Goal: Task Accomplishment & Management: Manage account settings

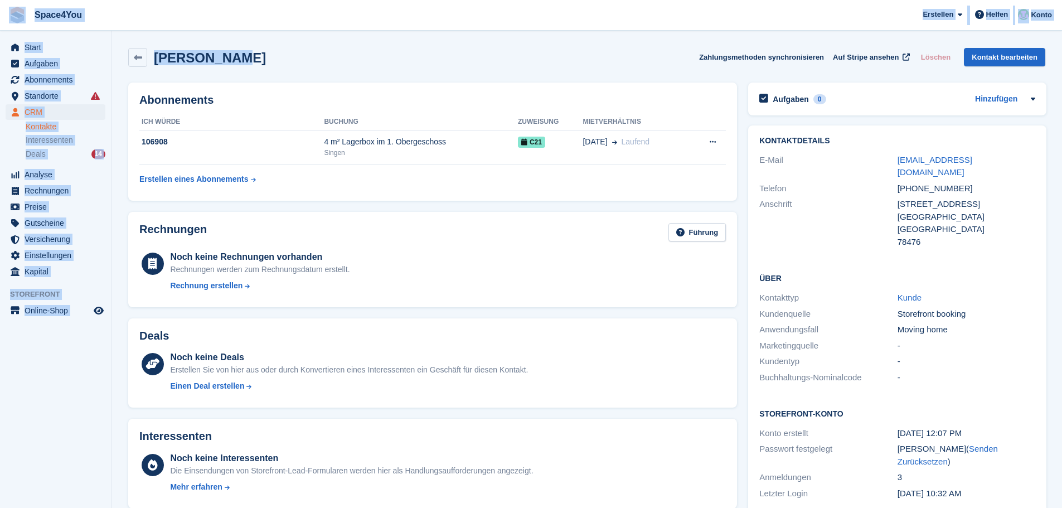
drag, startPoint x: 266, startPoint y: 64, endPoint x: 8, endPoint y: 17, distance: 262.2
click at [8, 17] on div "Space4You Erstellen Abonnement Rechnung Kontakt Deal Rabatt Seite Helfen Chat-S…" at bounding box center [531, 479] width 1062 height 959
click at [209, 15] on span "Space4You Erstellen Abonnement Rechnung Kontakt Deal Rabatt Seite Helfen Chat-S…" at bounding box center [531, 15] width 1062 height 30
drag, startPoint x: 230, startPoint y: 57, endPoint x: 0, endPoint y: 21, distance: 232.3
click at [0, 21] on div "Space4You [GEOGRAPHIC_DATA] Abonnement Rechnung Kontakt Deal [GEOGRAPHIC_DATA] …" at bounding box center [531, 479] width 1062 height 959
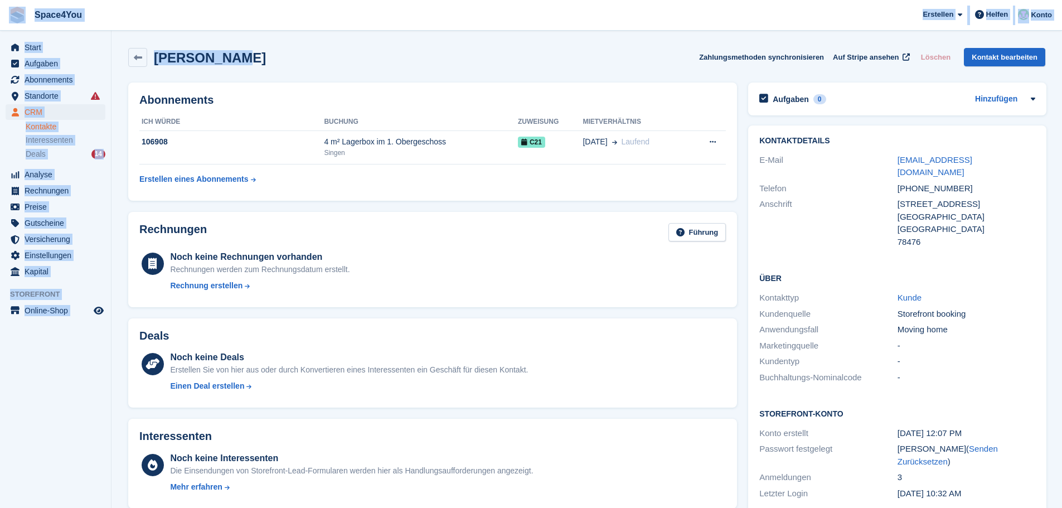
click at [295, 56] on div "Jule Bemetz Zahlungsmethoden synchronisieren Auf Stripe ansehen Löschen Kontakt…" at bounding box center [586, 57] width 917 height 19
drag, startPoint x: 271, startPoint y: 61, endPoint x: 0, endPoint y: 24, distance: 273.8
click at [0, 24] on div "Space4You [GEOGRAPHIC_DATA] Abonnement Rechnung Kontakt Deal [GEOGRAPHIC_DATA] …" at bounding box center [531, 479] width 1062 height 959
click at [281, 61] on div "Jule Bemetz Zahlungsmethoden synchronisieren Auf Stripe ansehen Löschen Kontakt…" at bounding box center [586, 57] width 917 height 19
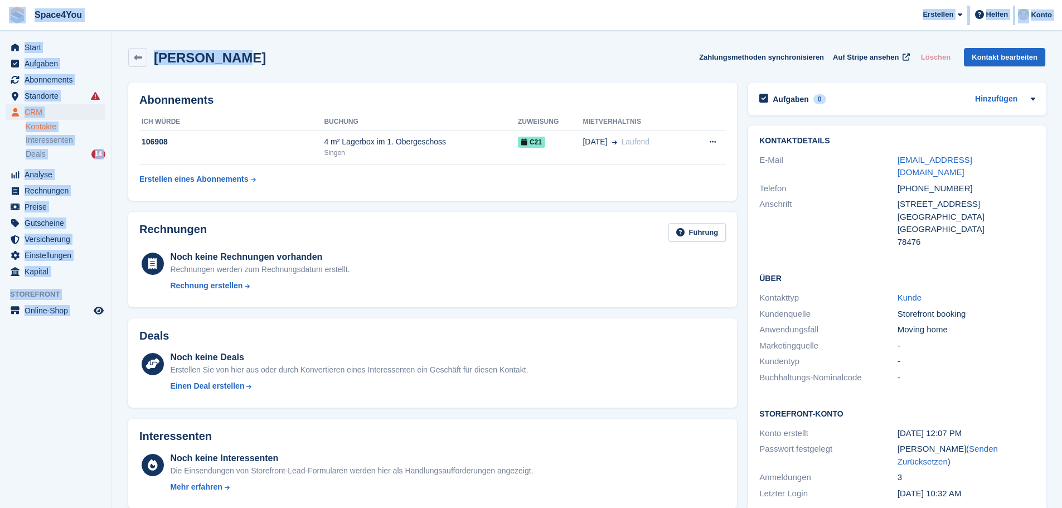
drag, startPoint x: 277, startPoint y: 61, endPoint x: 11, endPoint y: 6, distance: 272.0
click at [11, 6] on div "Space4You [GEOGRAPHIC_DATA] Abonnement Rechnung Kontakt Deal [GEOGRAPHIC_DATA] …" at bounding box center [531, 479] width 1062 height 959
drag, startPoint x: 240, startPoint y: 32, endPoint x: 244, endPoint y: 39, distance: 7.7
click at [240, 32] on section "Jule Bemetz Zahlungsmethoden synchronisieren Auf Stripe ansehen Löschen Kontakt…" at bounding box center [586, 479] width 950 height 959
drag, startPoint x: 230, startPoint y: 52, endPoint x: 60, endPoint y: 28, distance: 171.7
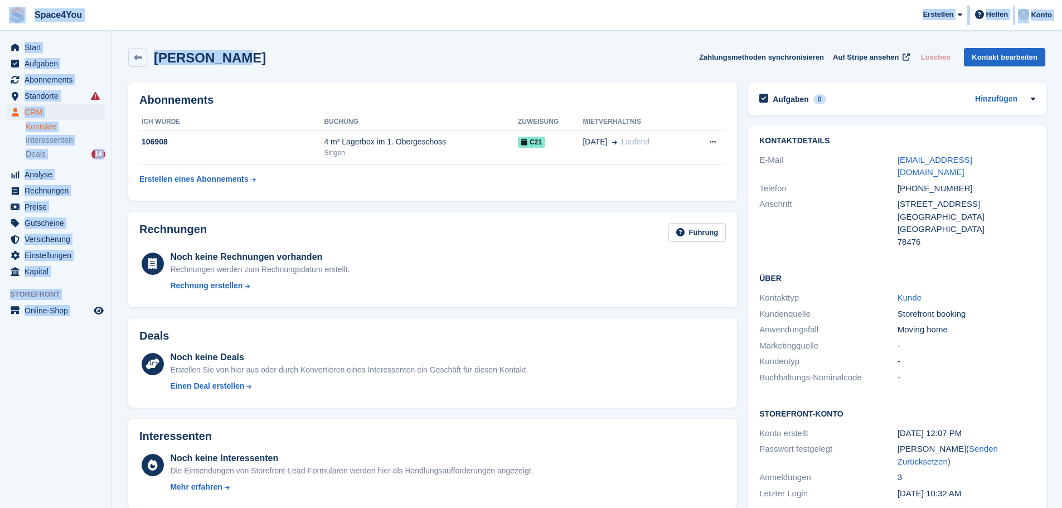
click at [0, 10] on div "Space4You [GEOGRAPHIC_DATA] Abonnement Rechnung Kontakt Deal [GEOGRAPHIC_DATA] …" at bounding box center [531, 479] width 1062 height 959
click at [208, 22] on span "Space4You [GEOGRAPHIC_DATA] Abonnement Rechnung Kontakt Deal [GEOGRAPHIC_DATA] …" at bounding box center [531, 15] width 1062 height 30
drag, startPoint x: 231, startPoint y: 62, endPoint x: 11, endPoint y: 11, distance: 225.5
click at [11, 11] on div "Space4You [GEOGRAPHIC_DATA] Abonnement Rechnung Kontakt Deal [GEOGRAPHIC_DATA] …" at bounding box center [531, 479] width 1062 height 959
click at [165, 28] on span "Space4You [GEOGRAPHIC_DATA] Abonnement Rechnung Kontakt Deal [GEOGRAPHIC_DATA] …" at bounding box center [531, 15] width 1062 height 30
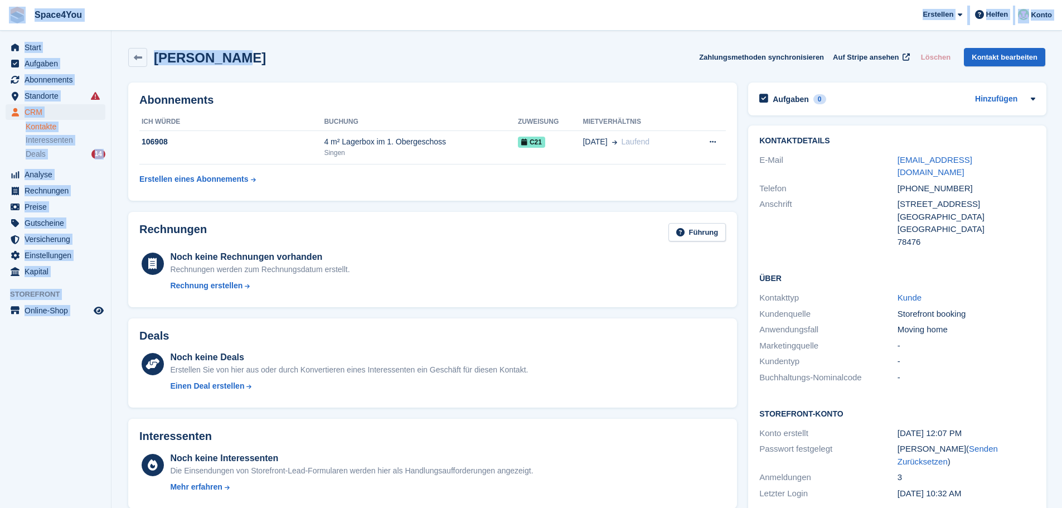
drag, startPoint x: 241, startPoint y: 64, endPoint x: 17, endPoint y: 17, distance: 228.8
click at [17, 17] on div "Space4You [GEOGRAPHIC_DATA] Abonnement Rechnung Kontakt Deal [GEOGRAPHIC_DATA] …" at bounding box center [531, 479] width 1062 height 959
drag, startPoint x: 123, startPoint y: 15, endPoint x: 120, endPoint y: 3, distance: 12.0
click at [123, 14] on span "Space4You [GEOGRAPHIC_DATA] Abonnement Rechnung Kontakt Deal [GEOGRAPHIC_DATA] …" at bounding box center [531, 15] width 1062 height 30
click at [232, 38] on section "Jule Bemetz Zahlungsmethoden synchronisieren Auf Stripe ansehen Löschen Kontakt…" at bounding box center [586, 479] width 950 height 959
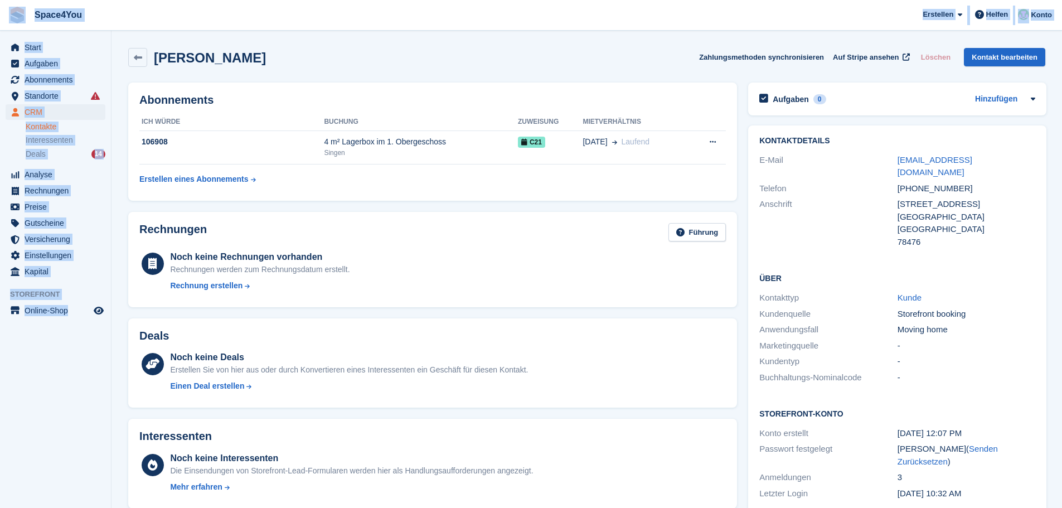
drag, startPoint x: 108, startPoint y: 335, endPoint x: 14, endPoint y: 12, distance: 336.3
click at [14, 12] on div "Space4You [GEOGRAPHIC_DATA] Abonnement Rechnung Kontakt Deal [GEOGRAPHIC_DATA] …" at bounding box center [531, 479] width 1062 height 959
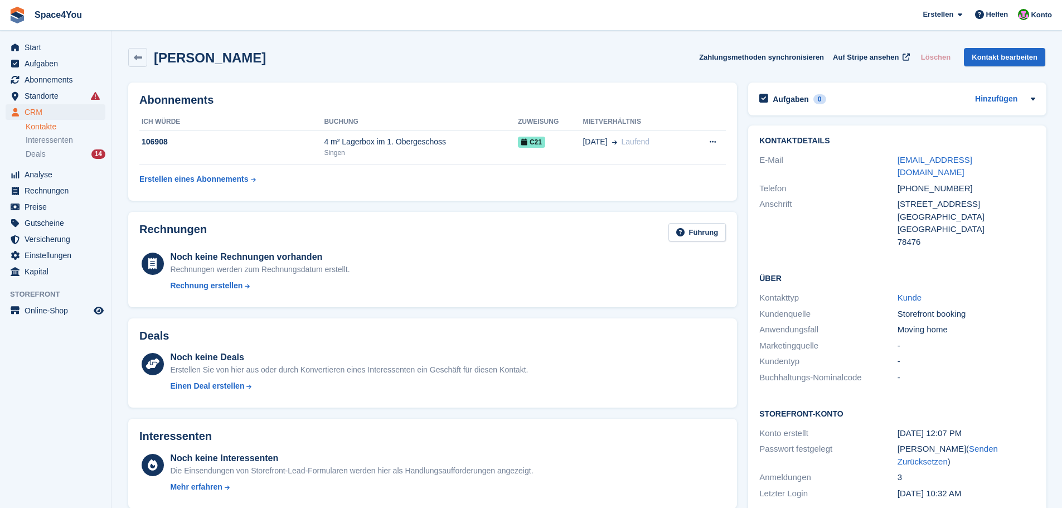
click at [299, 50] on div "Jule Bemetz Zahlungsmethoden synchronisieren Auf Stripe ansehen Löschen Kontakt…" at bounding box center [586, 57] width 917 height 19
click at [237, 67] on div "Jule Bemetz Zahlungsmethoden synchronisieren Auf Stripe ansehen Löschen Kontakt…" at bounding box center [587, 59] width 928 height 35
click at [356, 56] on div "Jule Bemetz Zahlungsmethoden synchronisieren Auf Stripe ansehen Löschen Kontakt…" at bounding box center [586, 57] width 917 height 19
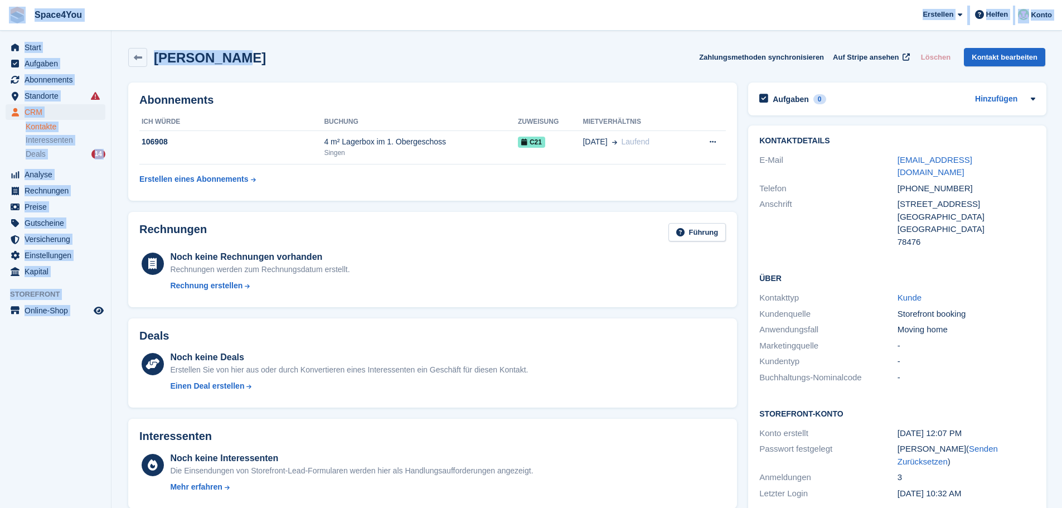
drag, startPoint x: 356, startPoint y: 56, endPoint x: 11, endPoint y: 18, distance: 346.9
click at [11, 18] on div "Space4You Erstellen Abonnement Rechnung Kontakt Deal Rabatt Seite Helfen Chat-S…" at bounding box center [531, 479] width 1062 height 959
click at [384, 70] on div "Jule Bemetz Zahlungsmethoden synchronisieren Auf Stripe ansehen Löschen Kontakt…" at bounding box center [587, 59] width 928 height 35
drag, startPoint x: 239, startPoint y: 58, endPoint x: 33, endPoint y: 26, distance: 208.7
click at [10, 27] on div "Space4You [GEOGRAPHIC_DATA] Abonnement Rechnung Kontakt Deal [GEOGRAPHIC_DATA] …" at bounding box center [531, 479] width 1062 height 959
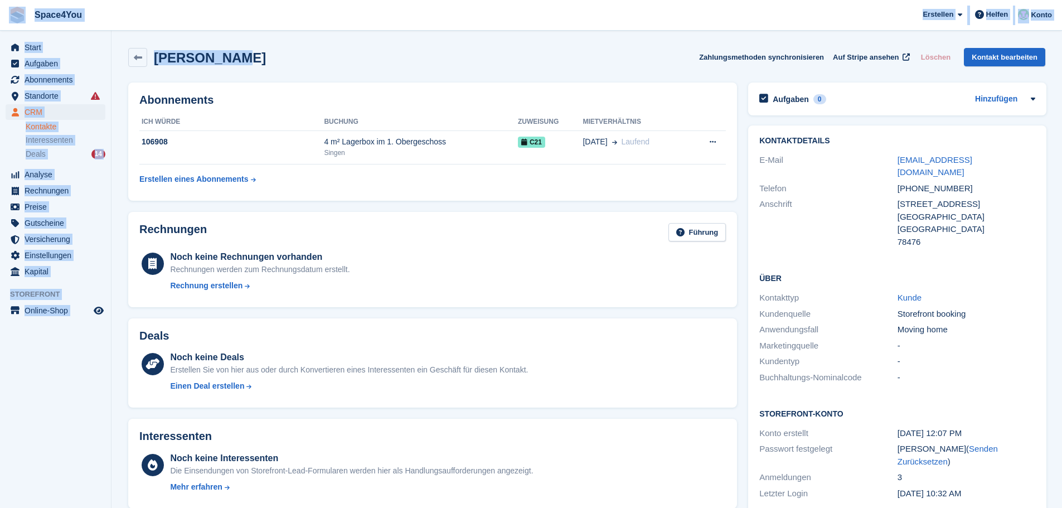
click at [140, 17] on span "Space4You [GEOGRAPHIC_DATA] Abonnement Rechnung Kontakt Deal [GEOGRAPHIC_DATA] …" at bounding box center [531, 15] width 1062 height 30
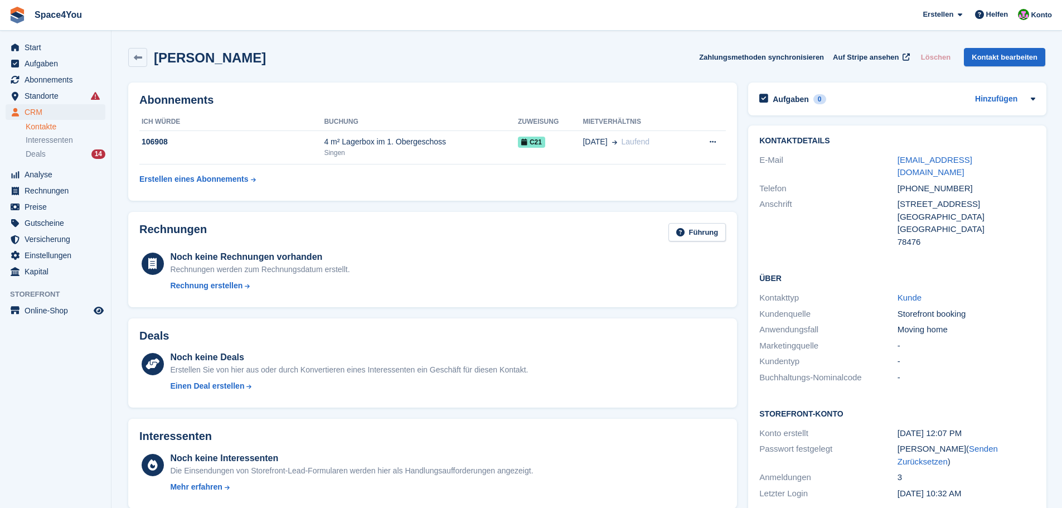
click at [209, 53] on h2 "Jule Bemetz" at bounding box center [210, 57] width 112 height 15
click at [291, 55] on div "Jule Bemetz Zahlungsmethoden synchronisieren Auf Stripe ansehen Löschen Kontakt…" at bounding box center [586, 57] width 917 height 19
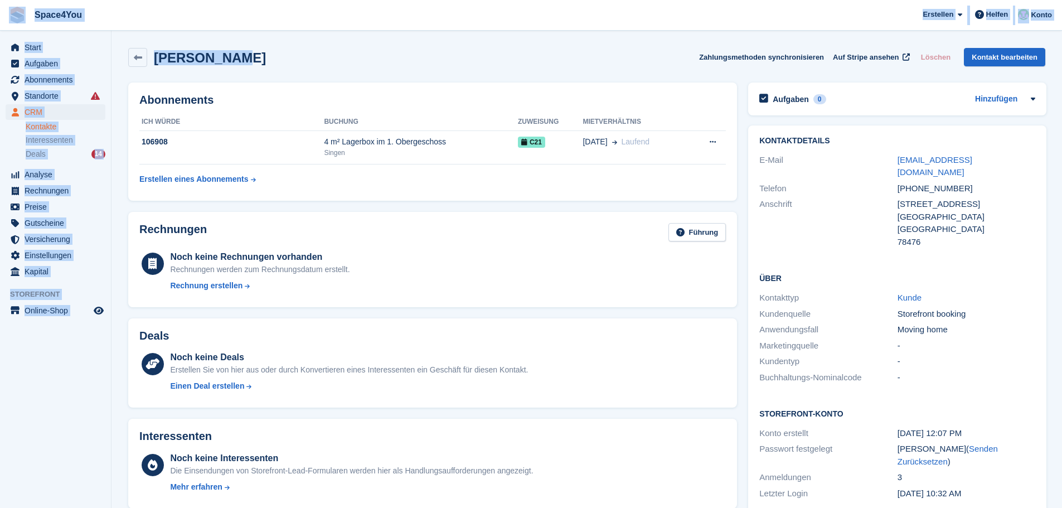
drag, startPoint x: 285, startPoint y: 53, endPoint x: 15, endPoint y: 21, distance: 272.2
click at [15, 21] on div "Space4You [GEOGRAPHIC_DATA] Abonnement Rechnung Kontakt Deal [GEOGRAPHIC_DATA] …" at bounding box center [531, 479] width 1062 height 959
click at [294, 57] on div "Jule Bemetz Zahlungsmethoden synchronisieren Auf Stripe ansehen Löschen Kontakt…" at bounding box center [586, 57] width 917 height 19
drag, startPoint x: 228, startPoint y: 62, endPoint x: 2, endPoint y: 17, distance: 231.2
click at [2, 17] on div "Space4You [GEOGRAPHIC_DATA] Abonnement Rechnung Kontakt Deal [GEOGRAPHIC_DATA] …" at bounding box center [531, 479] width 1062 height 959
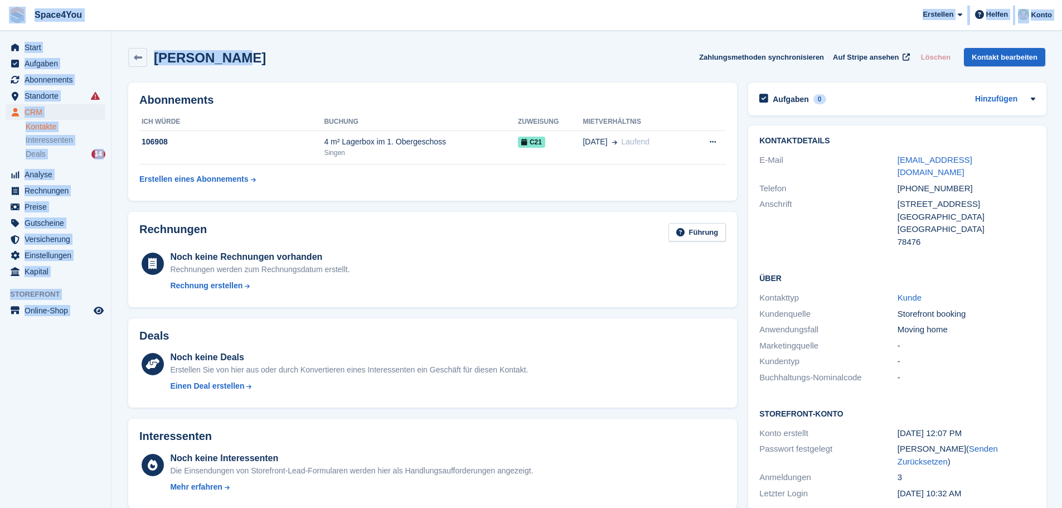
click at [111, 21] on span "Space4You [GEOGRAPHIC_DATA] Abonnement Rechnung Kontakt Deal [GEOGRAPHIC_DATA] …" at bounding box center [531, 15] width 1062 height 30
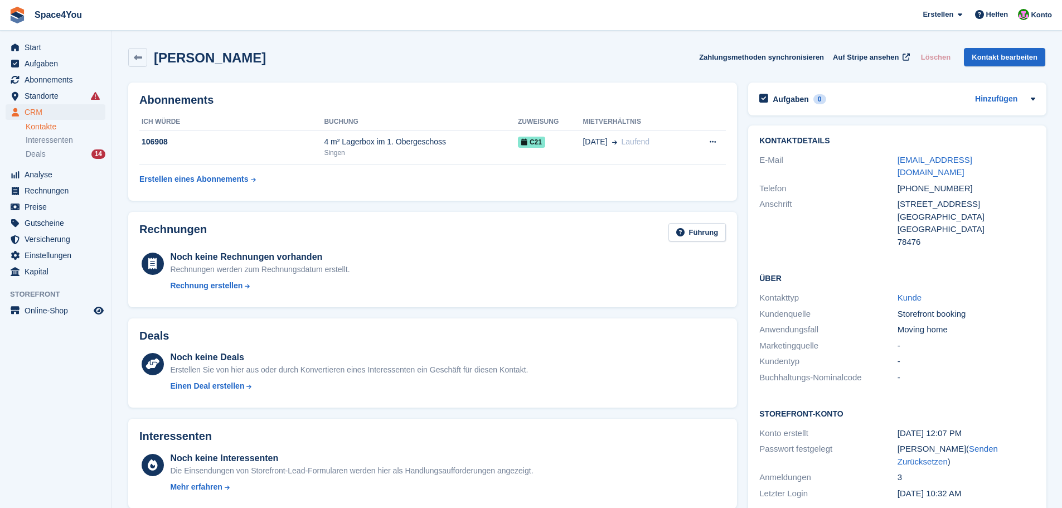
click at [222, 64] on h2 "Jule Bemetz" at bounding box center [210, 57] width 112 height 15
click at [288, 71] on div "Jule Bemetz Zahlungsmethoden synchronisieren Auf Stripe ansehen Löschen Kontakt…" at bounding box center [587, 59] width 928 height 35
click at [66, 149] on div "Deals 14" at bounding box center [66, 154] width 80 height 11
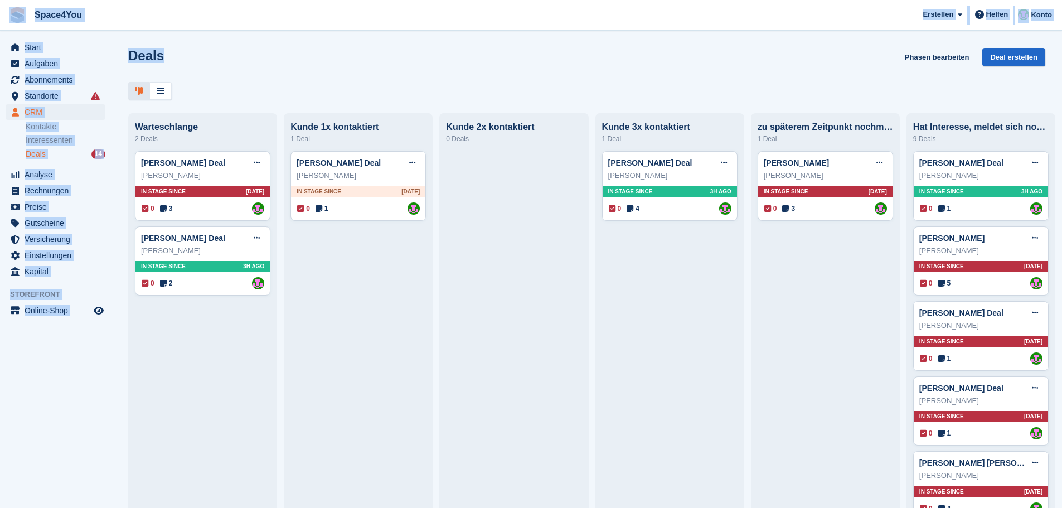
drag, startPoint x: 173, startPoint y: 52, endPoint x: 7, endPoint y: 15, distance: 169.5
click at [7, 15] on div "Space4You Erstellen Abonnement Rechnung Kontakt Deal Rabatt Seite Helfen Chat-S…" at bounding box center [531, 254] width 1062 height 508
click at [203, 69] on div "Deals Phasen bearbeiten Deal erstellen" at bounding box center [586, 64] width 917 height 32
drag, startPoint x: 184, startPoint y: 59, endPoint x: 9, endPoint y: 25, distance: 177.7
click at [9, 25] on div "Space4You [GEOGRAPHIC_DATA] Abonnement Rechnung Kontakt Deal [GEOGRAPHIC_DATA] …" at bounding box center [531, 254] width 1062 height 508
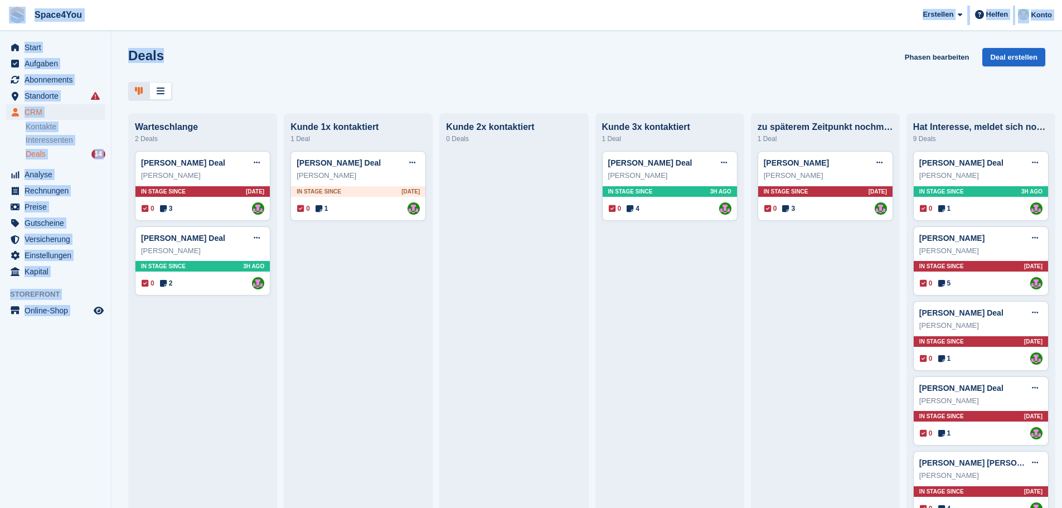
click at [226, 79] on div "Deals Phasen bearbeiten Deal erstellen" at bounding box center [586, 64] width 917 height 32
drag, startPoint x: 200, startPoint y: 56, endPoint x: 12, endPoint y: 20, distance: 191.9
click at [12, 20] on div "Space4You [GEOGRAPHIC_DATA] Abonnement Rechnung Kontakt Deal [GEOGRAPHIC_DATA] …" at bounding box center [531, 254] width 1062 height 508
click at [264, 67] on div "Deals Phasen bearbeiten Deal erstellen" at bounding box center [586, 64] width 917 height 32
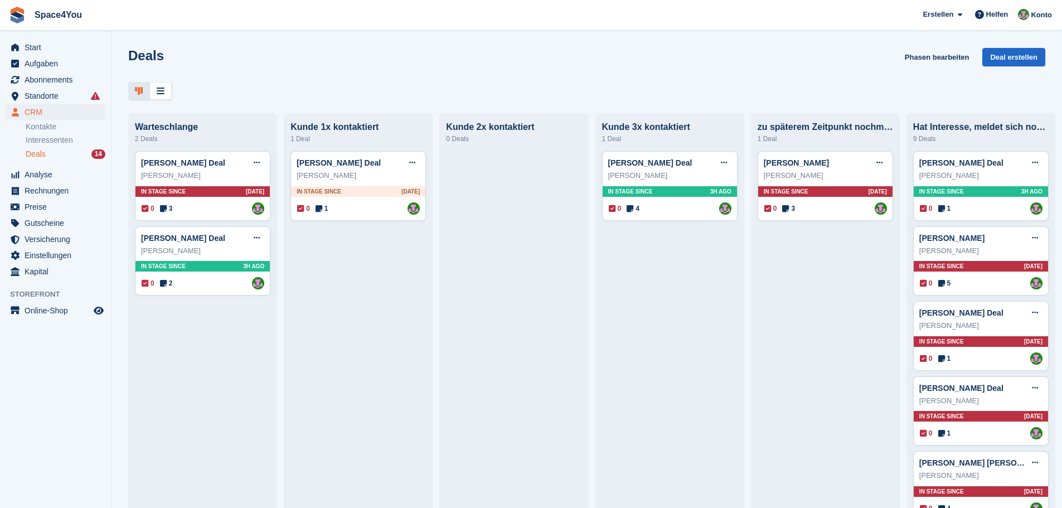
click at [197, 63] on div "Deals Phasen bearbeiten Deal erstellen" at bounding box center [586, 64] width 917 height 32
click at [199, 64] on div "Deals Phasen bearbeiten Deal erstellen" at bounding box center [586, 64] width 917 height 32
click at [445, 120] on div "Kunde 2x kontaktiert 0 Deals" at bounding box center [513, 474] width 149 height 722
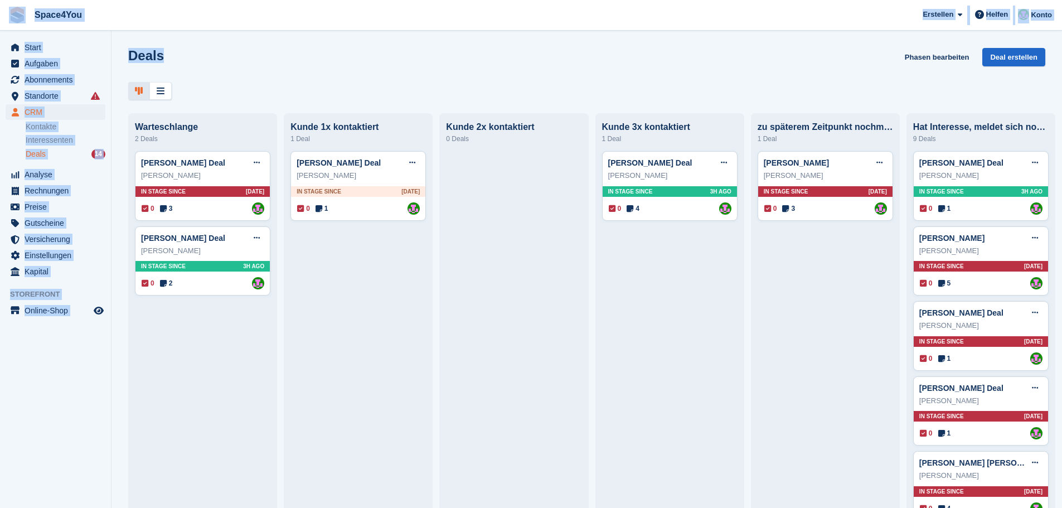
drag, startPoint x: 206, startPoint y: 54, endPoint x: 8, endPoint y: 12, distance: 202.2
click at [8, 12] on div "Space4You [GEOGRAPHIC_DATA] Abonnement Rechnung Kontakt Deal [GEOGRAPHIC_DATA] …" at bounding box center [531, 254] width 1062 height 508
click at [235, 72] on div "Deals Phasen bearbeiten Deal erstellen" at bounding box center [586, 64] width 917 height 32
drag, startPoint x: 202, startPoint y: 55, endPoint x: 6, endPoint y: 17, distance: 200.3
click at [6, 17] on div "Space4You [GEOGRAPHIC_DATA] Abonnement Rechnung Kontakt Deal [GEOGRAPHIC_DATA] …" at bounding box center [531, 254] width 1062 height 508
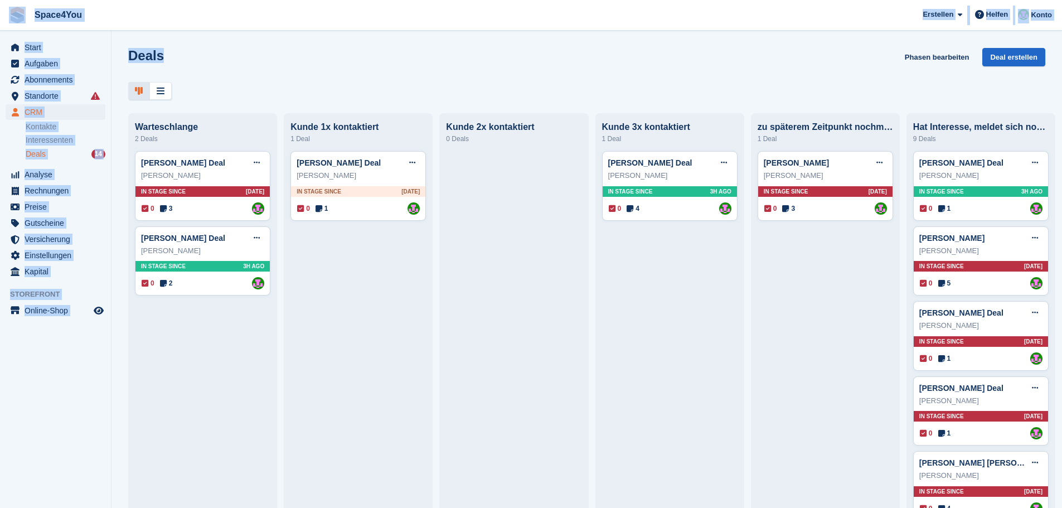
click at [104, 11] on span "Space4You [GEOGRAPHIC_DATA] Abonnement Rechnung Kontakt Deal [GEOGRAPHIC_DATA] …" at bounding box center [531, 15] width 1062 height 30
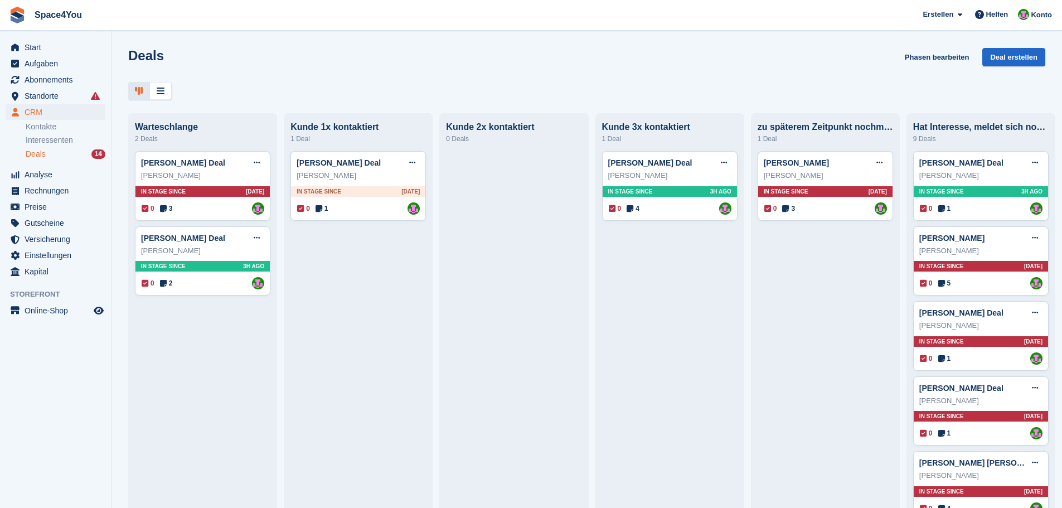
click at [303, 65] on div "Deals Phasen bearbeiten Deal erstellen" at bounding box center [586, 64] width 917 height 32
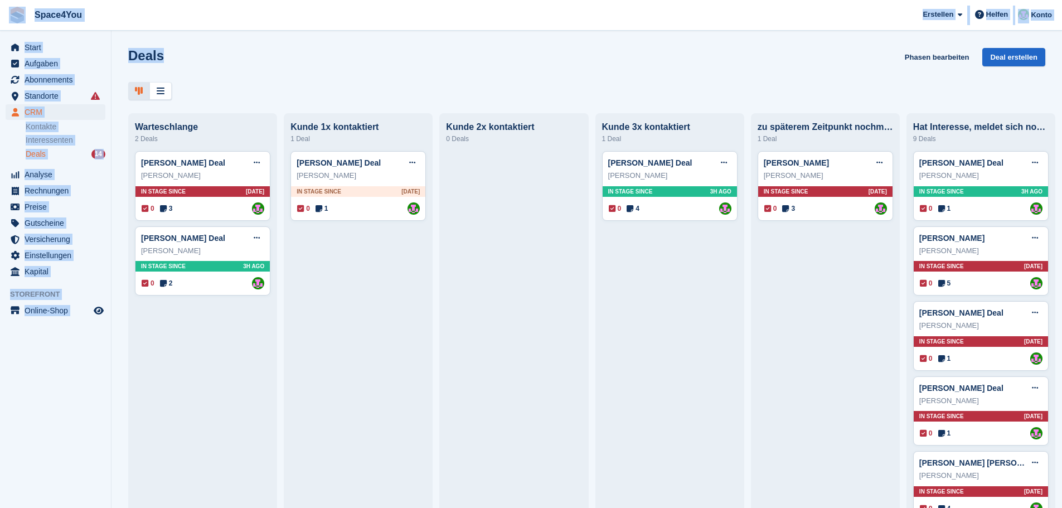
drag, startPoint x: 210, startPoint y: 56, endPoint x: 10, endPoint y: 25, distance: 202.5
click at [10, 25] on div "Space4You Erstellen Abonnement Rechnung Kontakt Deal Rabatt Seite Helfen Chat-S…" at bounding box center [531, 254] width 1062 height 508
click at [220, 58] on div "Deals Phasen bearbeiten Deal erstellen" at bounding box center [586, 64] width 917 height 32
drag, startPoint x: 171, startPoint y: 57, endPoint x: 18, endPoint y: 14, distance: 159.1
click at [18, 14] on div "Space4You Erstellen Abonnement Rechnung Kontakt Deal Rabatt Seite Helfen Chat-S…" at bounding box center [531, 254] width 1062 height 508
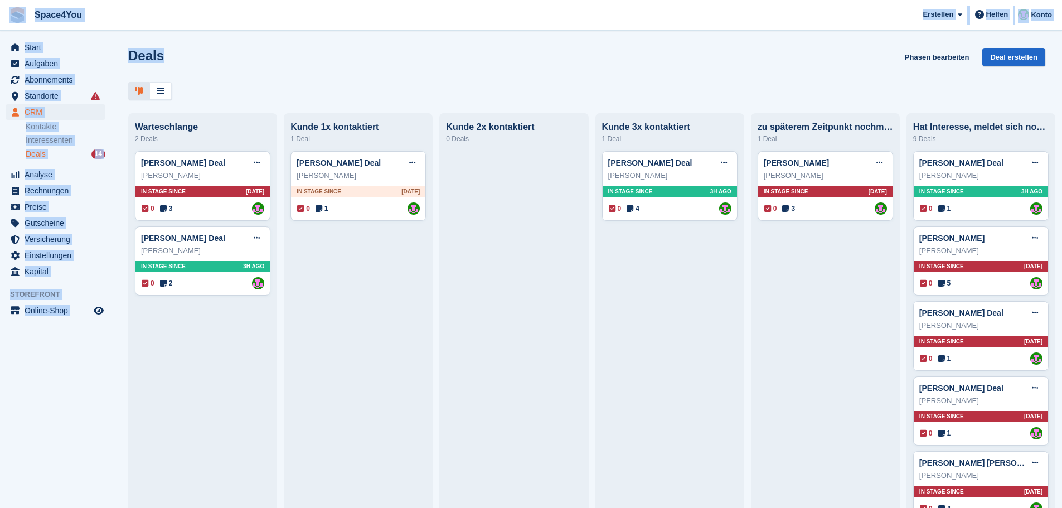
click at [155, 15] on span "Space4You Erstellen Abonnement Rechnung Kontakt Deal Rabatt Seite Helfen Chat-S…" at bounding box center [531, 15] width 1062 height 30
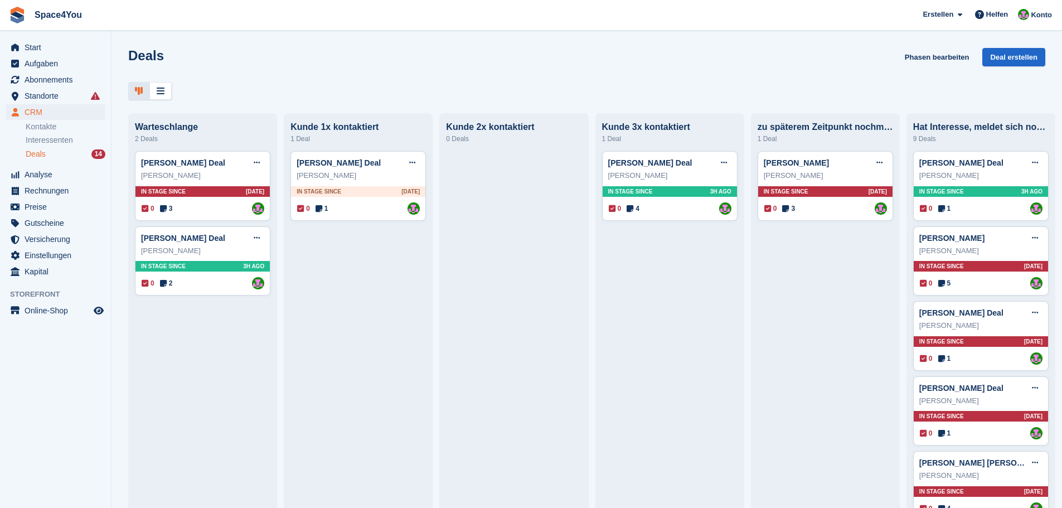
click at [157, 59] on h1 "Deals" at bounding box center [146, 55] width 36 height 15
click at [230, 65] on div "Deals Phasen bearbeiten Deal erstellen" at bounding box center [586, 64] width 917 height 32
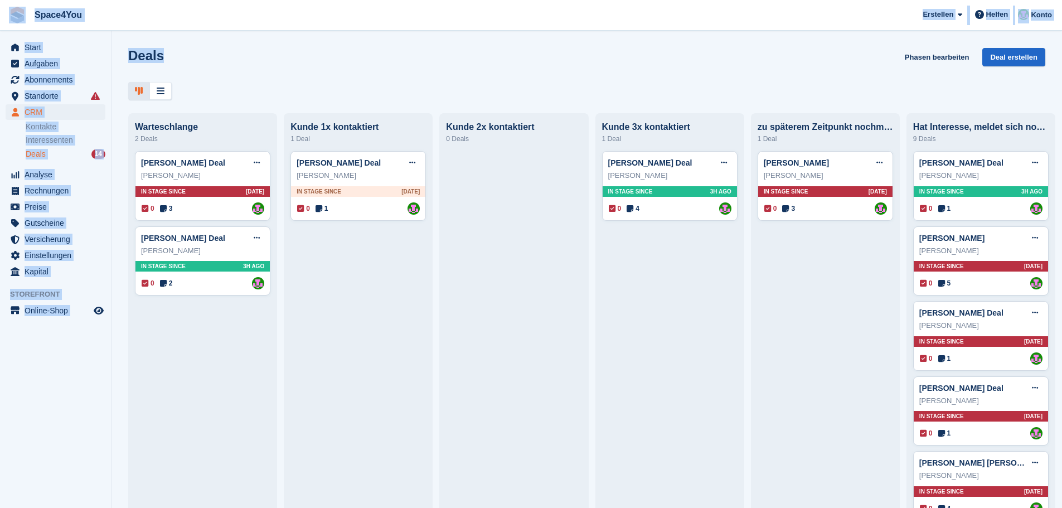
drag, startPoint x: 178, startPoint y: 56, endPoint x: 0, endPoint y: 16, distance: 182.2
click at [0, 16] on div "Space4You Erstellen Abonnement Rechnung Kontakt Deal Rabatt Seite Helfen Chat-S…" at bounding box center [531, 254] width 1062 height 508
click at [199, 55] on div "Deals Phasen bearbeiten Deal erstellen" at bounding box center [586, 64] width 917 height 32
drag, startPoint x: 182, startPoint y: 55, endPoint x: 0, endPoint y: 21, distance: 184.7
click at [0, 21] on div "Space4You [GEOGRAPHIC_DATA] Abonnement Rechnung Kontakt Deal [GEOGRAPHIC_DATA] …" at bounding box center [531, 254] width 1062 height 508
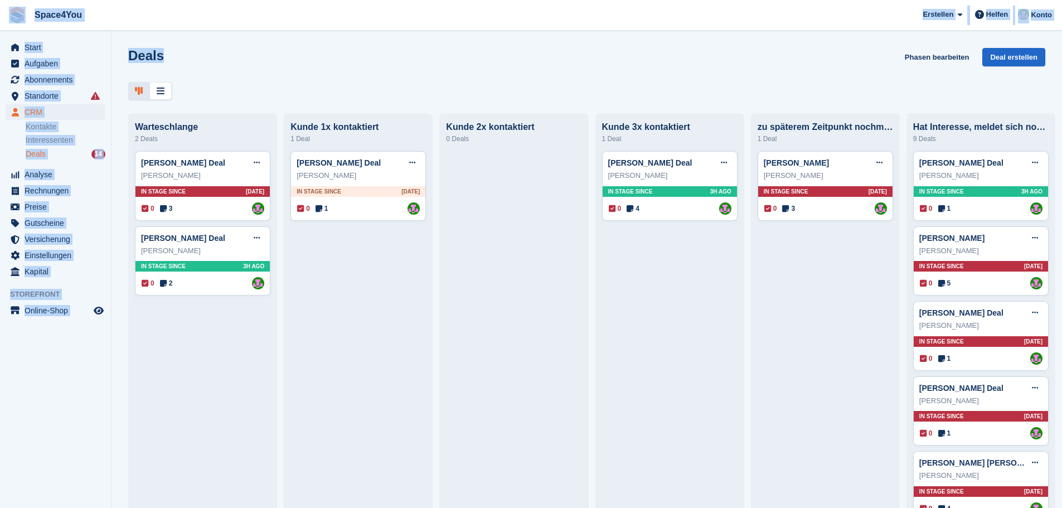
click at [203, 52] on div "Deals Phasen bearbeiten Deal erstellen" at bounding box center [586, 64] width 917 height 32
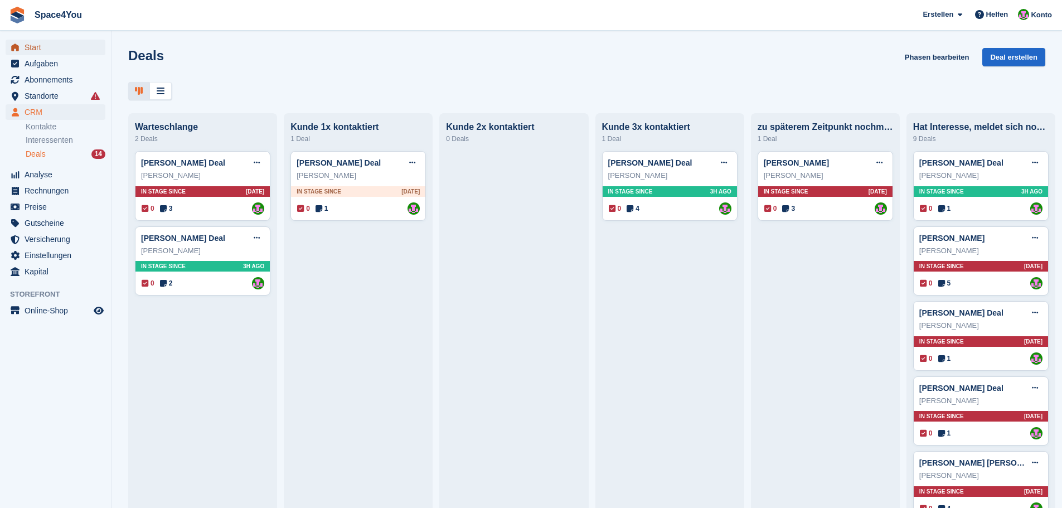
click at [75, 42] on span "Start" at bounding box center [58, 48] width 67 height 16
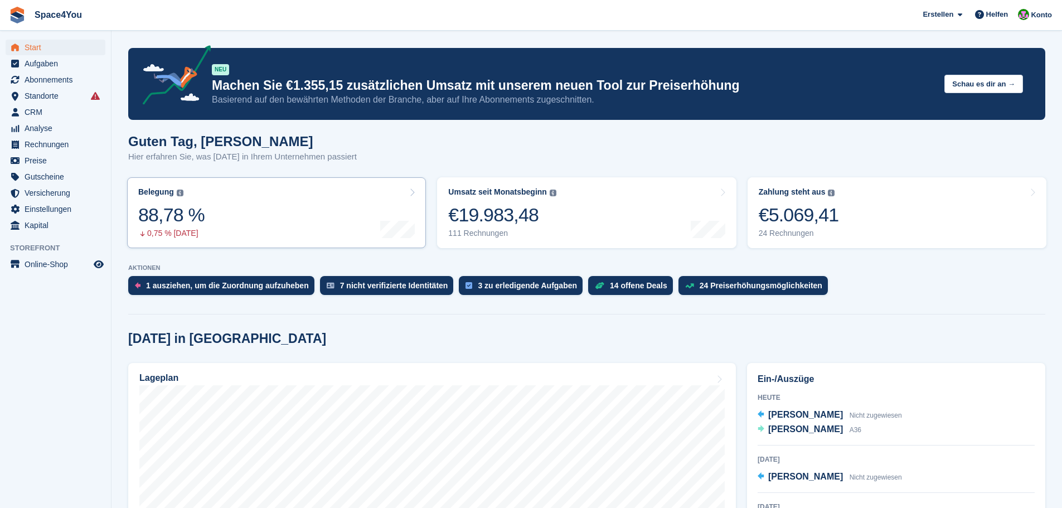
click at [285, 208] on link "Belegung Flächenprozentsatz aller aktuell belegten Einheiten. Beinhaltet Einhei…" at bounding box center [276, 212] width 299 height 71
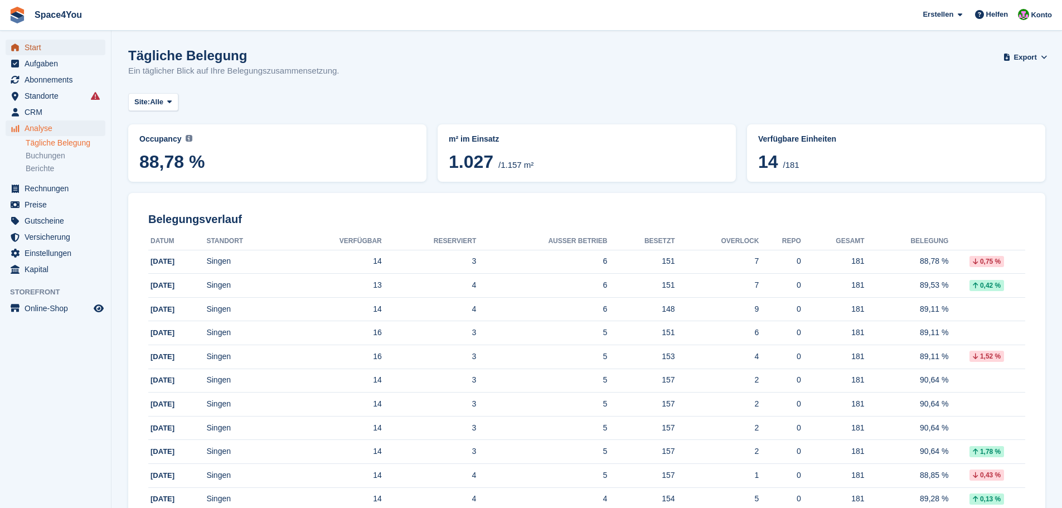
click at [74, 47] on span "Start" at bounding box center [58, 48] width 67 height 16
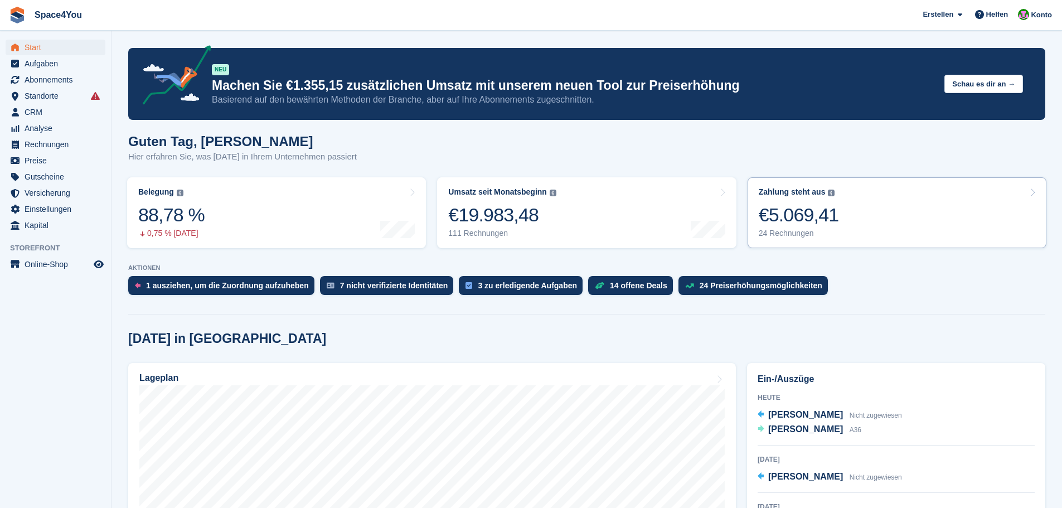
click at [887, 210] on link "Zahlung steht aus Der gesamte ausstehende Saldo aller offenen Rechnungen. €5.06…" at bounding box center [896, 212] width 299 height 71
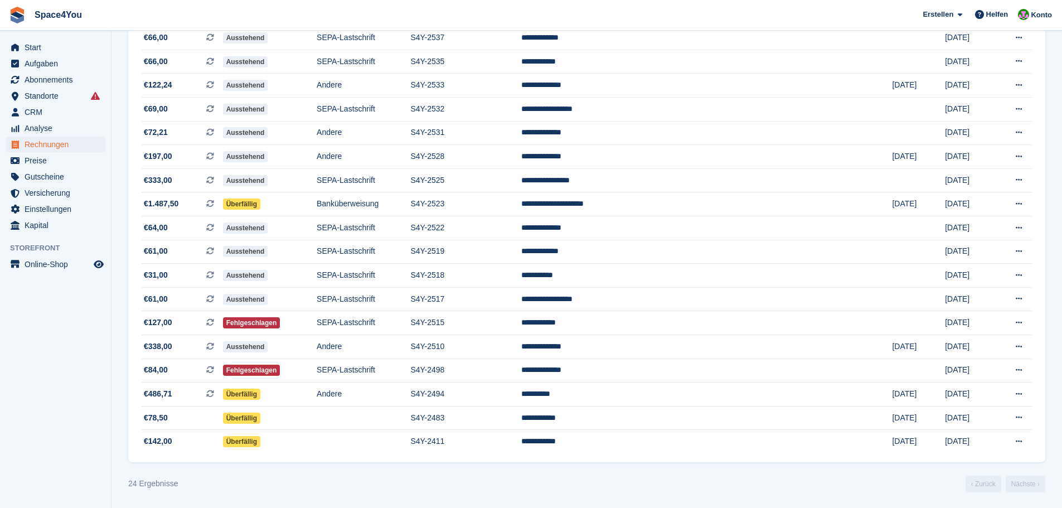
scroll to position [304, 0]
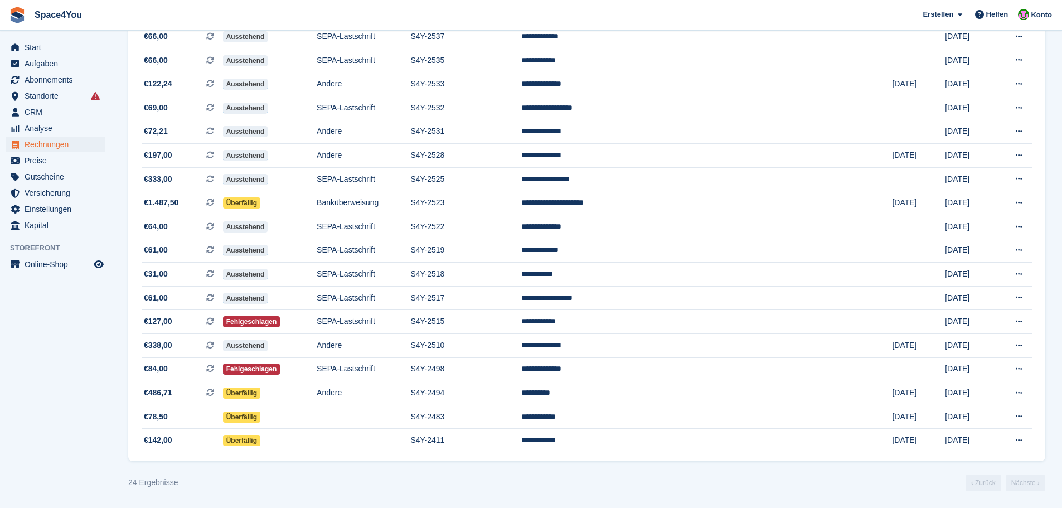
click at [18, 387] on aside "Start Aufgaben Abonnements Abonnements Abonnements Preiserhöhungen NEU Preiserh…" at bounding box center [55, 257] width 111 height 452
click at [77, 352] on aside "Start Aufgaben Abonnements Abonnements Abonnements Preiserhöhungen NEU Preiserh…" at bounding box center [55, 257] width 111 height 452
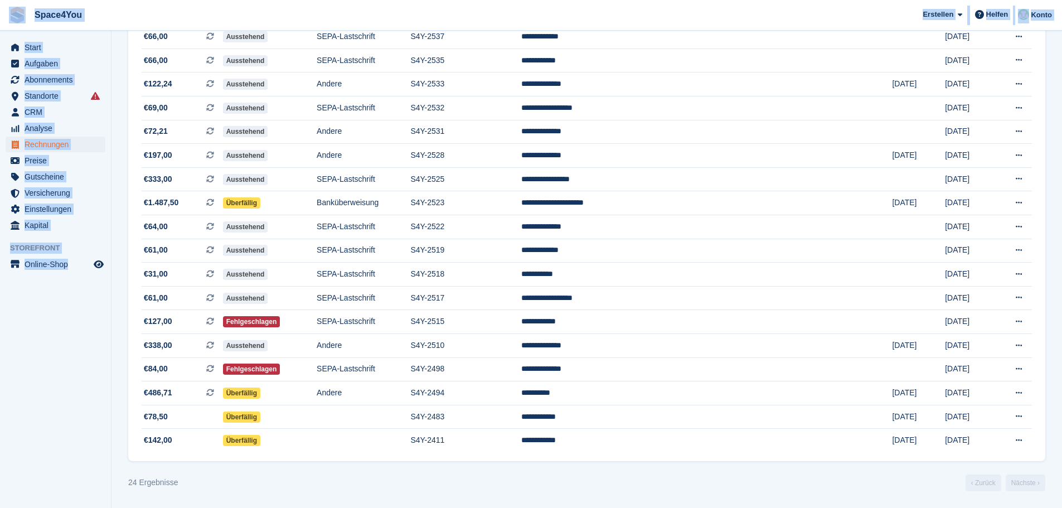
drag, startPoint x: 109, startPoint y: 287, endPoint x: 0, endPoint y: 9, distance: 298.7
click at [0, 9] on div "Space4You Erstellen Abonnement Rechnung Kontakt Deal Rabatt Seite Helfen Chat-S…" at bounding box center [531, 102] width 1062 height 812
click at [48, 330] on aside "Start Aufgaben Abonnements Abonnements Abonnements Preiserhöhungen NEU Preiserh…" at bounding box center [55, 257] width 111 height 452
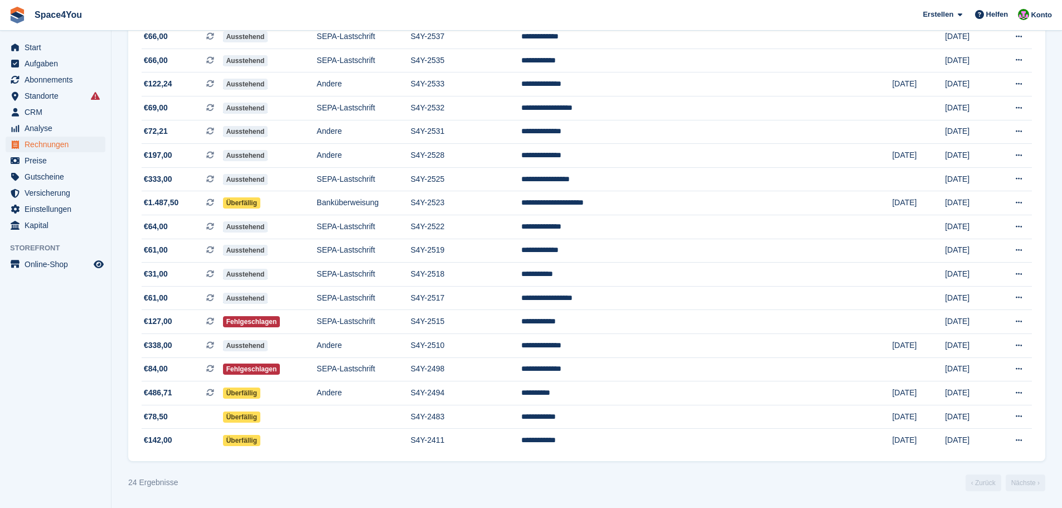
click at [80, 352] on aside "Start Aufgaben Abonnements Abonnements Abonnements Preiserhöhungen NEU Preiserh…" at bounding box center [55, 257] width 111 height 452
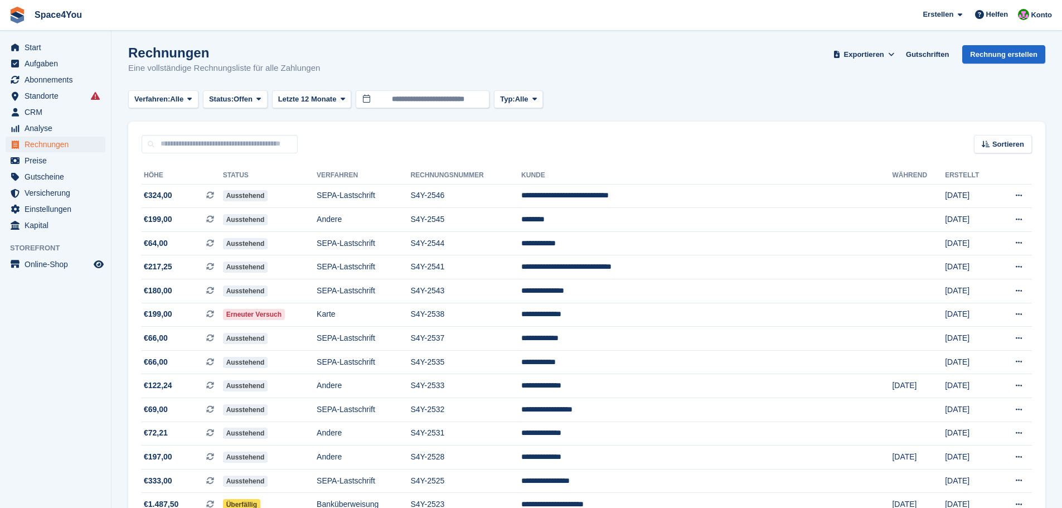
scroll to position [0, 0]
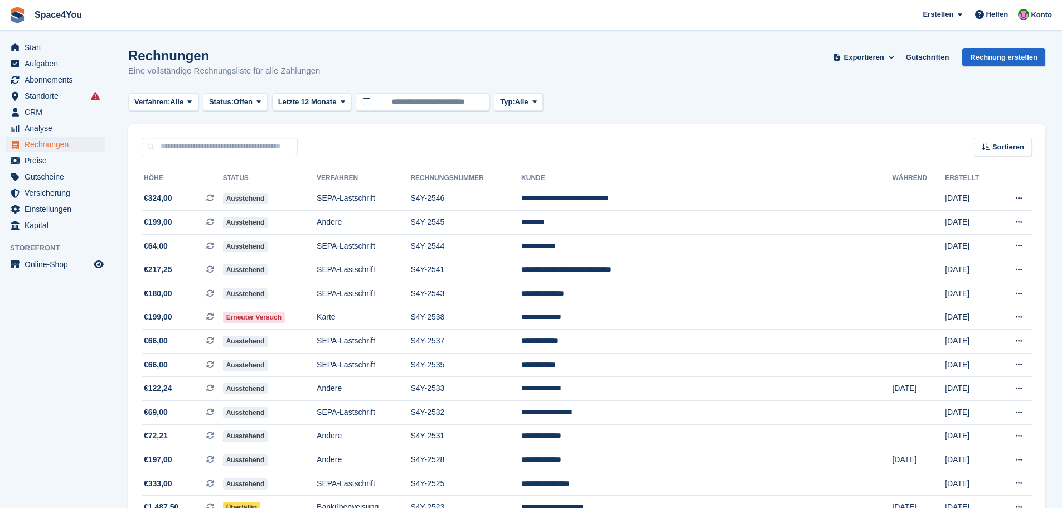
drag, startPoint x: 324, startPoint y: 67, endPoint x: 17, endPoint y: 14, distance: 311.5
click at [17, 14] on div "Space4You Erstellen Abonnement Rechnung Kontakt Deal Rabatt Seite Helfen Chat-S…" at bounding box center [531, 406] width 1062 height 812
click at [309, 77] on p "Eine vollständige Rechnungsliste für alle Zahlungen" at bounding box center [224, 71] width 192 height 13
click at [76, 348] on aside "Start Aufgaben Abonnements Abonnements Abonnements Preiserhöhungen NEU Preiserh…" at bounding box center [55, 257] width 111 height 452
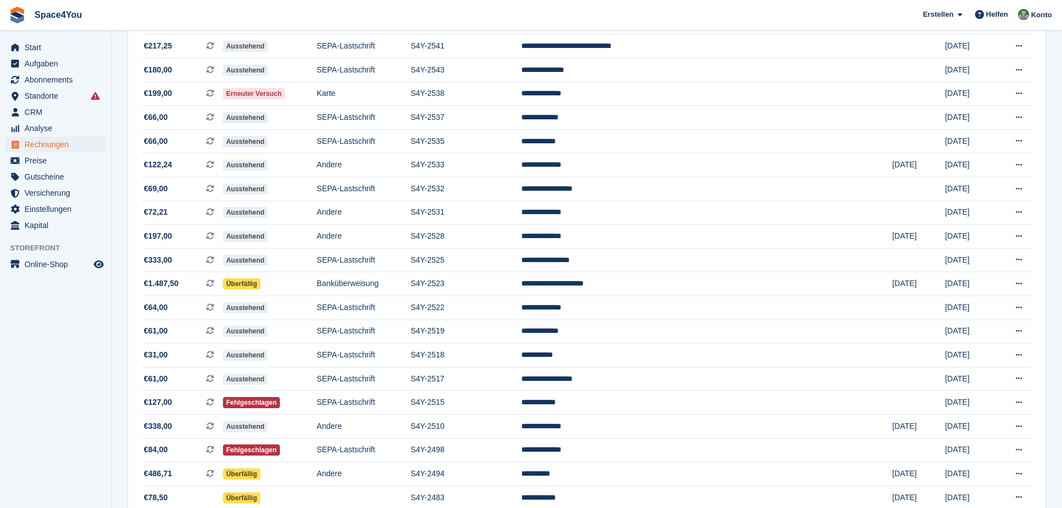
scroll to position [223, 0]
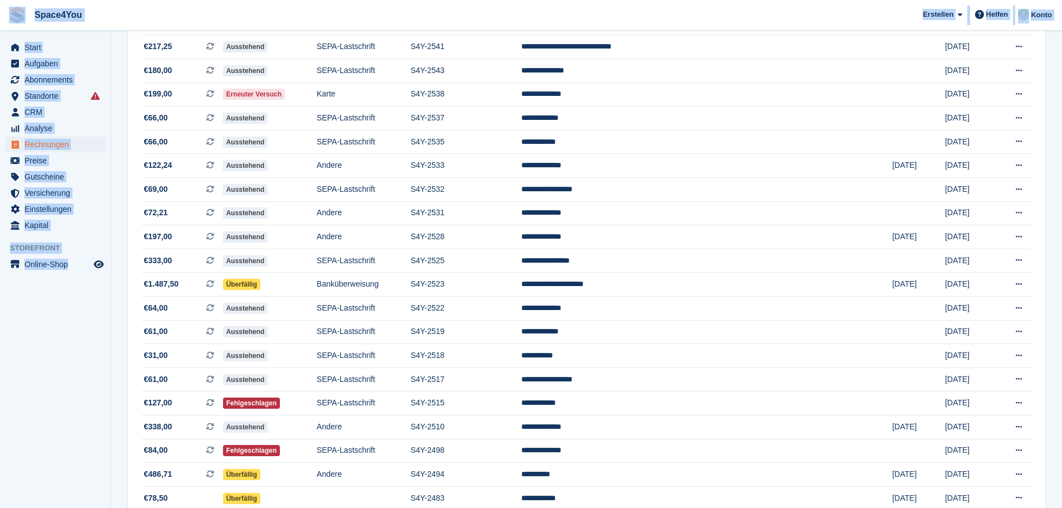
drag, startPoint x: 105, startPoint y: 283, endPoint x: 14, endPoint y: 11, distance: 286.7
click at [14, 11] on div "Space4You Erstellen Abonnement Rechnung Kontakt Deal Rabatt Seite Helfen Chat-S…" at bounding box center [531, 183] width 1062 height 812
click at [167, 18] on span "Space4You Erstellen Abonnement Rechnung Kontakt Deal Rabatt Seite Helfen Chat-S…" at bounding box center [531, 15] width 1062 height 30
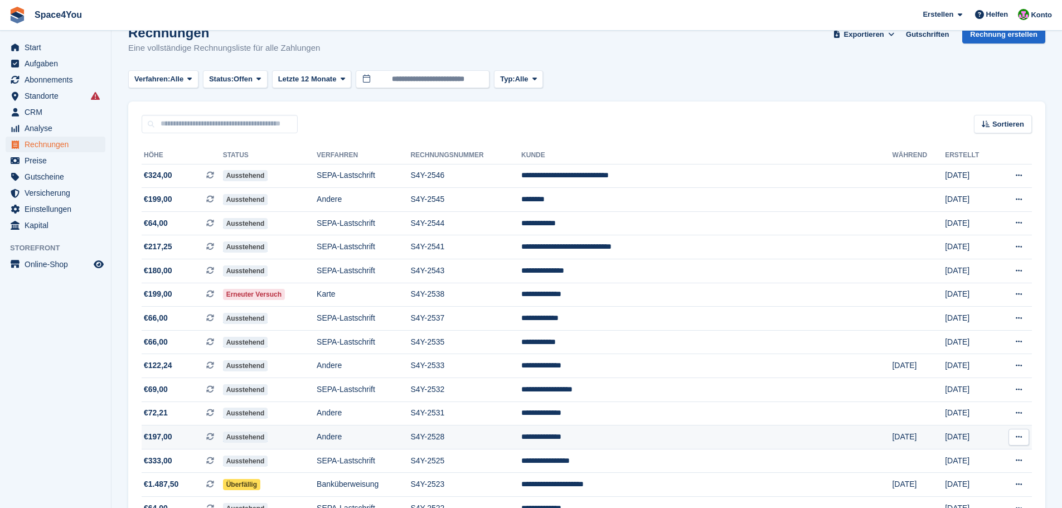
scroll to position [0, 0]
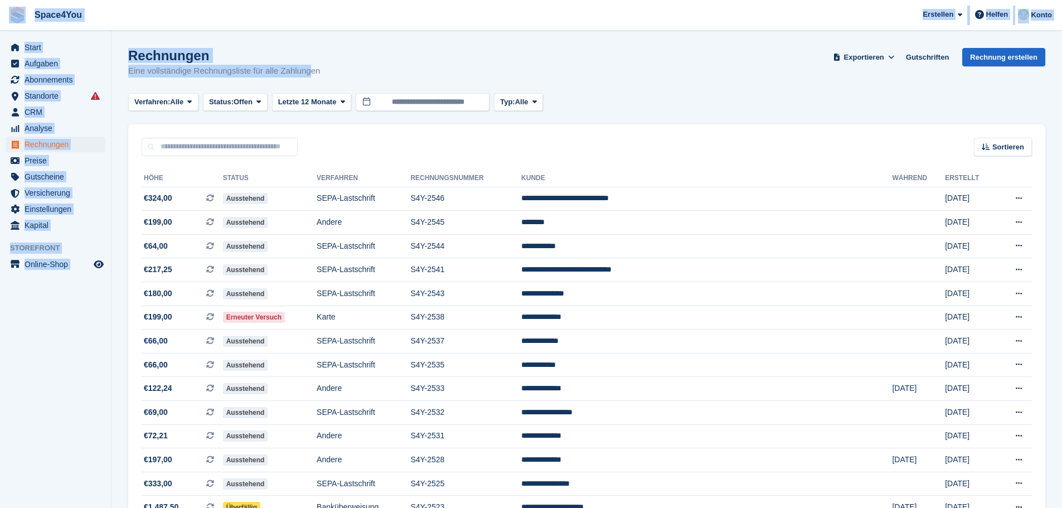
drag, startPoint x: 218, startPoint y: 62, endPoint x: 0, endPoint y: 24, distance: 221.8
click at [0, 24] on div "Space4You Erstellen Abonnement Rechnung Kontakt Deal Rabatt Seite Helfen Chat-S…" at bounding box center [531, 406] width 1062 height 812
click at [290, 52] on h1 "Rechnungen" at bounding box center [224, 55] width 192 height 15
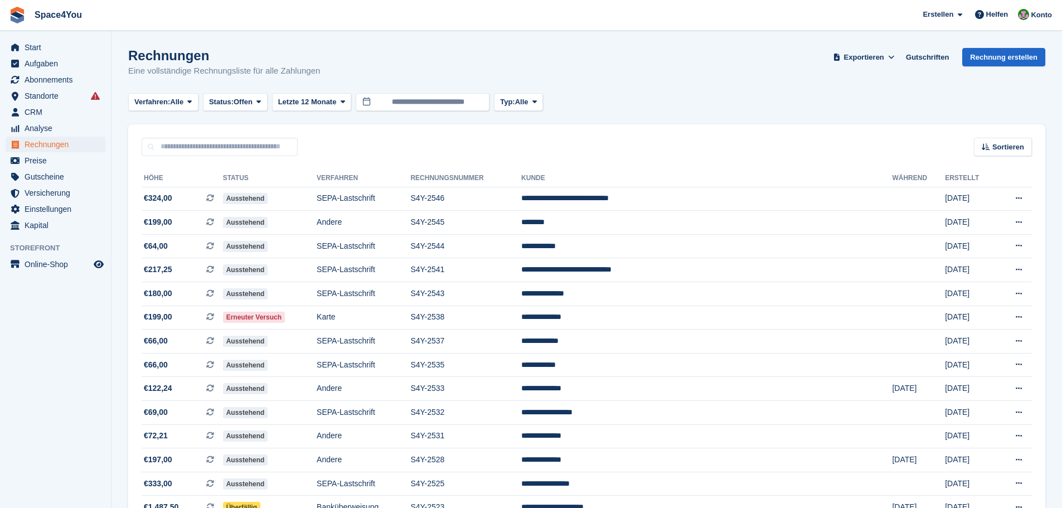
drag, startPoint x: 320, startPoint y: 72, endPoint x: 0, endPoint y: 8, distance: 326.1
click at [0, 8] on div "Space4You Erstellen Abonnement Rechnung Kontakt Deal Rabatt Seite Helfen Chat-S…" at bounding box center [531, 406] width 1062 height 812
click at [251, 40] on section "Rechnungen Eine vollständige Rechnungsliste für alle Zahlungen Exportieren Expo…" at bounding box center [586, 406] width 950 height 812
click at [339, 74] on div "Rechnungen Eine vollständige Rechnungsliste für alle Zahlungen Exportieren Expo…" at bounding box center [586, 69] width 917 height 43
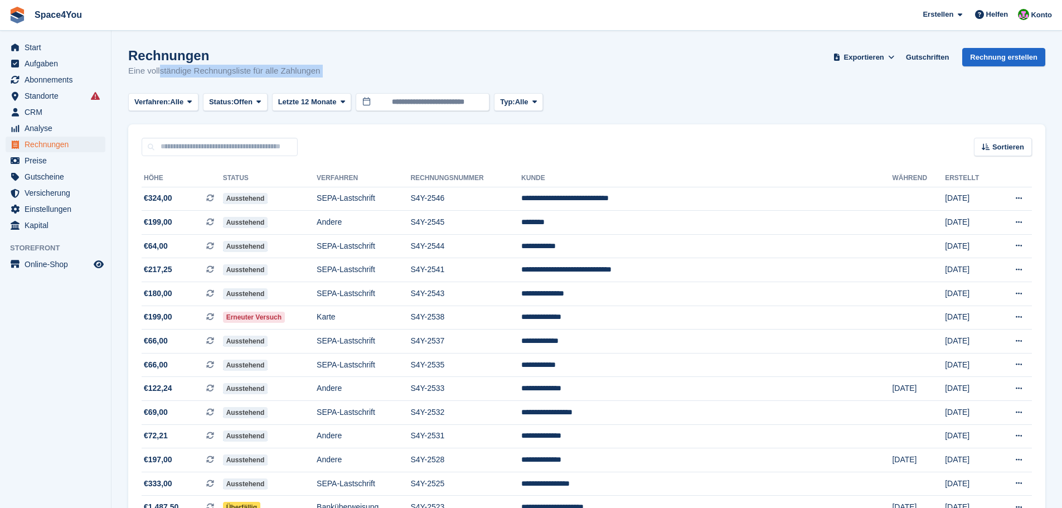
click at [339, 74] on div "Rechnungen Eine vollständige Rechnungsliste für alle Zahlungen Exportieren Expo…" at bounding box center [586, 69] width 917 height 43
click at [393, 67] on div "Rechnungen Eine vollständige Rechnungsliste für alle Zahlungen Exportieren Expo…" at bounding box center [586, 69] width 917 height 43
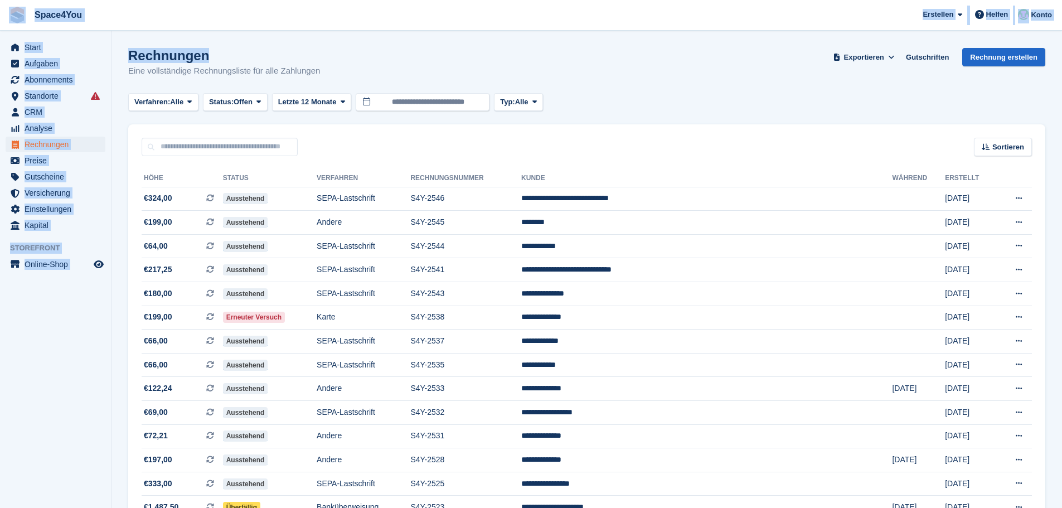
drag, startPoint x: 375, startPoint y: 64, endPoint x: 0, endPoint y: 10, distance: 378.8
click at [0, 10] on div "Space4You Erstellen Abonnement Rechnung Kontakt Deal Rabatt Seite Helfen Chat-S…" at bounding box center [531, 406] width 1062 height 812
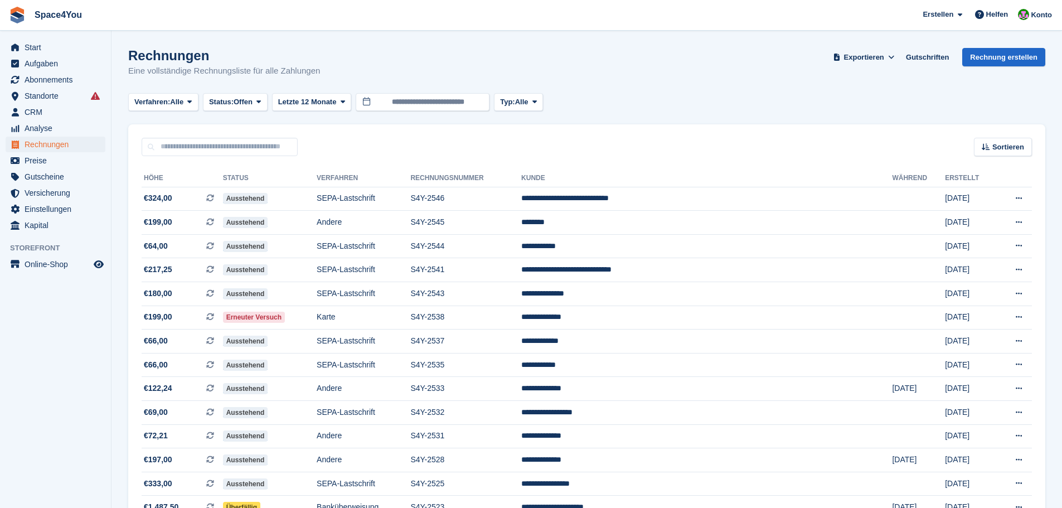
click at [416, 65] on div "Rechnungen Eine vollständige Rechnungsliste für alle Zahlungen Exportieren Expo…" at bounding box center [586, 69] width 917 height 43
drag, startPoint x: 324, startPoint y: 75, endPoint x: 22, endPoint y: 38, distance: 304.9
click at [22, 38] on div "Start Aufgaben Abonnements Abonnements Abonnements Preiserhöhungen NEU Preiserh…" at bounding box center [531, 406] width 1062 height 812
click at [207, 23] on span "Space4You Erstellen Abonnement Rechnung Kontakt Deal Rabatt Seite Helfen Chat-S…" at bounding box center [531, 15] width 1062 height 30
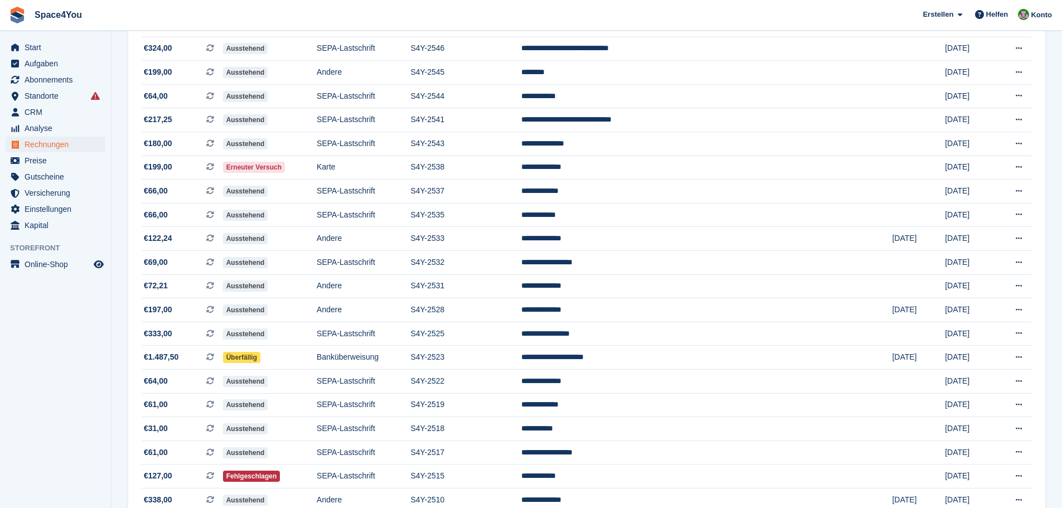
scroll to position [167, 0]
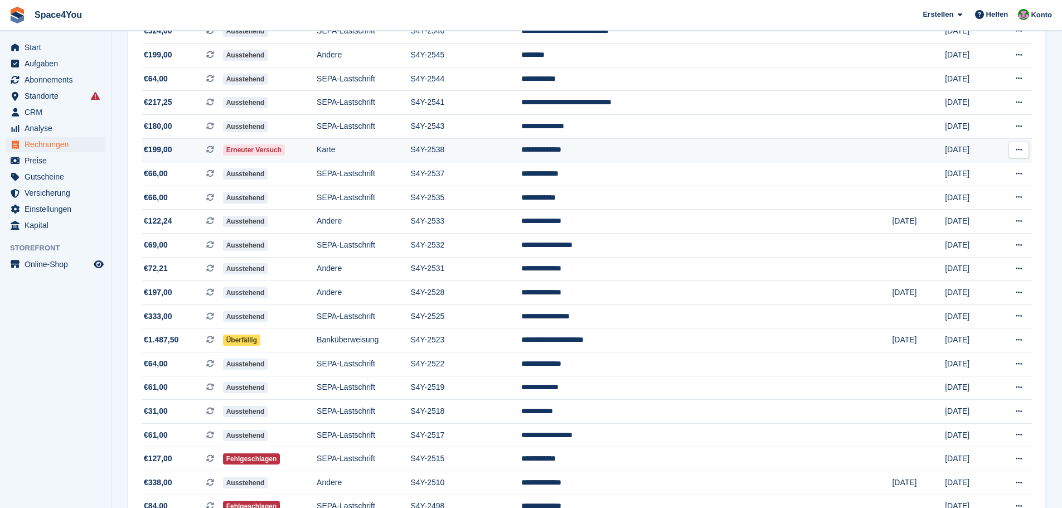
click at [206, 151] on span "€199,00 Dies ist eine wiederkehrende Abonnementrechnung." at bounding box center [182, 150] width 81 height 12
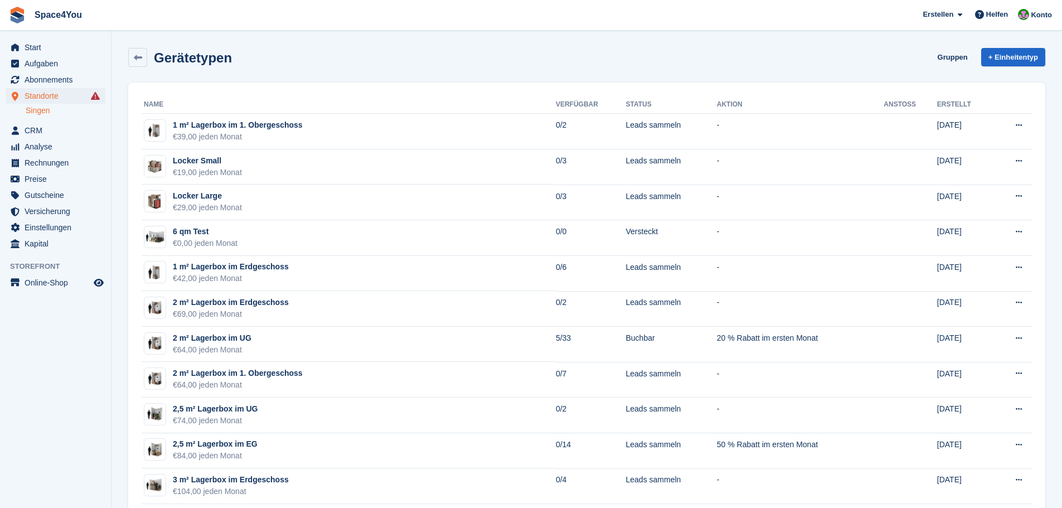
scroll to position [390, 0]
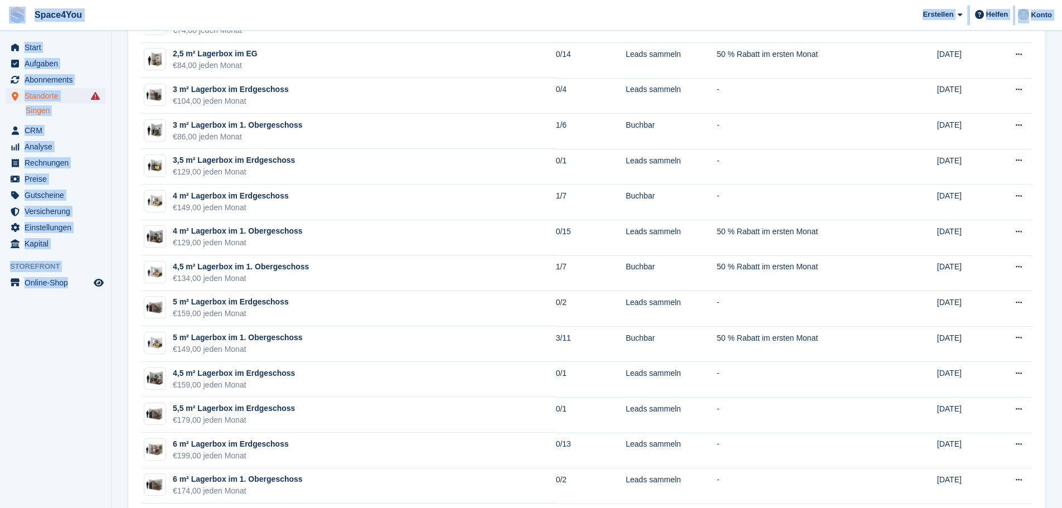
drag, startPoint x: 98, startPoint y: 301, endPoint x: 14, endPoint y: 21, distance: 293.2
click at [153, 21] on span "Space4You [GEOGRAPHIC_DATA] Abonnement Rechnung Kontakt Deal [GEOGRAPHIC_DATA] …" at bounding box center [531, 15] width 1062 height 30
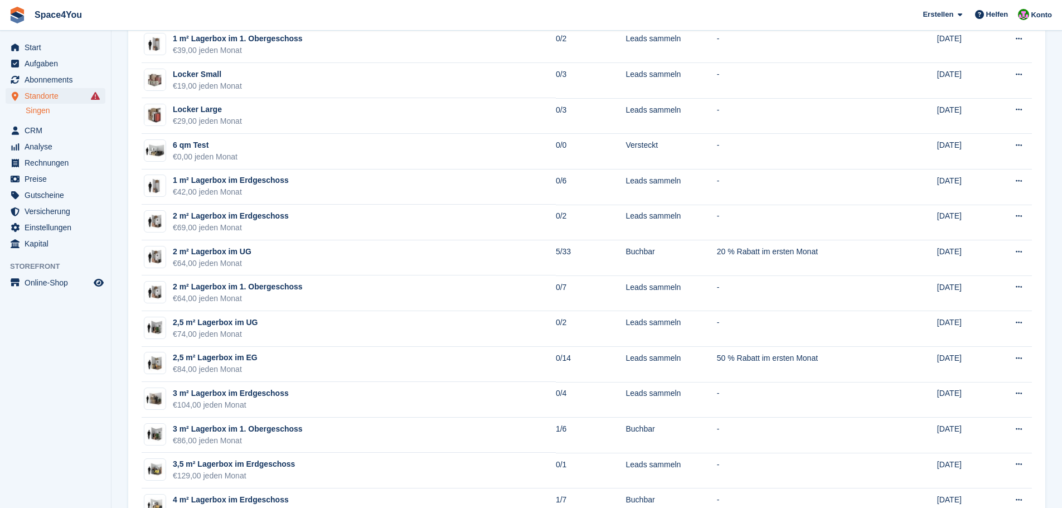
scroll to position [0, 0]
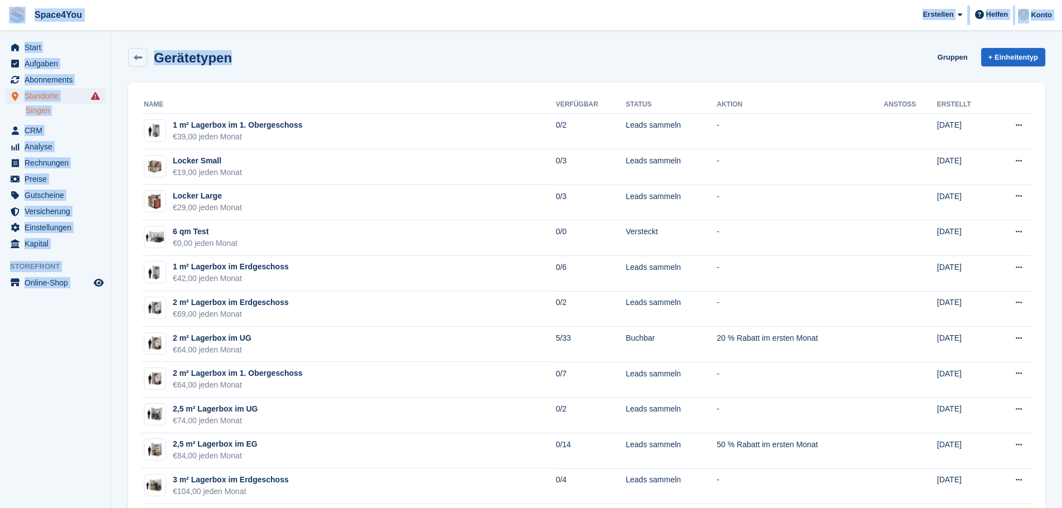
drag, startPoint x: 265, startPoint y: 69, endPoint x: 0, endPoint y: 20, distance: 269.7
click at [339, 54] on div "Gerätetypen Gruppen + Einheitentyp" at bounding box center [586, 57] width 917 height 19
drag, startPoint x: 222, startPoint y: 70, endPoint x: 4, endPoint y: 2, distance: 227.7
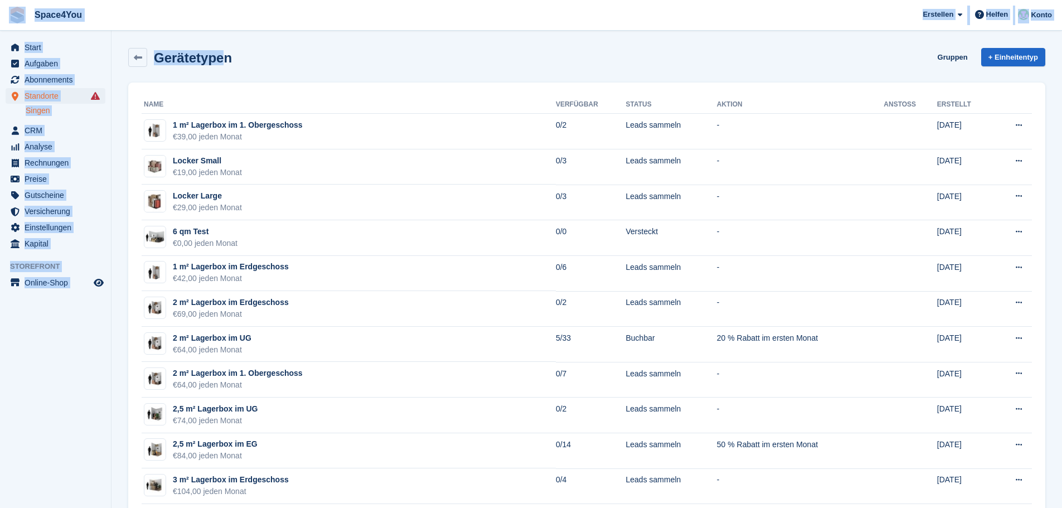
drag, startPoint x: 245, startPoint y: 69, endPoint x: 12, endPoint y: 11, distance: 240.4
click at [177, 30] on span "Space4You [GEOGRAPHIC_DATA] Abonnement Rechnung Kontakt Deal [GEOGRAPHIC_DATA] …" at bounding box center [531, 15] width 1062 height 30
drag, startPoint x: 238, startPoint y: 57, endPoint x: 16, endPoint y: 13, distance: 226.1
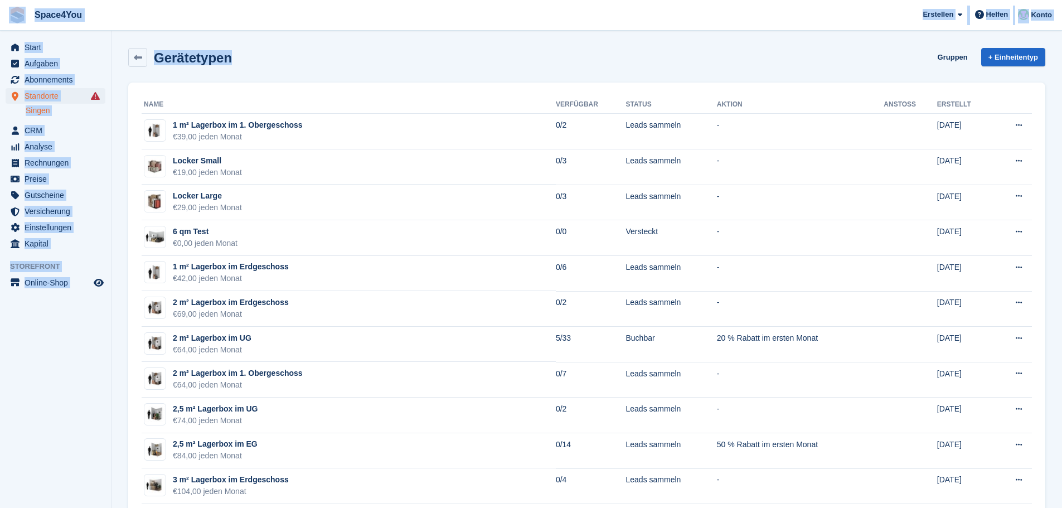
click at [161, 17] on span "Space4You Erstellen Abonnement Rechnung Kontakt Deal Rabatt Seite Helfen Chat-S…" at bounding box center [531, 15] width 1062 height 30
drag, startPoint x: 277, startPoint y: 62, endPoint x: 2, endPoint y: 9, distance: 279.7
click at [269, 9] on span "Space4You [GEOGRAPHIC_DATA] Abonnement Rechnung Kontakt Deal [GEOGRAPHIC_DATA] …" at bounding box center [531, 15] width 1062 height 30
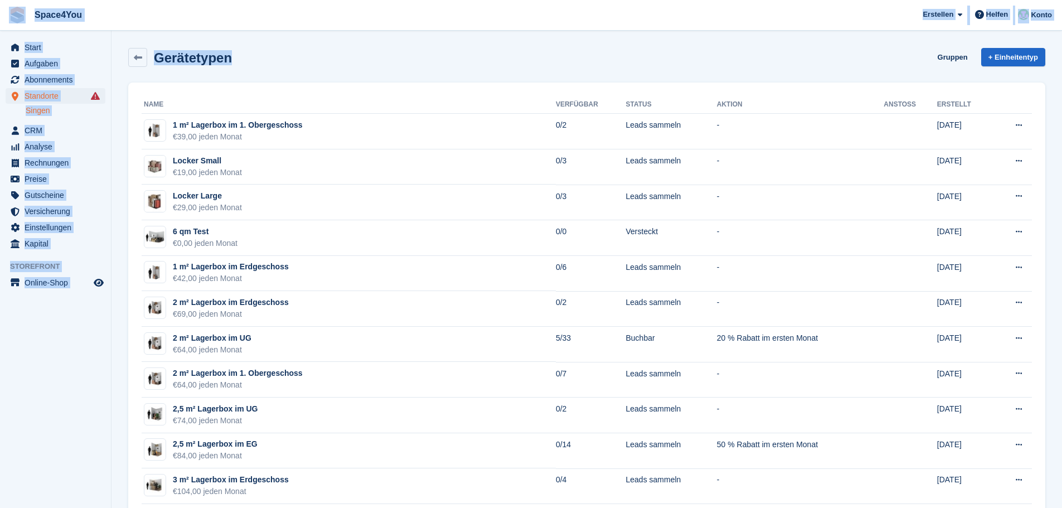
drag, startPoint x: 240, startPoint y: 63, endPoint x: 18, endPoint y: 3, distance: 230.3
click at [228, 14] on span "Space4You [GEOGRAPHIC_DATA] Abonnement Rechnung Kontakt Deal [GEOGRAPHIC_DATA] …" at bounding box center [531, 15] width 1062 height 30
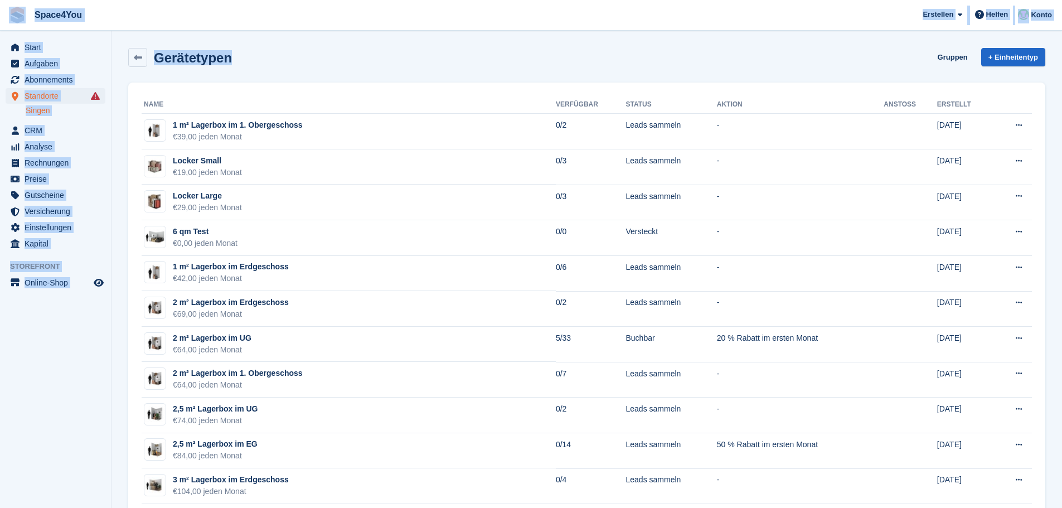
drag, startPoint x: 259, startPoint y: 57, endPoint x: 7, endPoint y: 23, distance: 254.7
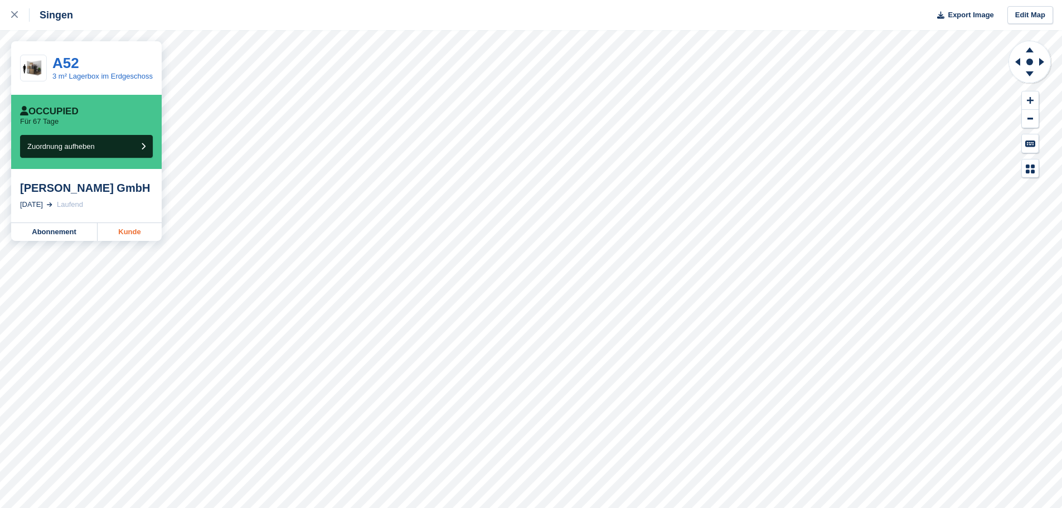
click at [145, 233] on link "Kunde" at bounding box center [130, 232] width 64 height 18
click at [122, 236] on link "Kunde" at bounding box center [130, 245] width 64 height 18
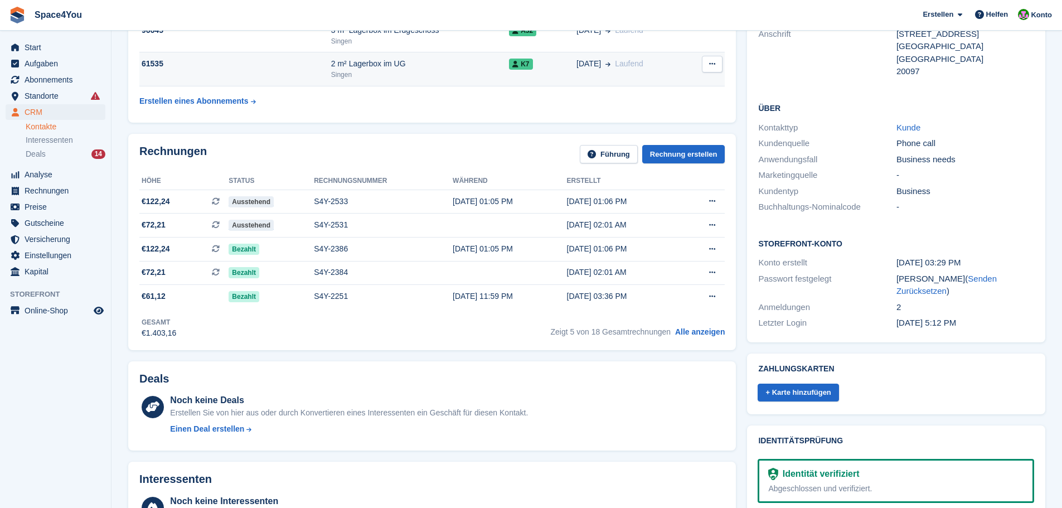
scroll to position [7, 0]
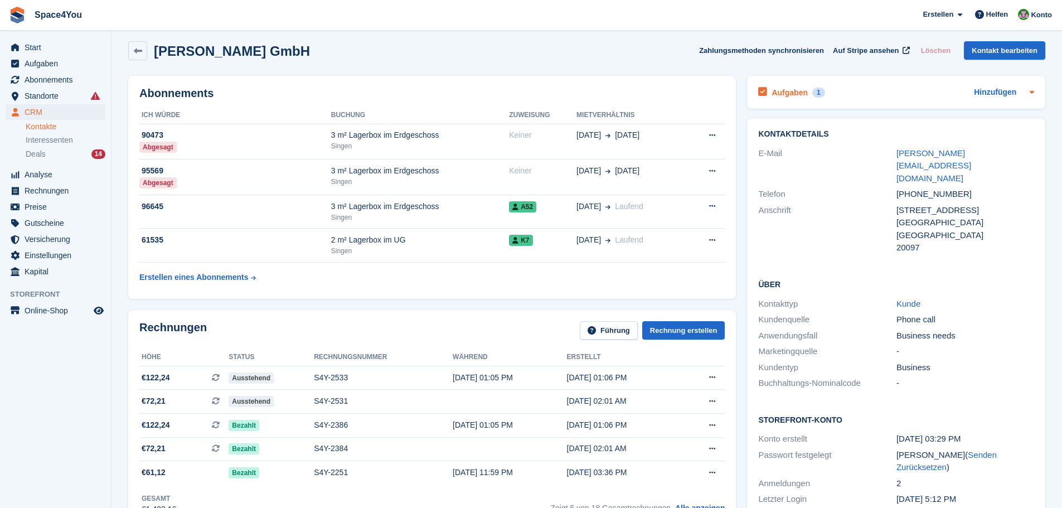
click at [1030, 93] on icon at bounding box center [1031, 91] width 9 height 9
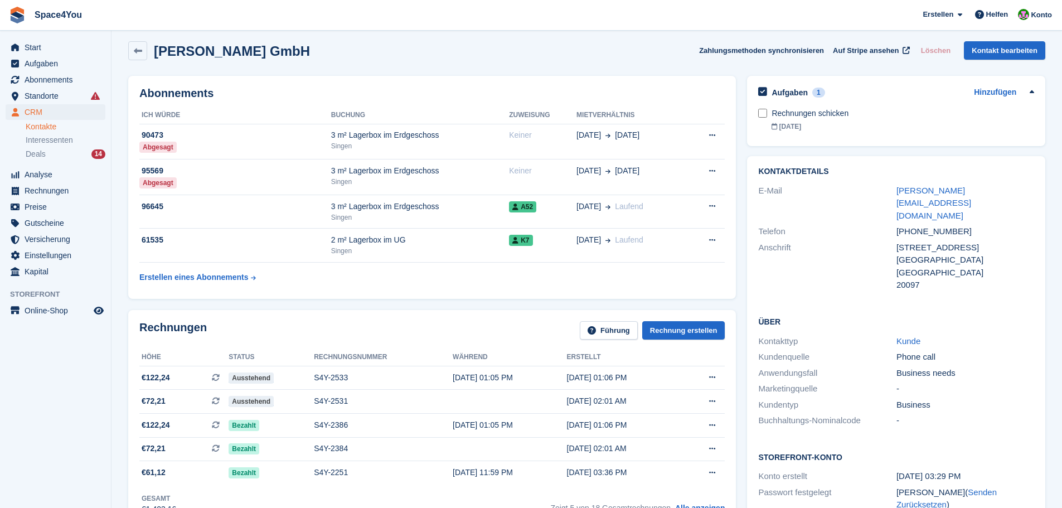
click at [1030, 92] on icon at bounding box center [1031, 91] width 4 height 3
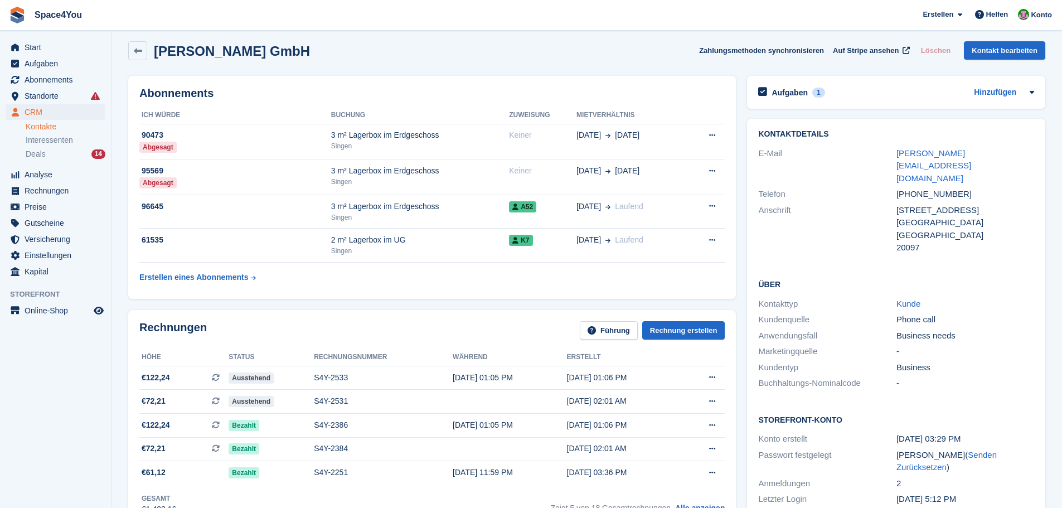
click at [406, 70] on div "Abonnements ICH WÜRDE Buchung Zuweisung Mietverhältnis 90473 Abgesagt 3 m² Lage…" at bounding box center [432, 187] width 619 height 234
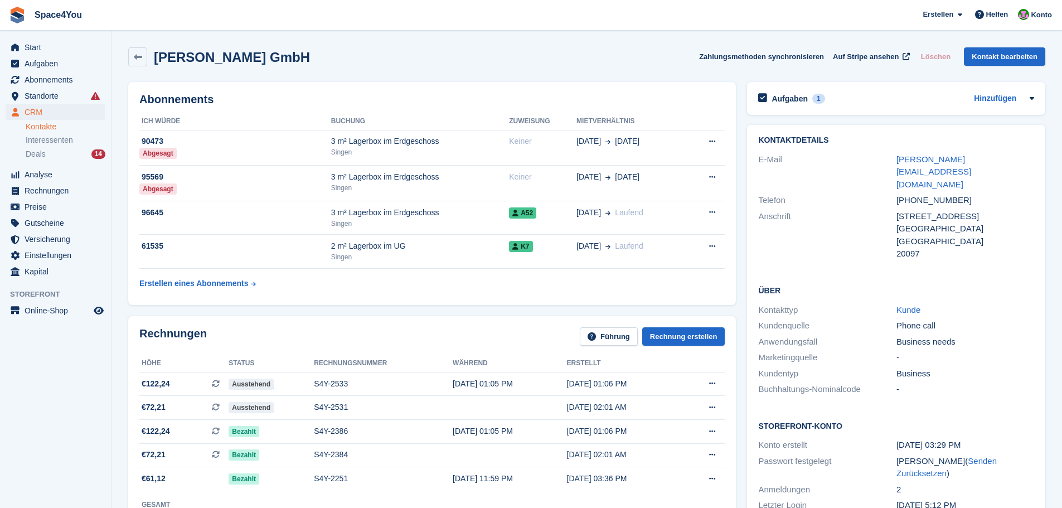
scroll to position [0, 0]
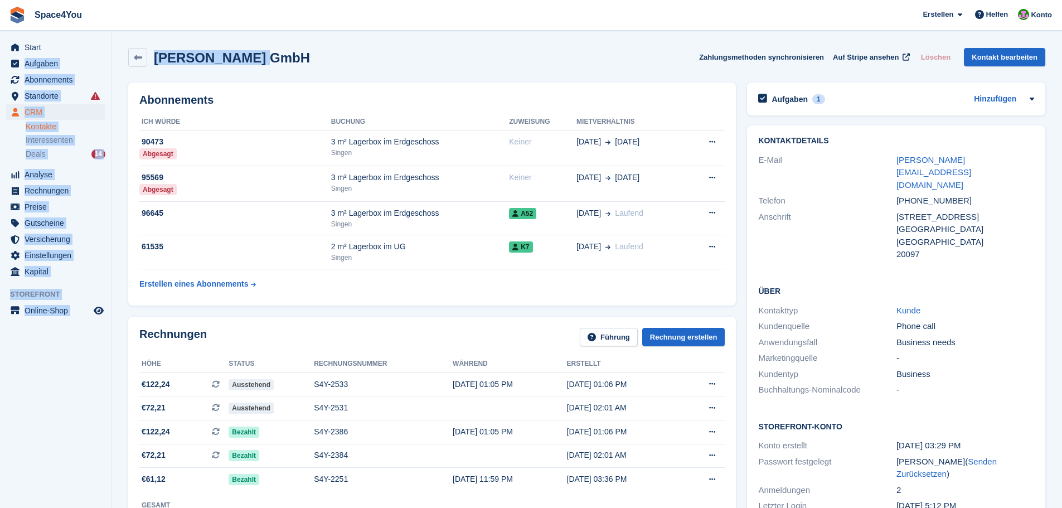
drag, startPoint x: 280, startPoint y: 53, endPoint x: 104, endPoint y: 35, distance: 177.6
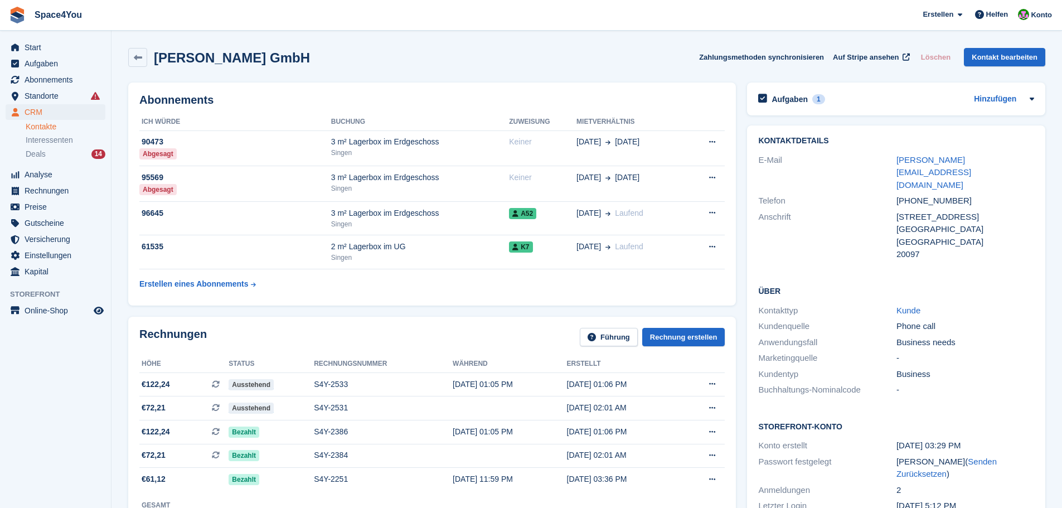
click at [114, 22] on span "Space4You [GEOGRAPHIC_DATA] Abonnement Rechnung Kontakt Deal [GEOGRAPHIC_DATA] …" at bounding box center [531, 15] width 1062 height 30
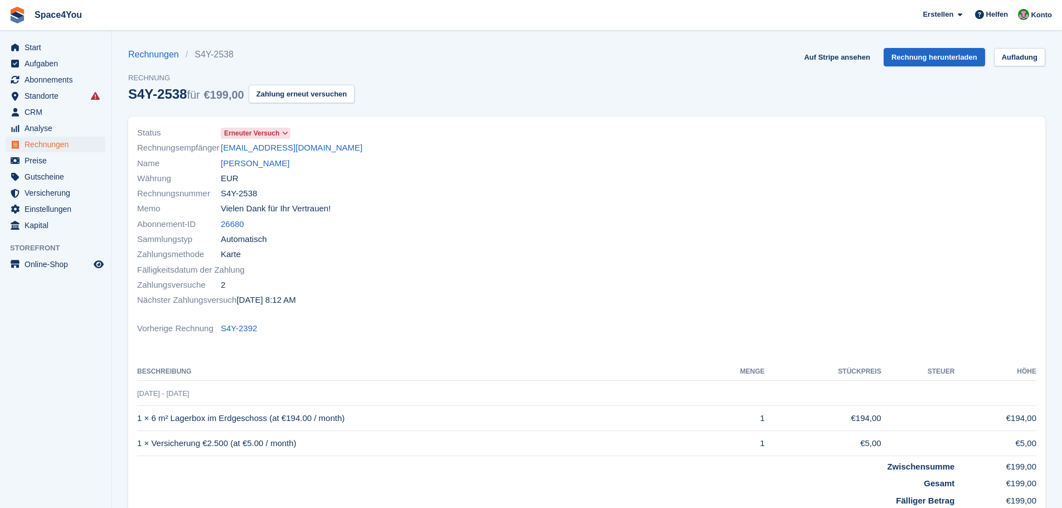
click at [667, 105] on div "Rechnungen S4Y-2538 Rechnung S4Y-2538 für €199,00 Zahlung erneut versuchen Auf …" at bounding box center [586, 82] width 917 height 69
click at [827, 56] on link "Auf Stripe ansehen" at bounding box center [836, 57] width 75 height 18
drag, startPoint x: 255, startPoint y: 59, endPoint x: 116, endPoint y: 25, distance: 142.9
click at [116, 25] on div "Space4You Erstellen Abonnement Rechnung Kontakt Deal Rabatt Seite Helfen Chat-S…" at bounding box center [531, 334] width 1062 height 669
drag, startPoint x: 109, startPoint y: 21, endPoint x: 0, endPoint y: 14, distance: 108.8
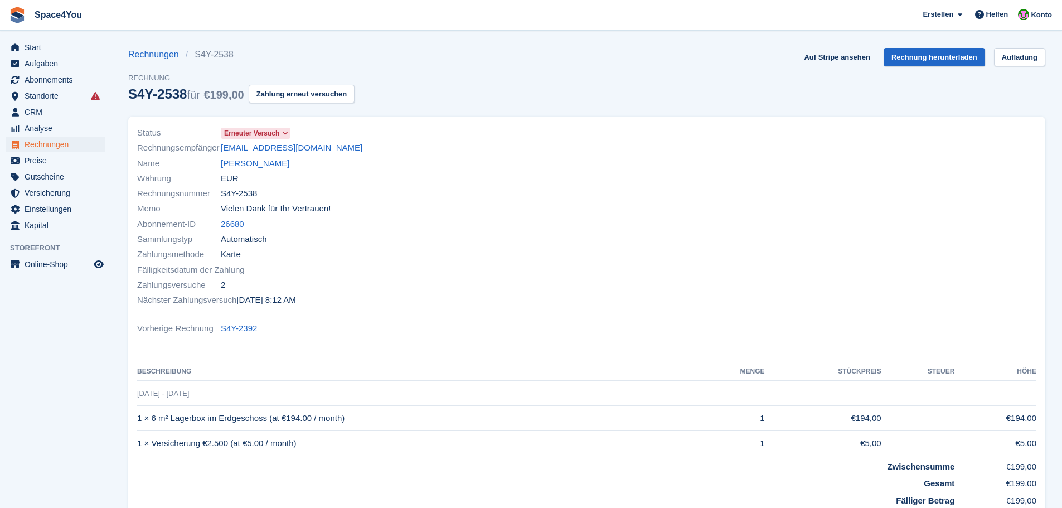
click at [0, 14] on span "Space4You Erstellen Abonnement Rechnung Kontakt Deal Rabatt Seite Helfen Chat-S…" at bounding box center [531, 15] width 1062 height 30
click at [481, 64] on div "Rechnungen S4Y-2538 Rechnung S4Y-2538 für €199,00 Zahlung erneut versuchen Auf …" at bounding box center [586, 82] width 917 height 69
drag, startPoint x: 254, startPoint y: 57, endPoint x: 538, endPoint y: 105, distance: 288.1
click at [538, 105] on div "Rechnungen S4Y-2538 Rechnung S4Y-2538 für €199,00 Zahlung erneut versuchen Auf …" at bounding box center [586, 82] width 917 height 69
click at [465, 99] on div "Rechnungen S4Y-2538 Rechnung S4Y-2538 für €199,00 Zahlung erneut versuchen Auf …" at bounding box center [586, 82] width 917 height 69
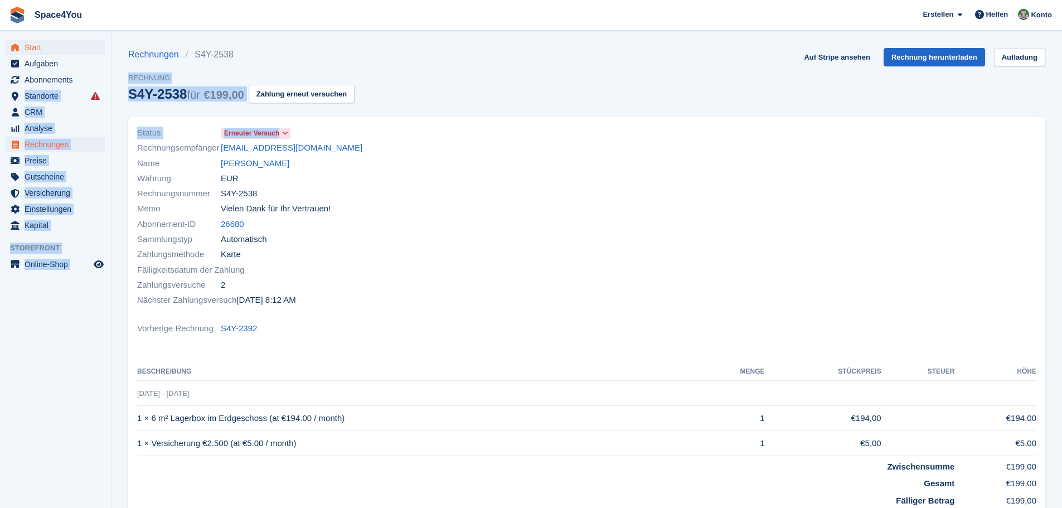
drag, startPoint x: 397, startPoint y: 111, endPoint x: 48, endPoint y: 51, distance: 354.1
click at [62, 61] on div "Start Aufgaben Abonnements Abonnements Abonnements Preiserhöhungen NEU Preiserh…" at bounding box center [531, 334] width 1062 height 669
click at [0, 30] on div "Rechnungen S4Y-2538 Rechnung S4Y-2538 für €199,00 Zahlung erneut versuchen Auf …" at bounding box center [531, 334] width 1062 height 669
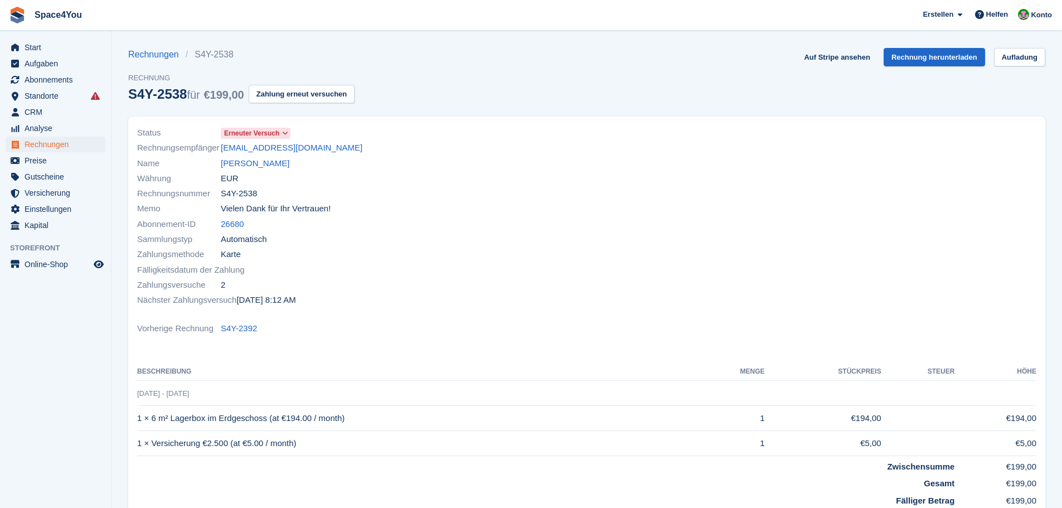
click at [541, 110] on div "Status Erneuter Versuch Rechnungsempfänger info@precomgroup.ch Name Gerd Engelm…" at bounding box center [586, 318] width 930 height 417
click at [579, 210] on div "Memo Vielen Dank für Ihr Vertrauen!" at bounding box center [358, 208] width 443 height 15
click at [589, 202] on div at bounding box center [815, 217] width 456 height 196
click at [603, 105] on div "Rechnungen S4Y-2538 Rechnung S4Y-2538 für €199,00 Zahlung erneut versuchen Auf …" at bounding box center [586, 82] width 917 height 69
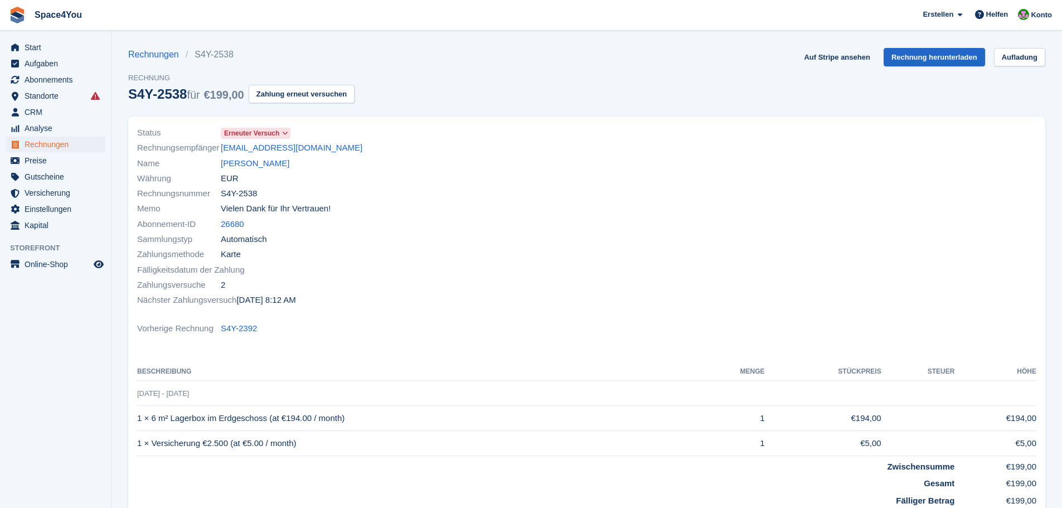
click at [603, 105] on div "Rechnungen S4Y-2538 Rechnung S4Y-2538 für €199,00 Zahlung erneut versuchen Auf …" at bounding box center [586, 82] width 917 height 69
drag, startPoint x: 257, startPoint y: 57, endPoint x: 352, endPoint y: 63, distance: 95.4
click at [352, 63] on div "Rechnungen S4Y-2538 Rechnung S4Y-2538 für €199,00 Zahlung erneut versuchen" at bounding box center [241, 82] width 226 height 69
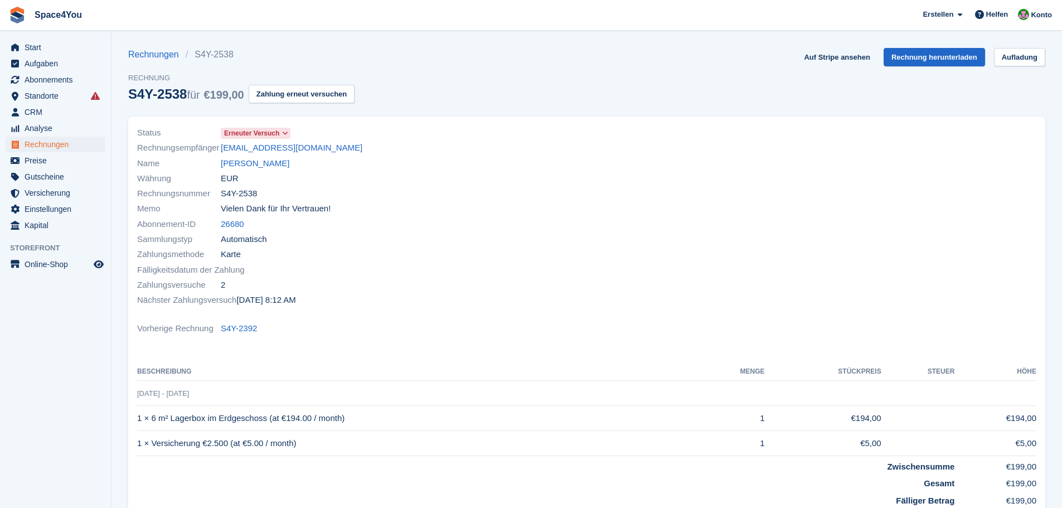
click at [352, 63] on div "Rechnungen S4Y-2538 Rechnung S4Y-2538 für €199,00 Zahlung erneut versuchen" at bounding box center [241, 82] width 226 height 69
click at [397, 77] on div "Rechnungen S4Y-2538 Rechnung S4Y-2538 für €199,00 Zahlung erneut versuchen Auf …" at bounding box center [586, 82] width 917 height 69
click at [230, 169] on link "Gerd Engelmann" at bounding box center [255, 163] width 69 height 13
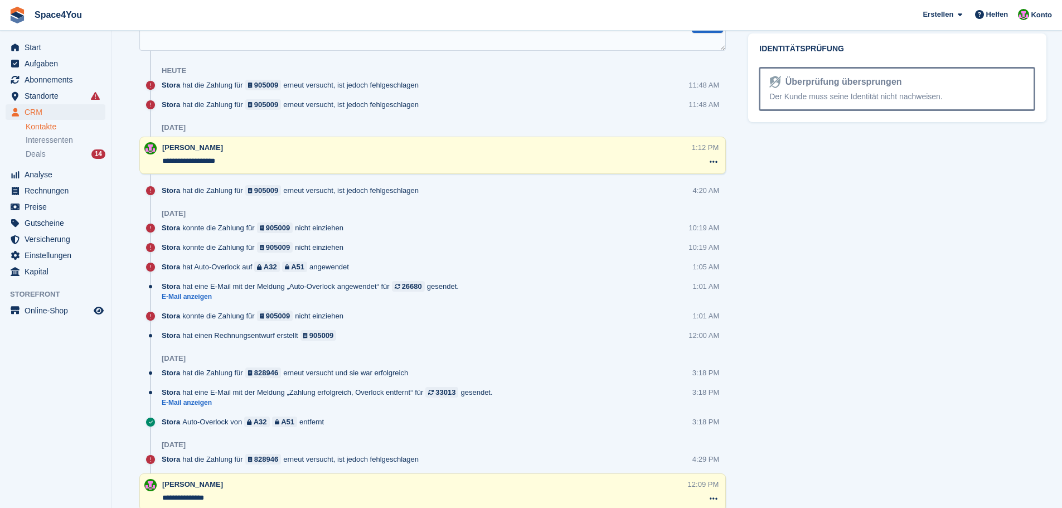
scroll to position [780, 0]
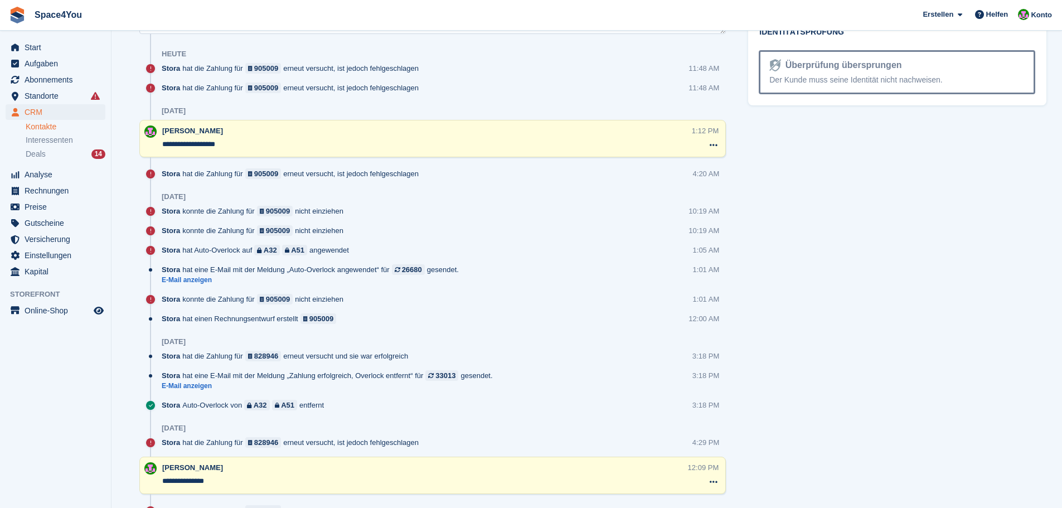
click at [71, 392] on aside "Start Aufgaben Abonnements Abonnements Abonnements Preiserhöhungen NEU Preiserh…" at bounding box center [55, 257] width 111 height 452
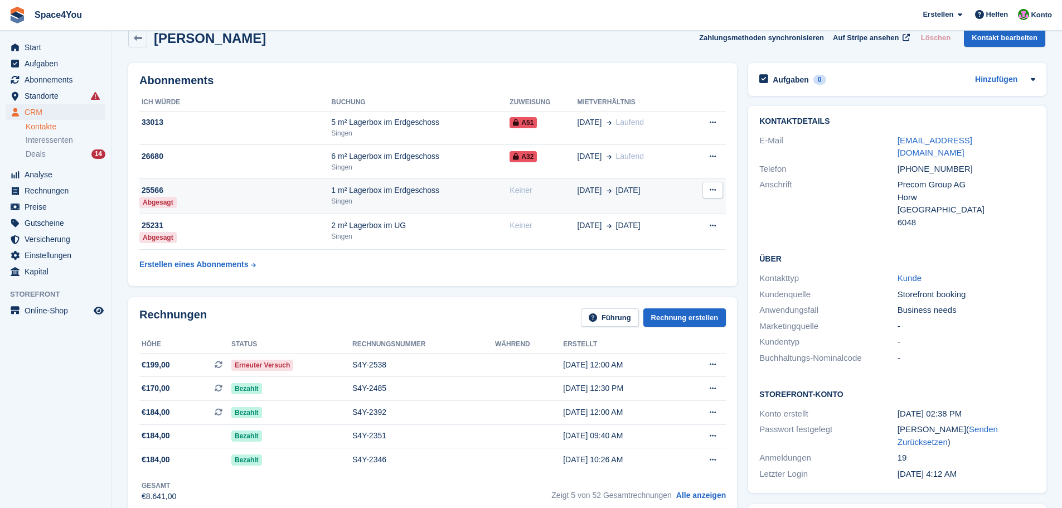
scroll to position [0, 0]
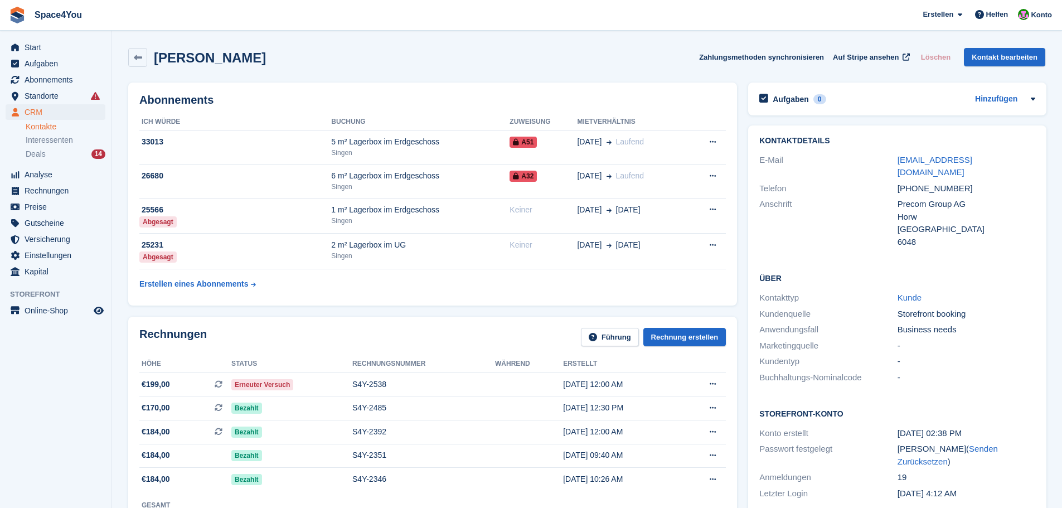
drag, startPoint x: 279, startPoint y: 56, endPoint x: 4, endPoint y: 6, distance: 278.7
click at [327, 74] on div "Gerd Engelmann Zahlungsmethoden synchronisieren Auf Stripe ansehen Löschen Kont…" at bounding box center [587, 59] width 928 height 35
click at [238, 53] on h2 "Gerd Engelmann" at bounding box center [210, 57] width 112 height 15
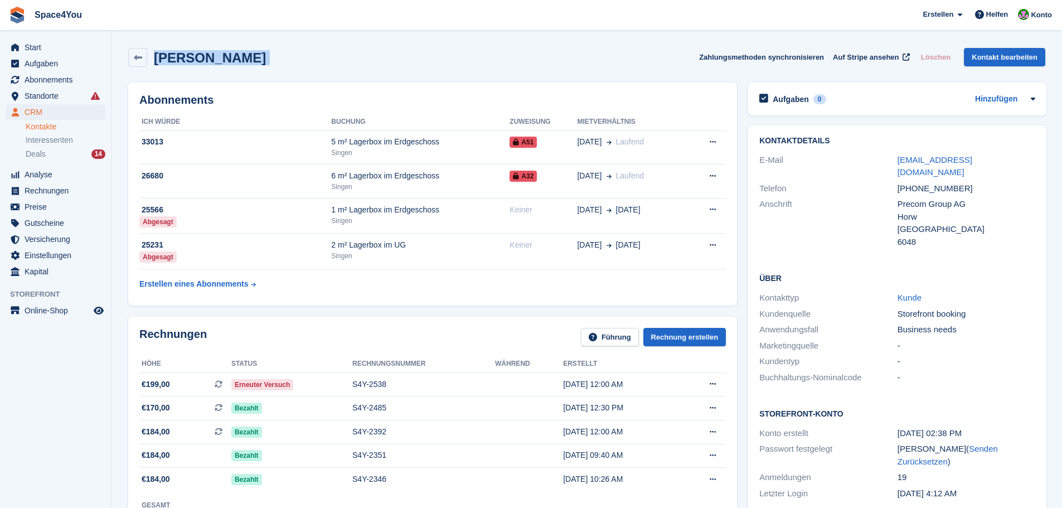
click at [238, 53] on h2 "Gerd Engelmann" at bounding box center [210, 57] width 112 height 15
click at [289, 51] on div "Gerd Engelmann Zahlungsmethoden synchronisieren Auf Stripe ansehen Löschen Kont…" at bounding box center [586, 57] width 917 height 19
drag, startPoint x: 260, startPoint y: 57, endPoint x: 2, endPoint y: 26, distance: 260.4
click at [313, 45] on div "Gerd Engelmann Zahlungsmethoden synchronisieren Auf Stripe ansehen Löschen Kont…" at bounding box center [587, 59] width 928 height 35
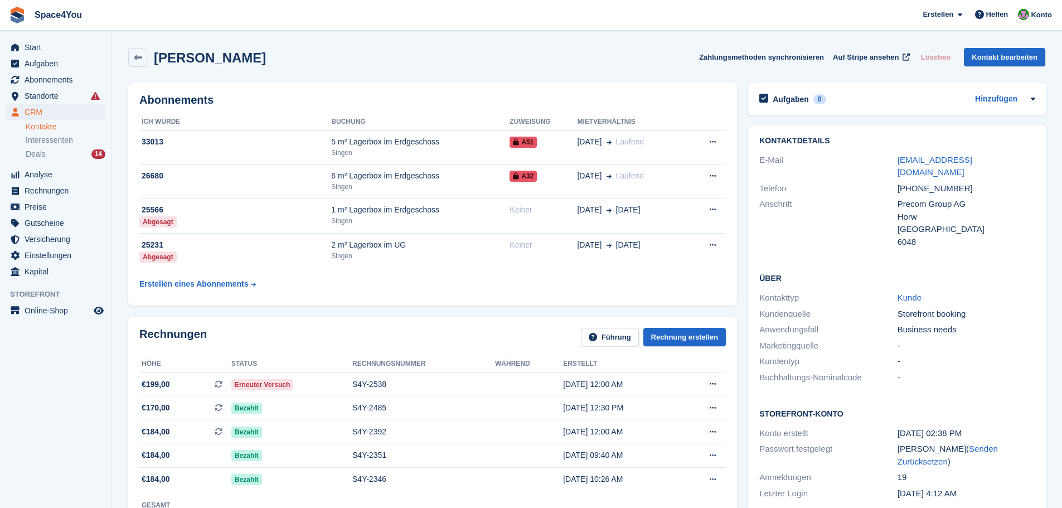
drag, startPoint x: 332, startPoint y: 56, endPoint x: 0, endPoint y: 25, distance: 333.6
click at [257, 51] on div "Gerd Engelmann Zahlungsmethoden synchronisieren Auf Stripe ansehen Löschen Kont…" at bounding box center [586, 57] width 917 height 19
click at [44, 48] on span "Start" at bounding box center [58, 48] width 67 height 16
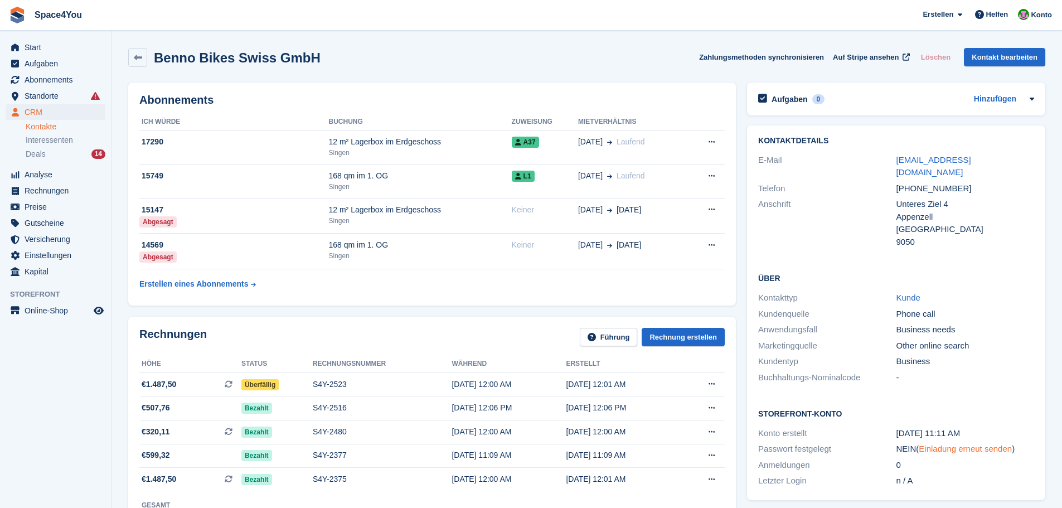
click at [967, 444] on link "Einladung erneut senden" at bounding box center [964, 448] width 93 height 9
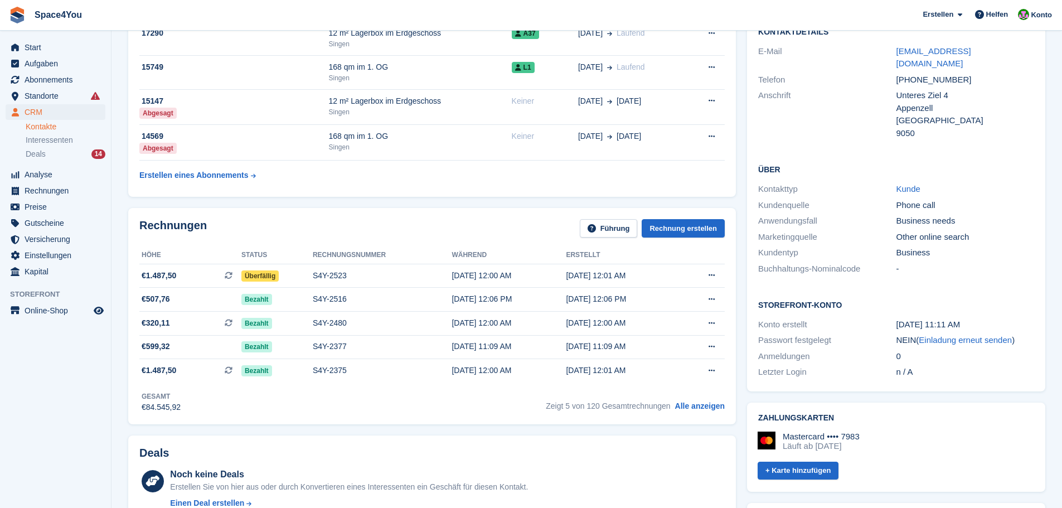
scroll to position [111, 0]
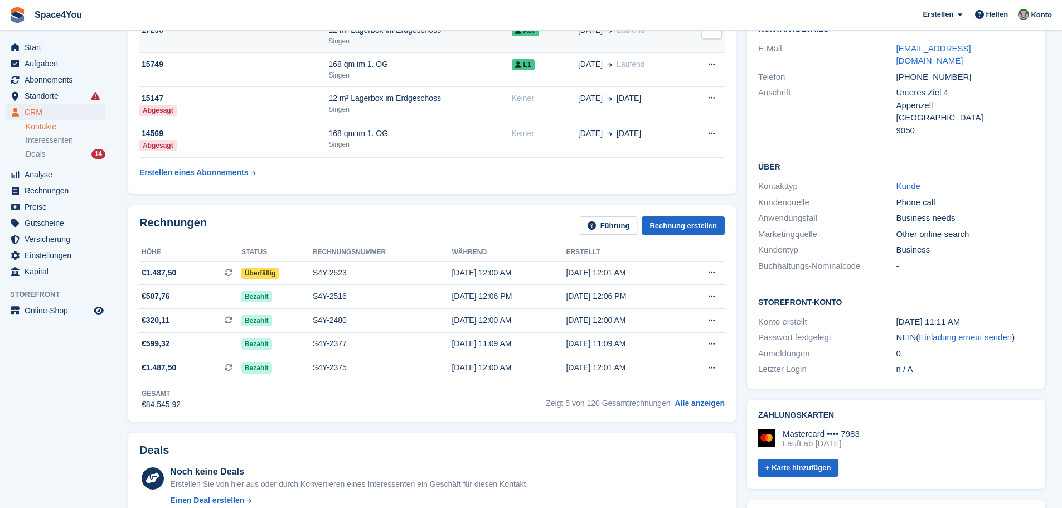
drag, startPoint x: 958, startPoint y: 324, endPoint x: 568, endPoint y: 50, distance: 477.2
click at [958, 332] on link "Einladung erneut senden" at bounding box center [964, 336] width 93 height 9
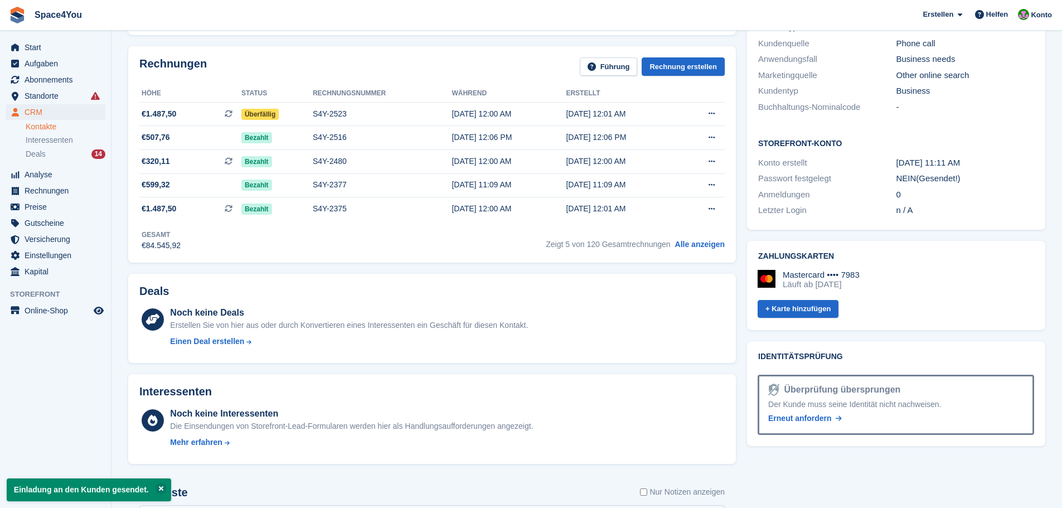
scroll to position [334, 0]
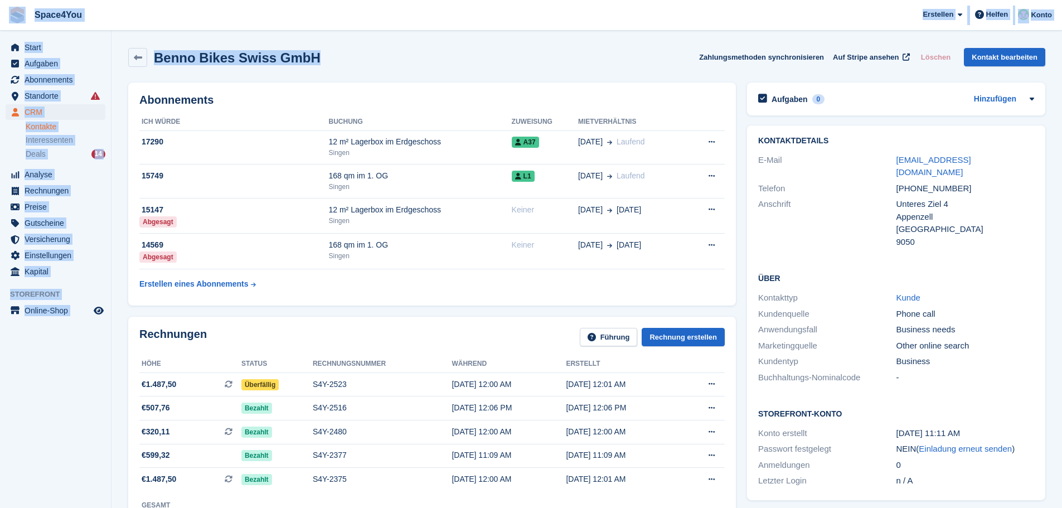
drag, startPoint x: 328, startPoint y: 61, endPoint x: 15, endPoint y: 15, distance: 316.0
click at [395, 70] on div "Benno Bikes Swiss GmbH Zahlungsmethoden synchronisieren Auf Stripe ansehen Lösc…" at bounding box center [587, 59] width 928 height 35
drag, startPoint x: 329, startPoint y: 56, endPoint x: 20, endPoint y: 7, distance: 312.5
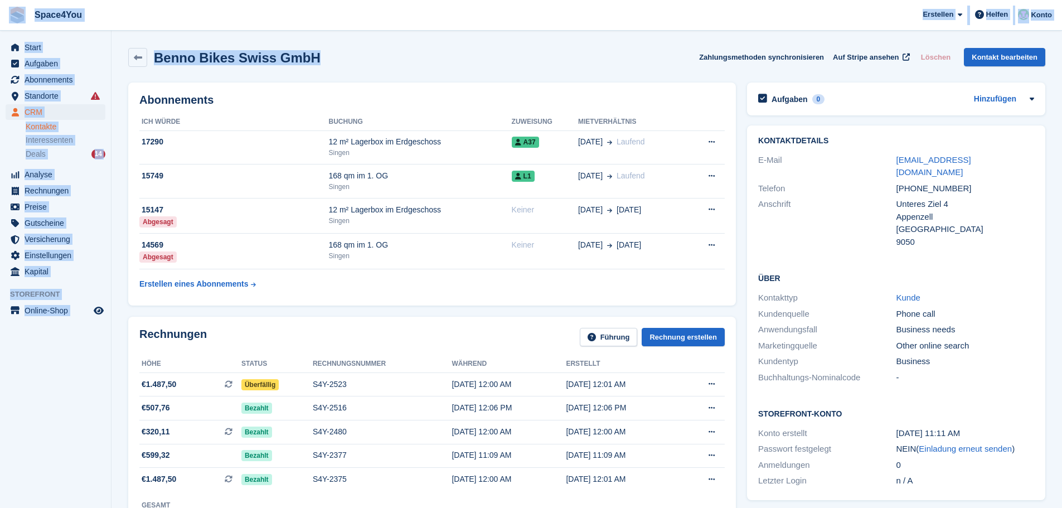
click at [162, 21] on span "Space4You [GEOGRAPHIC_DATA] Abonnement Rechnung Kontakt Deal [GEOGRAPHIC_DATA] …" at bounding box center [531, 15] width 1062 height 30
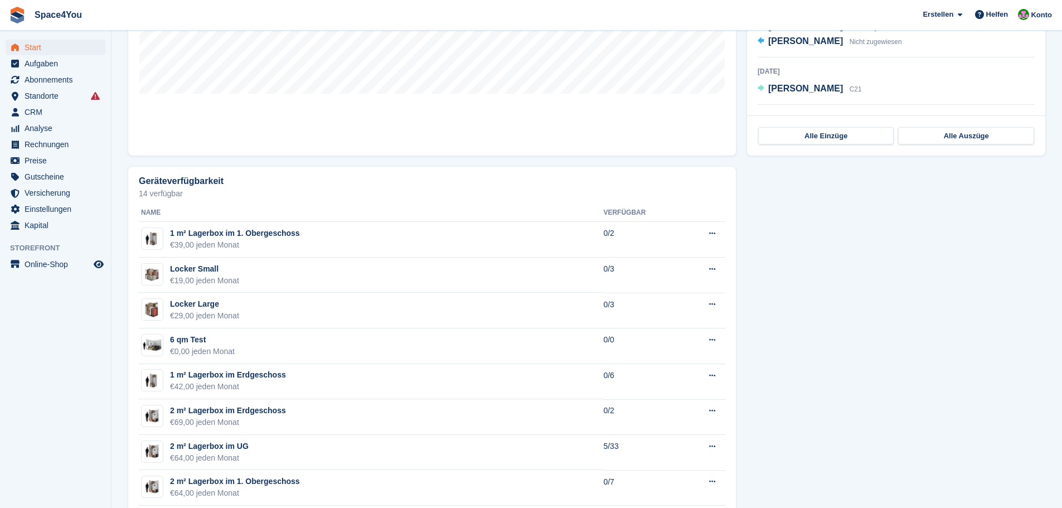
scroll to position [501, 0]
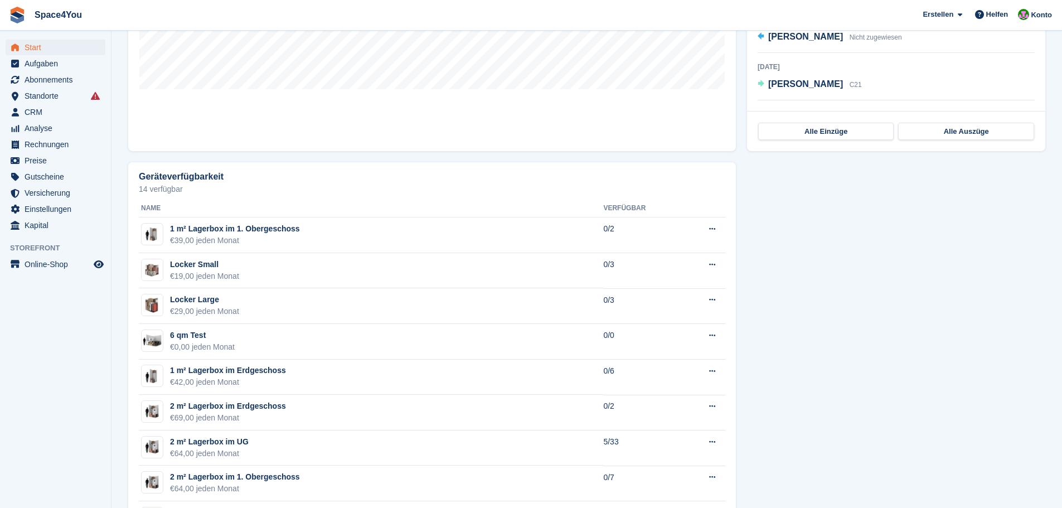
click at [81, 381] on aside "Start Aufgaben Abonnements Abonnements Abonnements Preiserhöhungen NEU Preiserh…" at bounding box center [55, 257] width 111 height 452
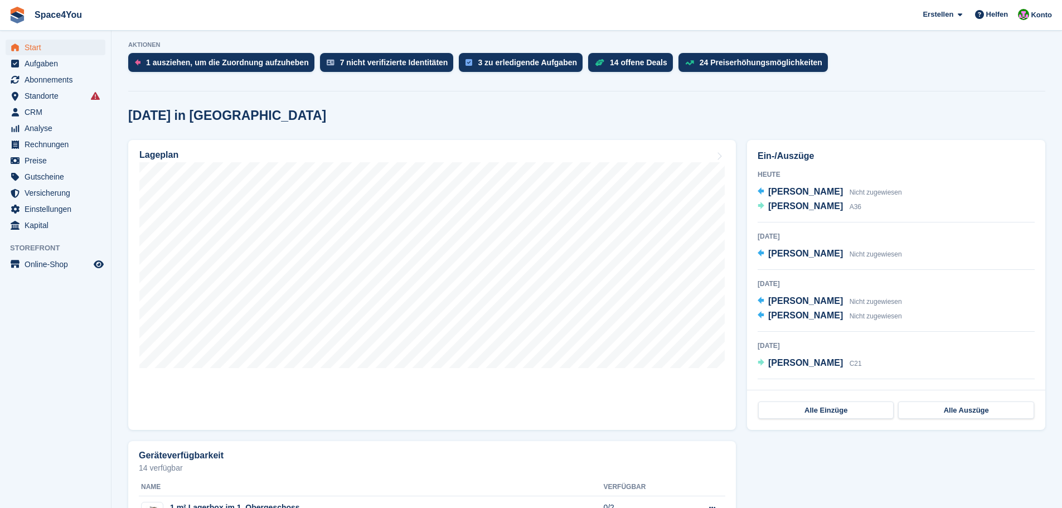
scroll to position [0, 0]
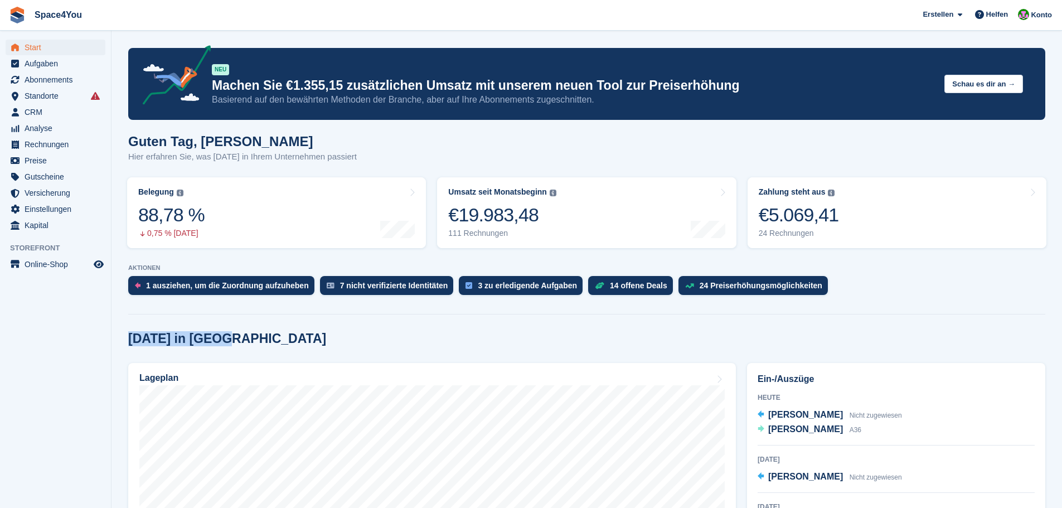
drag, startPoint x: 245, startPoint y: 340, endPoint x: 127, endPoint y: 329, distance: 118.7
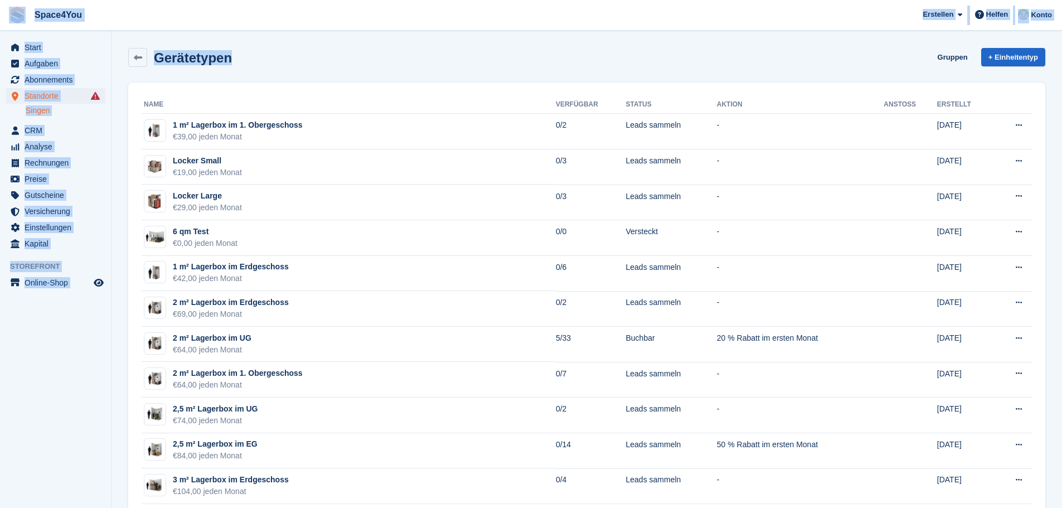
drag, startPoint x: 267, startPoint y: 60, endPoint x: 0, endPoint y: 28, distance: 268.7
click at [324, 71] on div "Gerätetypen Gruppen + Einheitentyp" at bounding box center [587, 59] width 928 height 35
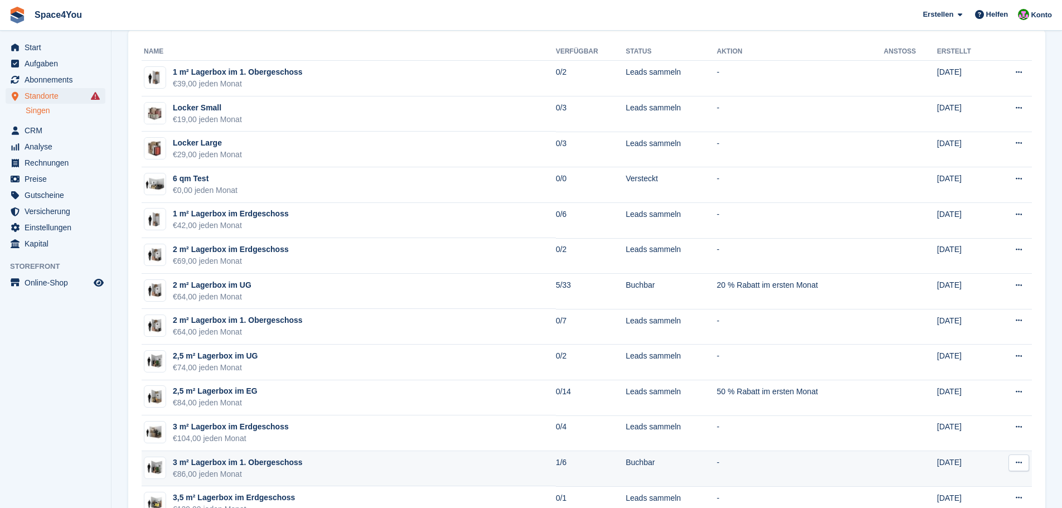
scroll to position [56, 0]
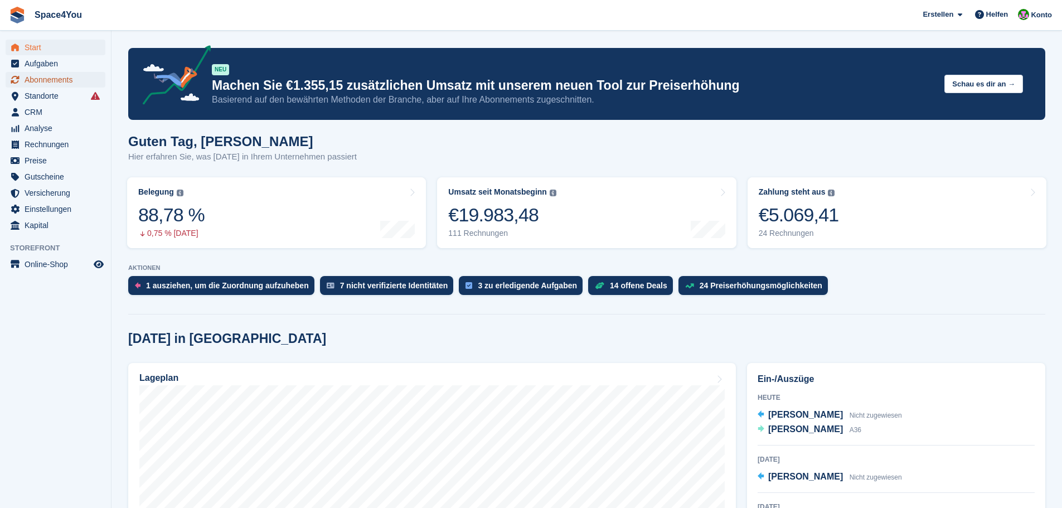
click at [65, 85] on span "Abonnements" at bounding box center [58, 80] width 67 height 16
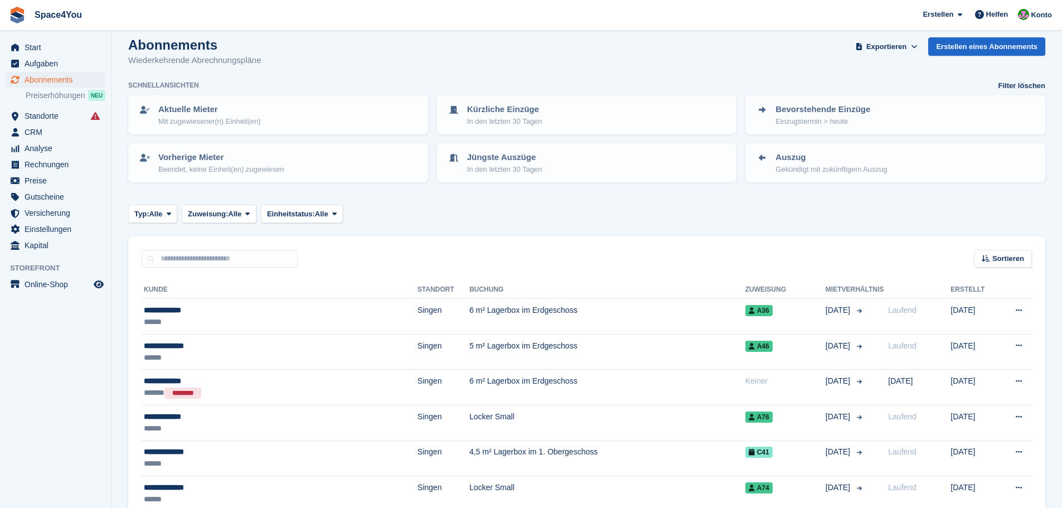
scroll to position [56, 0]
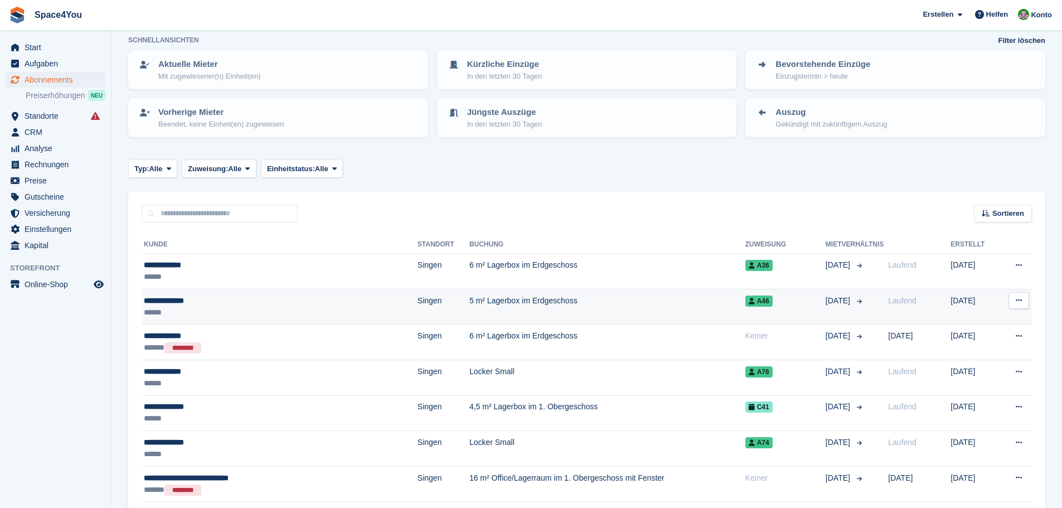
click at [252, 316] on div "******" at bounding box center [240, 312] width 193 height 12
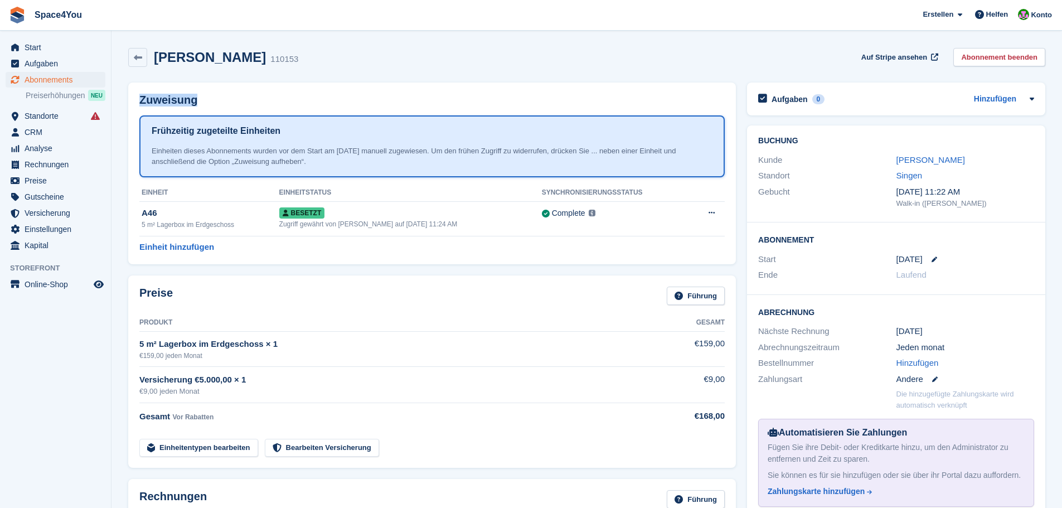
drag, startPoint x: 435, startPoint y: 55, endPoint x: 543, endPoint y: 105, distance: 119.2
click at [543, 105] on div "[PERSON_NAME] 110153 Auf Stripe ansehen Abonnement beenden Zuweisung Frühzeitig…" at bounding box center [586, 484] width 917 height 885
drag, startPoint x: 78, startPoint y: 369, endPoint x: 102, endPoint y: 397, distance: 36.7
click at [102, 397] on aside "Start Aufgaben Abonnements Abonnements Abonnements Preiserhöhungen NEU Preiserh…" at bounding box center [55, 257] width 111 height 452
click at [85, 375] on aside "Start Aufgaben Abonnements Abonnements Abonnements Preiserhöhungen NEU Preiserh…" at bounding box center [55, 257] width 111 height 452
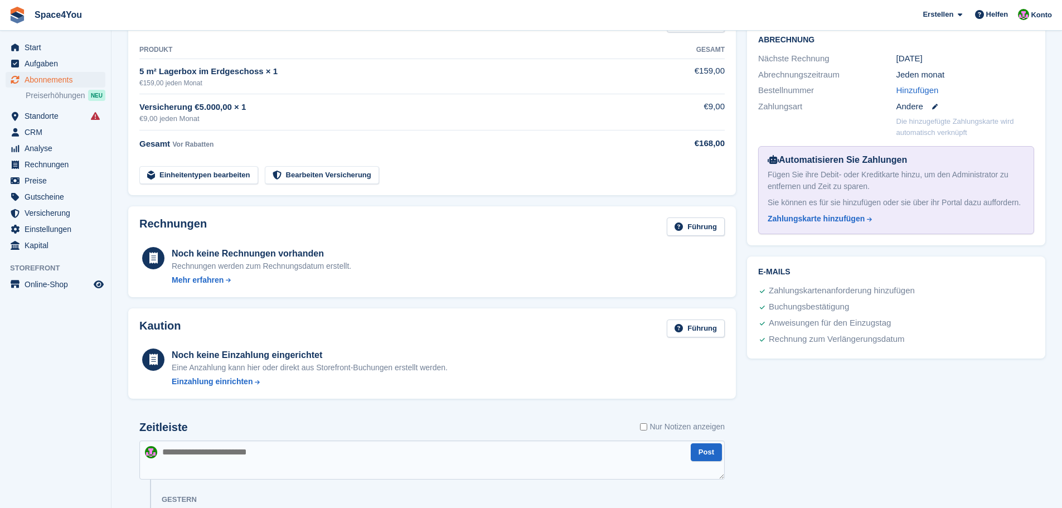
scroll to position [40, 0]
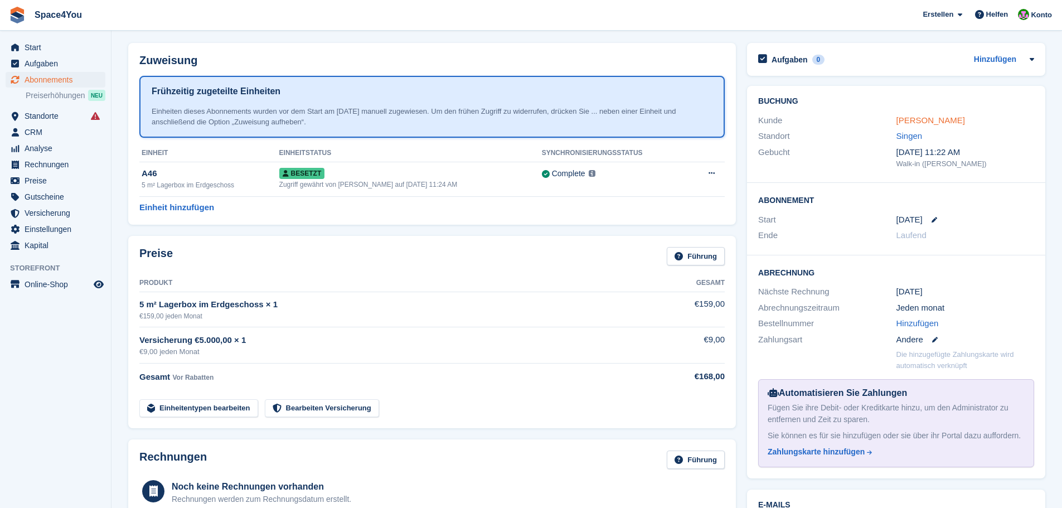
click at [917, 123] on link "[PERSON_NAME]" at bounding box center [930, 119] width 69 height 9
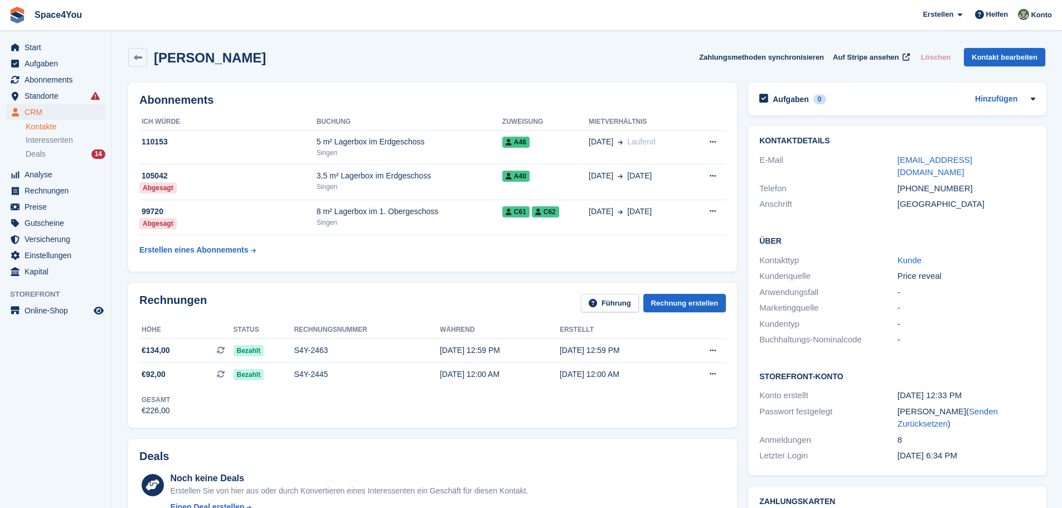
drag, startPoint x: 257, startPoint y: 59, endPoint x: 3, endPoint y: 19, distance: 257.2
click at [153, 17] on span "Space4You Erstellen Abonnement Rechnung Kontakt Deal Rabatt Seite Helfen Chat-S…" at bounding box center [531, 15] width 1062 height 30
drag, startPoint x: 260, startPoint y: 57, endPoint x: 18, endPoint y: 21, distance: 245.1
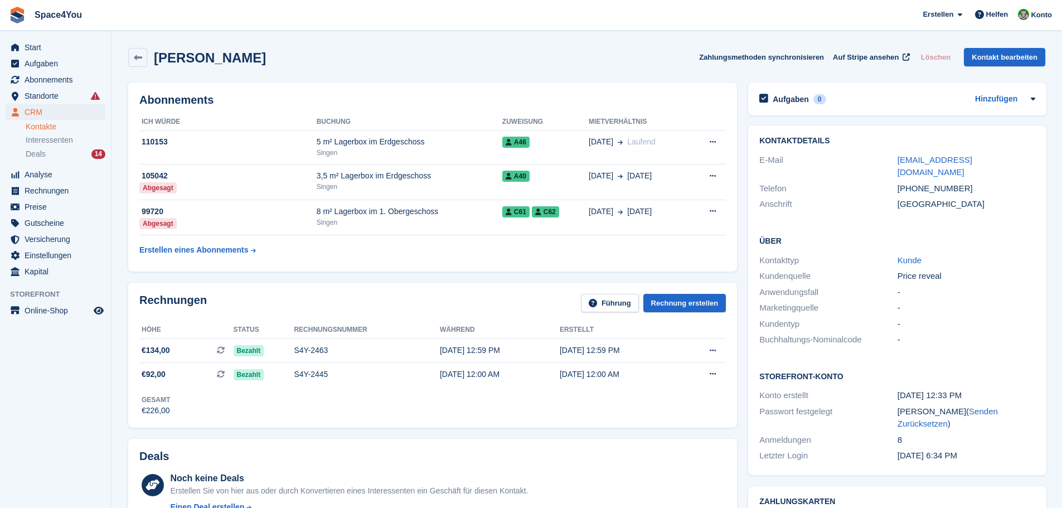
click at [337, 62] on div "Luca Battaglia Zahlungsmethoden synchronisieren Auf Stripe ansehen Löschen Kont…" at bounding box center [586, 57] width 917 height 19
drag, startPoint x: 336, startPoint y: 72, endPoint x: 1, endPoint y: 22, distance: 338.6
click at [456, 59] on div "Luca Battaglia Zahlungsmethoden synchronisieren Auf Stripe ansehen Löschen Kont…" at bounding box center [586, 57] width 917 height 19
drag, startPoint x: 249, startPoint y: 60, endPoint x: 0, endPoint y: 9, distance: 254.2
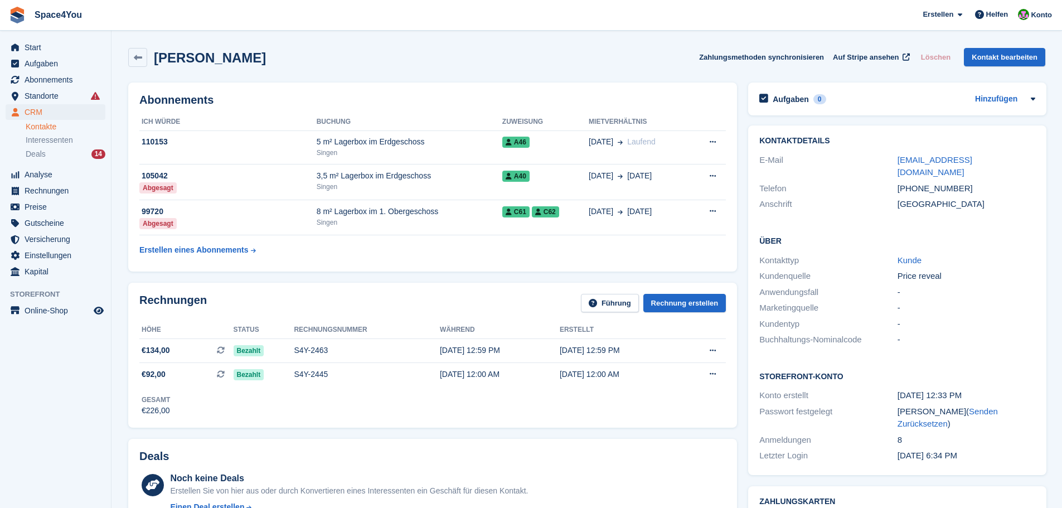
click at [142, 28] on span "Space4You Erstellen Abonnement Rechnung Kontakt Deal Rabatt Seite Helfen Chat-S…" at bounding box center [531, 15] width 1062 height 30
click at [407, 59] on div "Luca Battaglia Zahlungsmethoden synchronisieren Auf Stripe ansehen Löschen Kont…" at bounding box center [586, 57] width 917 height 19
click at [1001, 103] on link "Hinzufügen" at bounding box center [996, 99] width 42 height 13
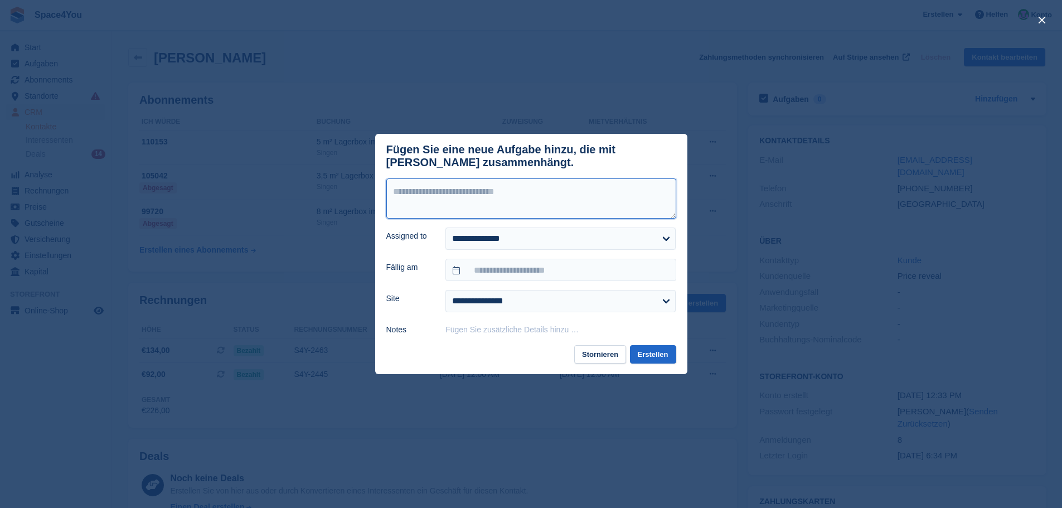
click at [531, 210] on textarea at bounding box center [531, 198] width 290 height 40
type textarea "**********"
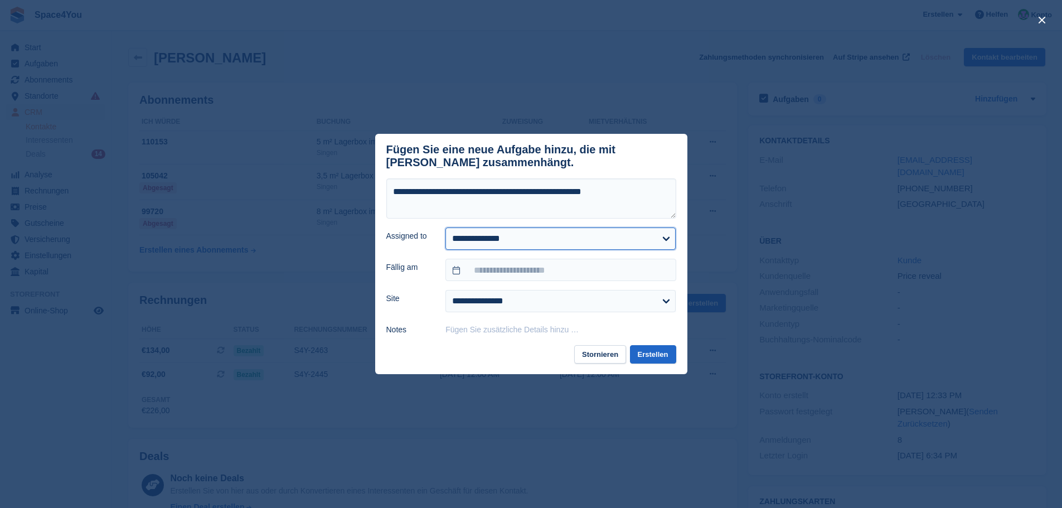
click at [495, 241] on select "**********" at bounding box center [560, 238] width 230 height 22
select select "****"
click at [445, 230] on select "**********" at bounding box center [560, 238] width 230 height 22
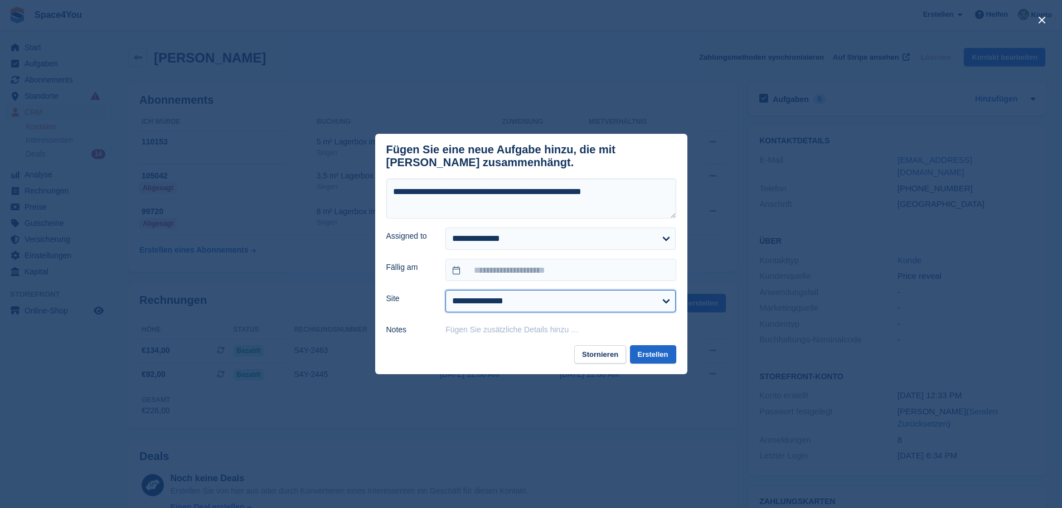
click at [486, 309] on select "**********" at bounding box center [560, 301] width 230 height 22
select select "***"
click at [445, 292] on select "**********" at bounding box center [560, 301] width 230 height 22
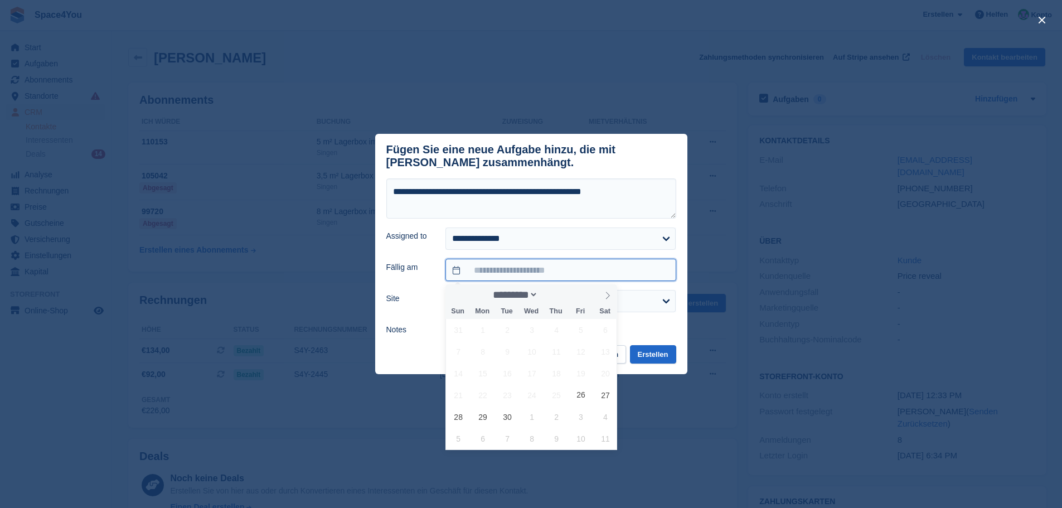
click at [485, 278] on input "text" at bounding box center [560, 270] width 230 height 22
click at [488, 421] on span "29" at bounding box center [483, 417] width 22 height 22
type input "**********"
click at [488, 421] on div "close" at bounding box center [531, 254] width 1062 height 508
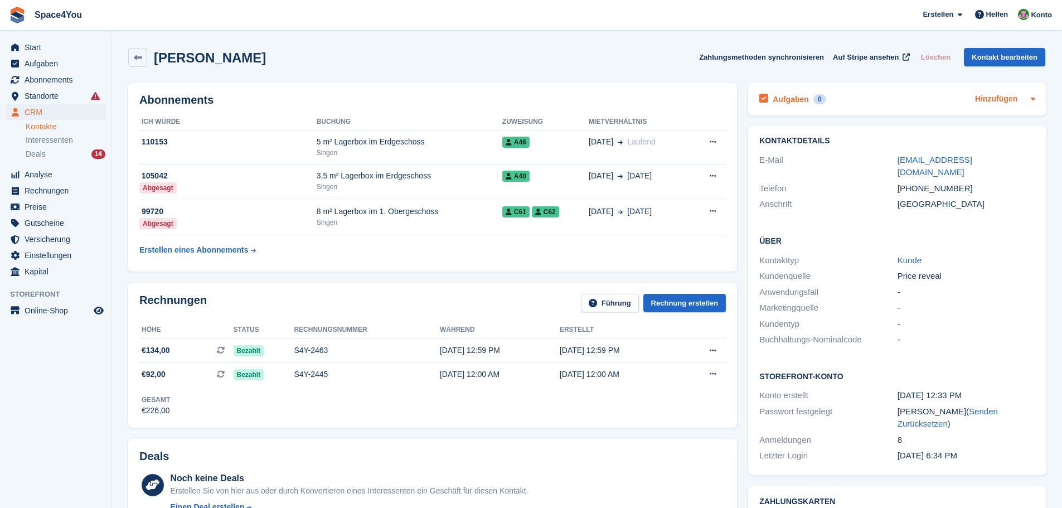
click at [999, 104] on link "Hinzufügen" at bounding box center [996, 99] width 42 height 13
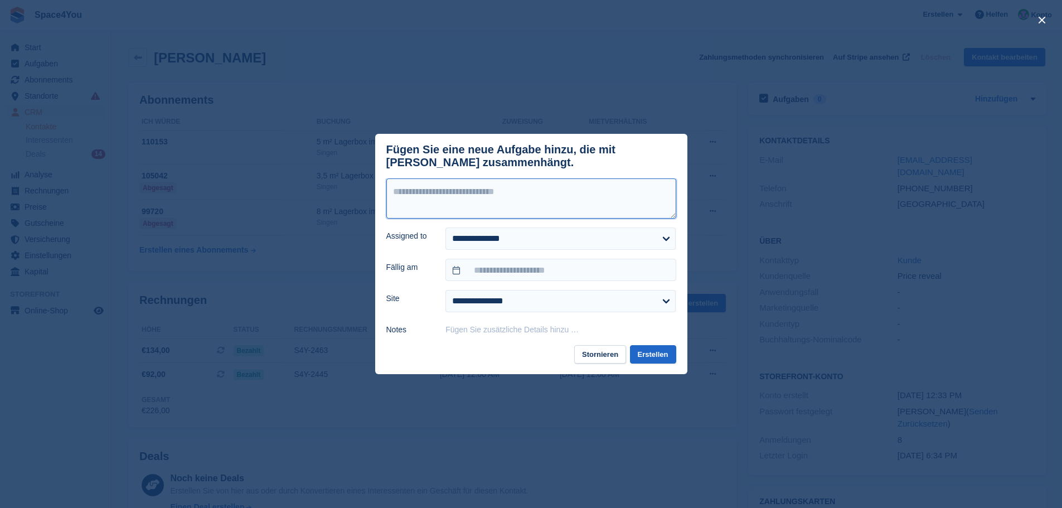
click at [487, 199] on textarea at bounding box center [531, 198] width 290 height 40
click at [486, 79] on div "close" at bounding box center [531, 254] width 1062 height 508
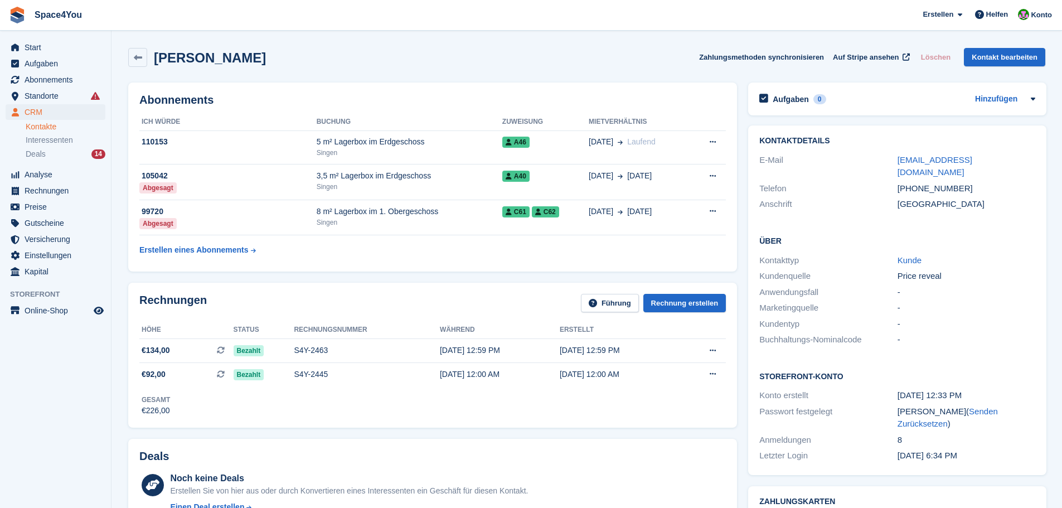
drag, startPoint x: 255, startPoint y: 65, endPoint x: 10, endPoint y: 15, distance: 249.7
drag, startPoint x: 275, startPoint y: 59, endPoint x: 13, endPoint y: 21, distance: 265.2
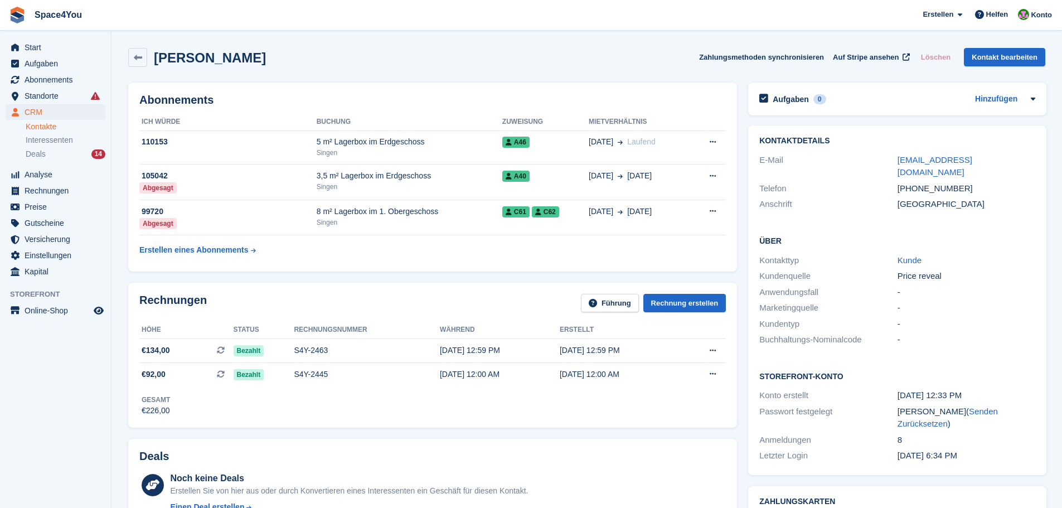
click at [363, 57] on div "Luca Battaglia Zahlungsmethoden synchronisieren Auf Stripe ansehen Löschen Kont…" at bounding box center [586, 57] width 917 height 19
drag, startPoint x: 317, startPoint y: 55, endPoint x: 4, endPoint y: 17, distance: 314.8
click at [361, 57] on div "Luca Battaglia Zahlungsmethoden synchronisieren Auf Stripe ansehen Löschen Kont…" at bounding box center [586, 57] width 917 height 19
drag, startPoint x: 271, startPoint y: 57, endPoint x: 3, endPoint y: 19, distance: 270.1
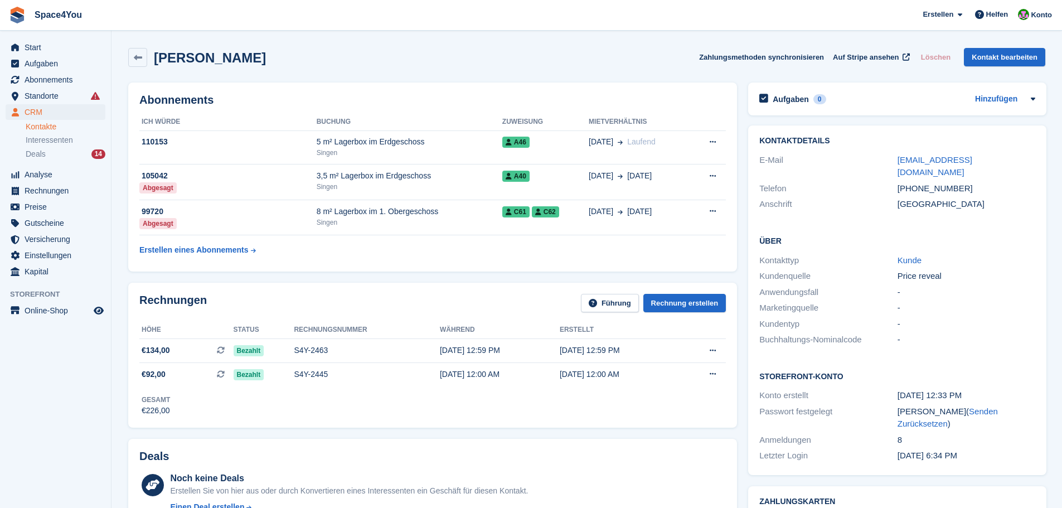
click at [339, 61] on div "Luca Battaglia Zahlungsmethoden synchronisieren Auf Stripe ansehen Löschen Kont…" at bounding box center [586, 57] width 917 height 19
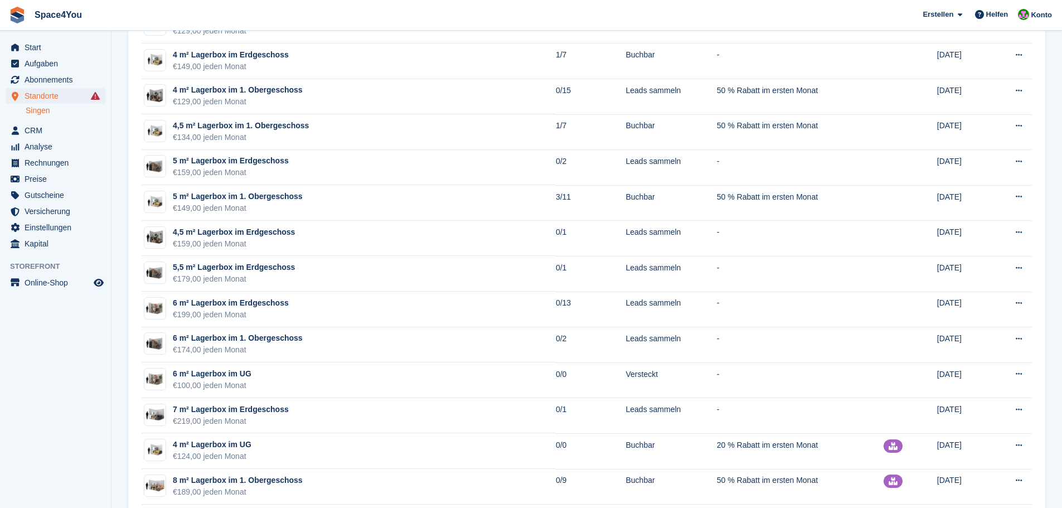
scroll to position [724, 0]
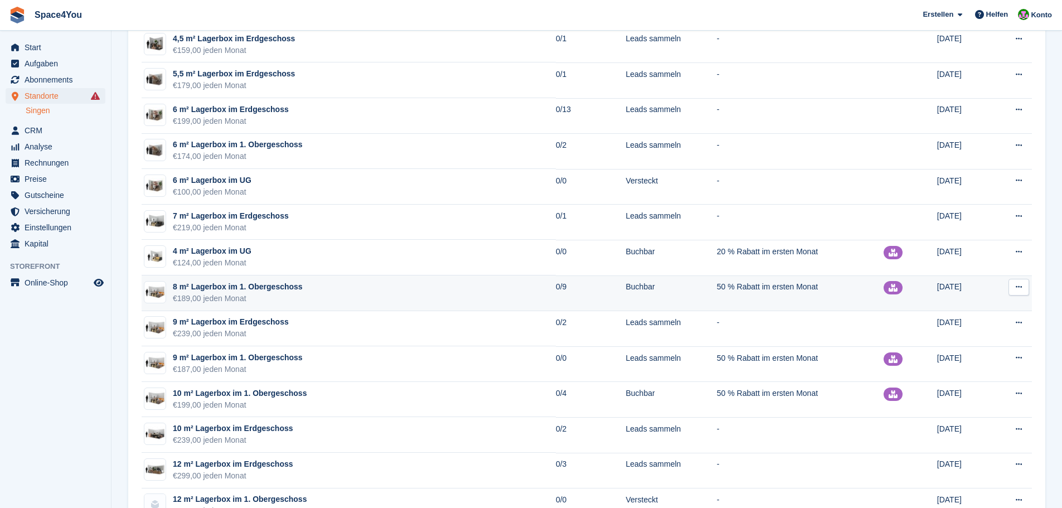
click at [265, 296] on div "€189,00 jeden Monat" at bounding box center [238, 299] width 130 height 12
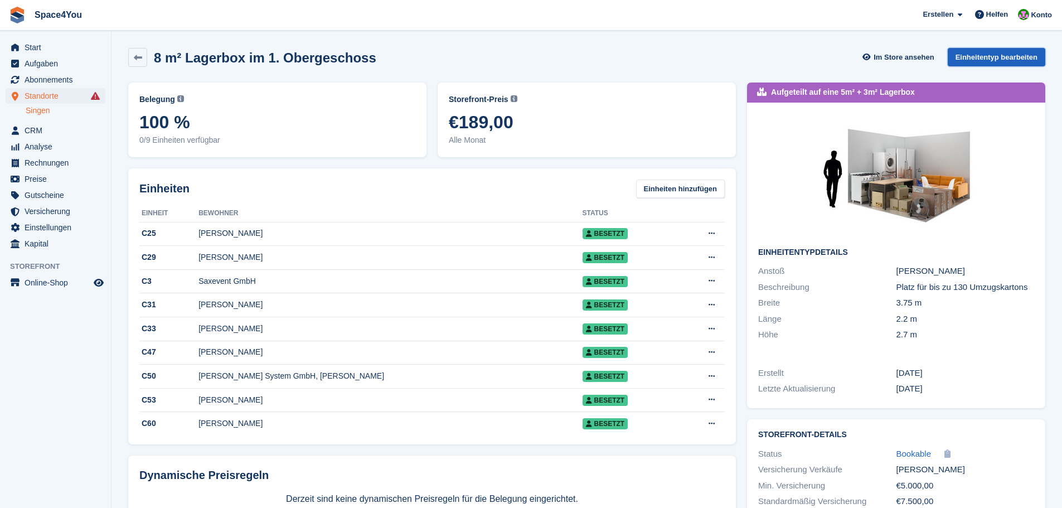
click at [972, 53] on link "Einheitentyp bearbeiten" at bounding box center [996, 57] width 98 height 18
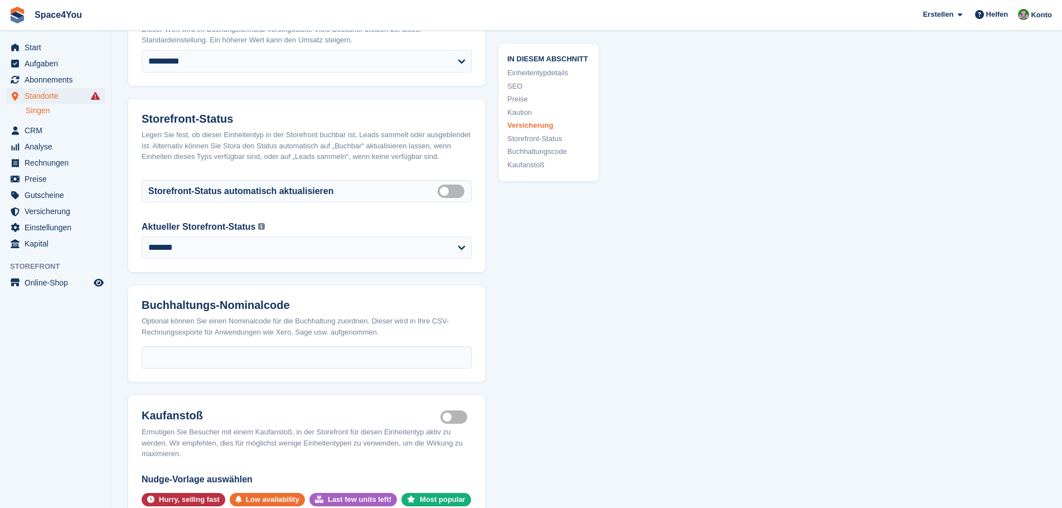
scroll to position [1783, 0]
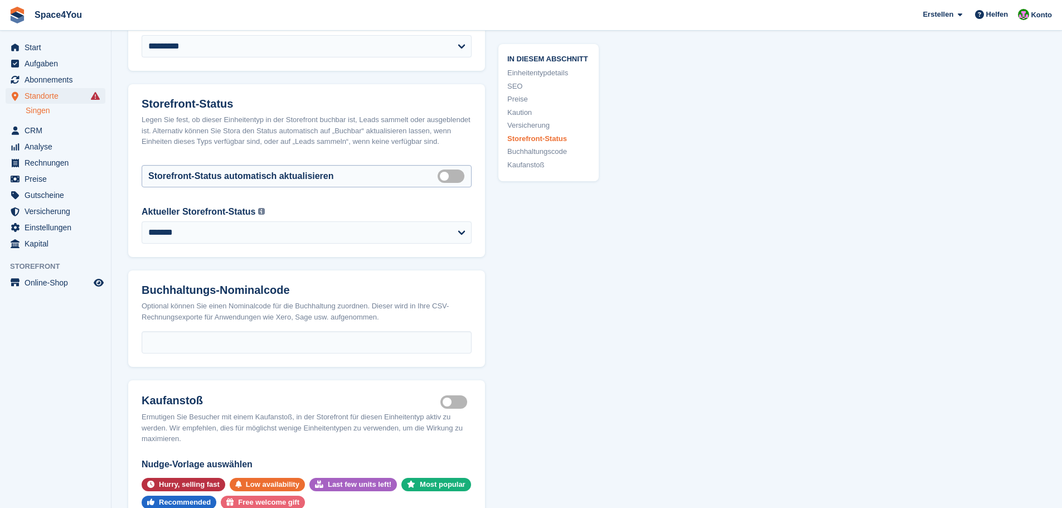
click at [444, 175] on label "Auto manage storefront status" at bounding box center [452, 176] width 31 height 2
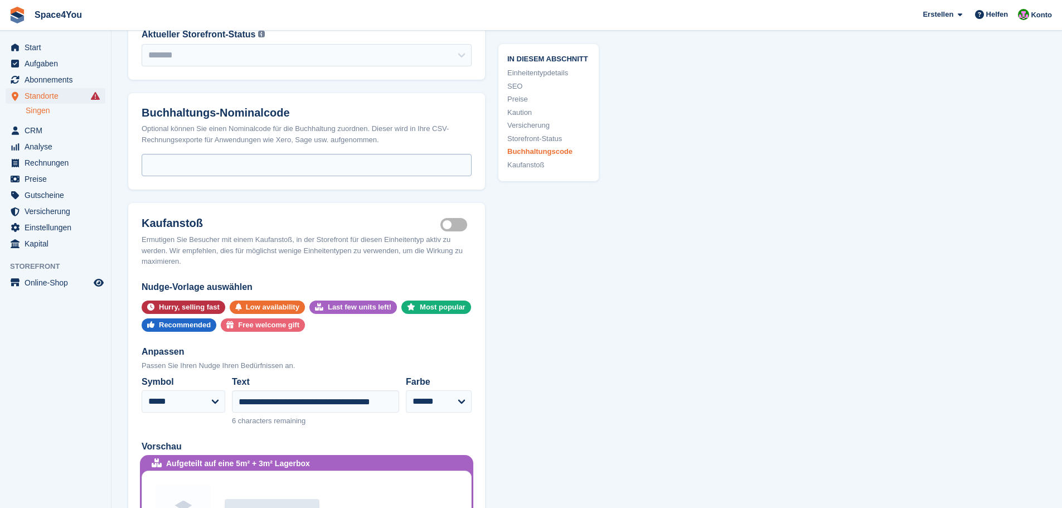
scroll to position [2173, 0]
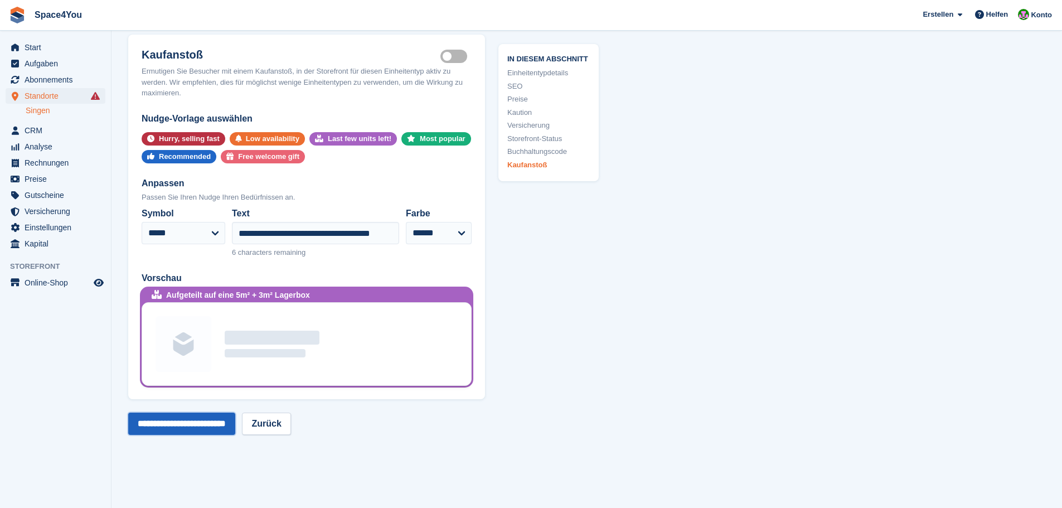
click at [220, 413] on input "**********" at bounding box center [181, 423] width 107 height 22
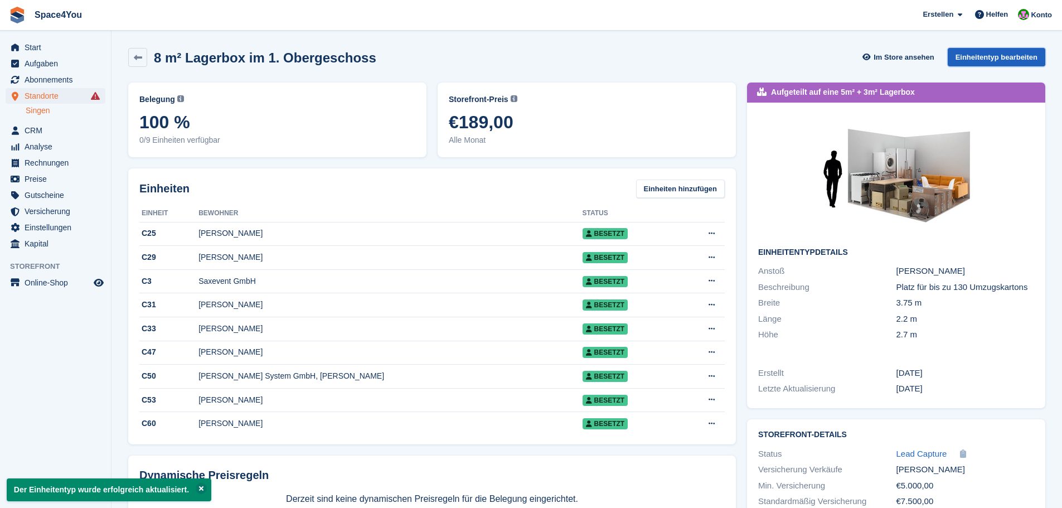
click at [994, 56] on link "Einheitentyp bearbeiten" at bounding box center [996, 57] width 98 height 18
click at [66, 80] on span "Abonnements" at bounding box center [58, 80] width 67 height 16
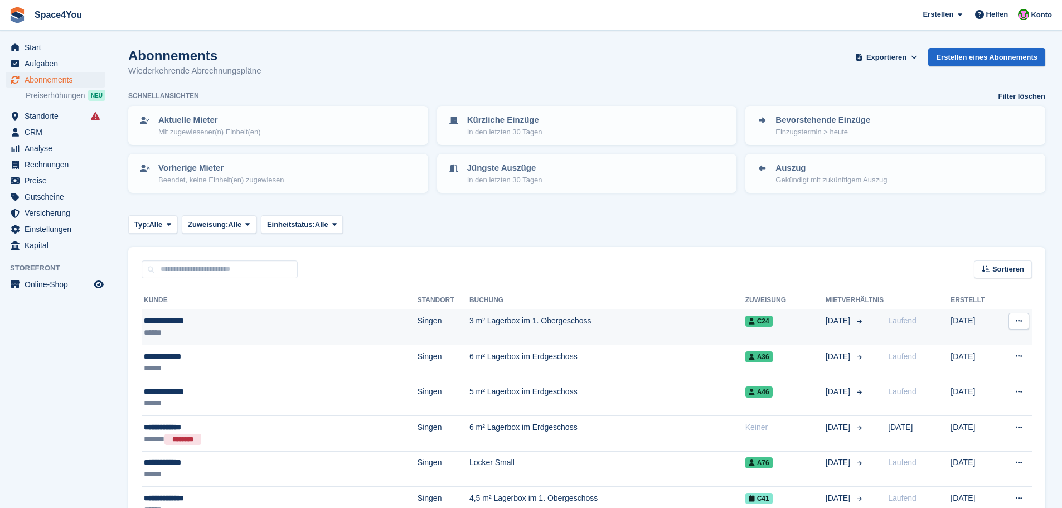
click at [218, 323] on div "**********" at bounding box center [240, 321] width 193 height 12
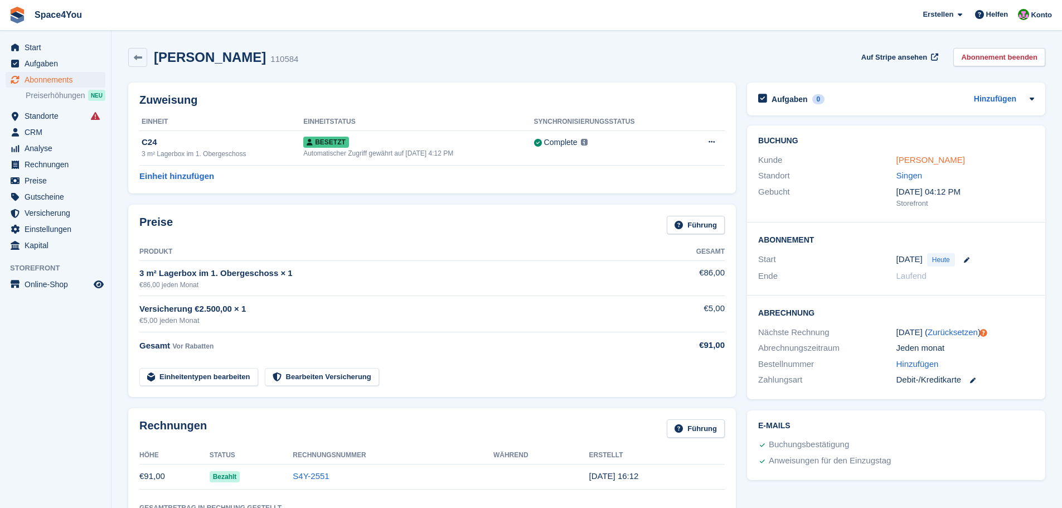
click at [925, 156] on link "[PERSON_NAME]" at bounding box center [930, 159] width 69 height 9
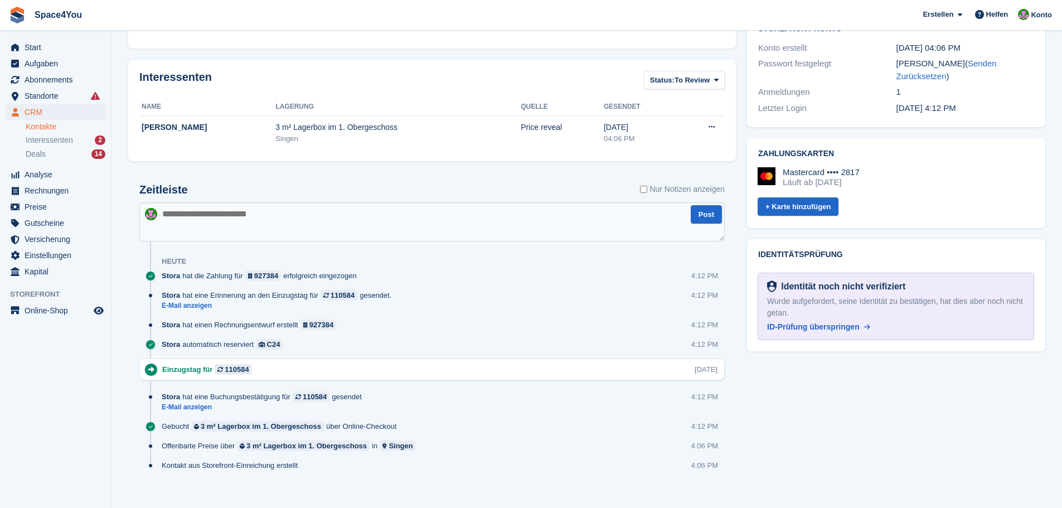
scroll to position [397, 0]
